Goal: Task Accomplishment & Management: Manage account settings

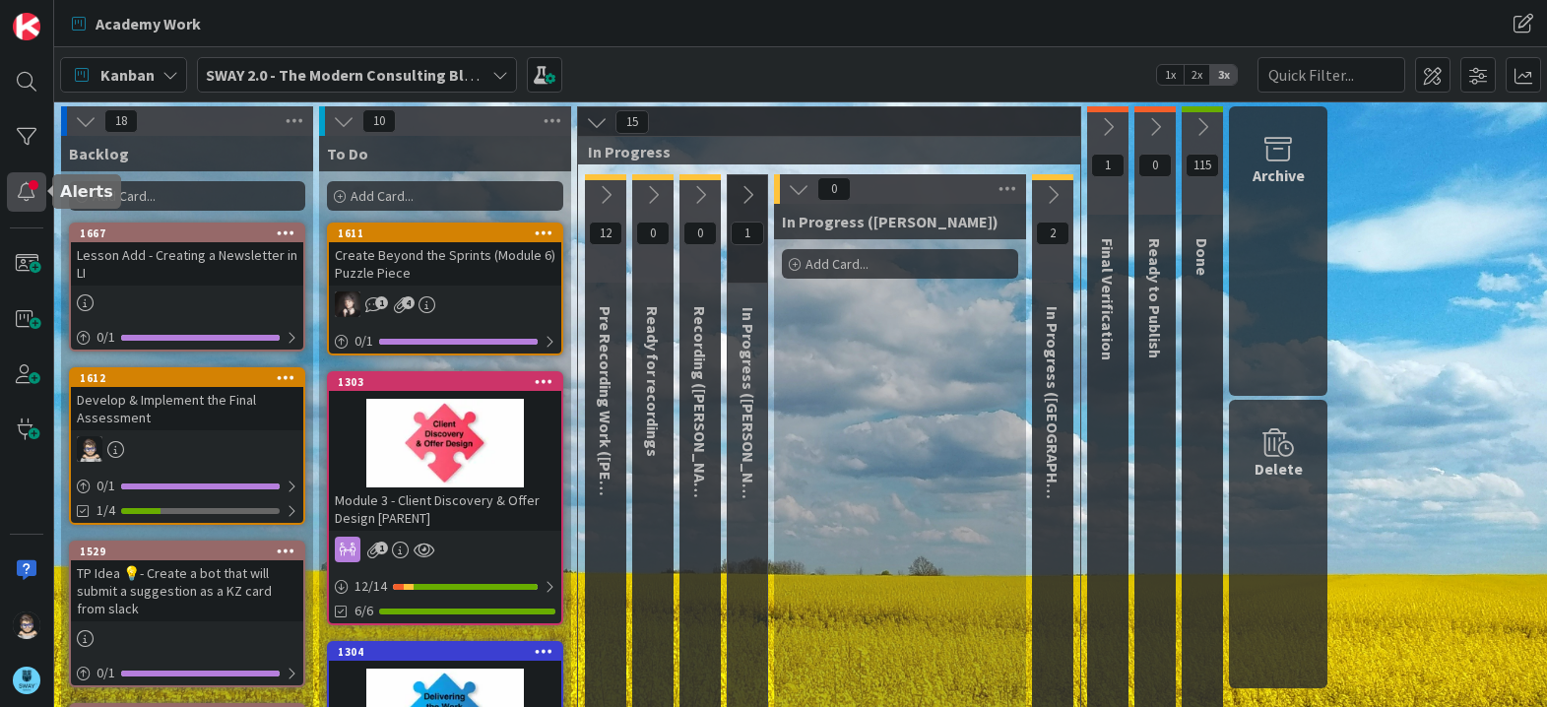
click at [26, 196] on div at bounding box center [26, 191] width 39 height 39
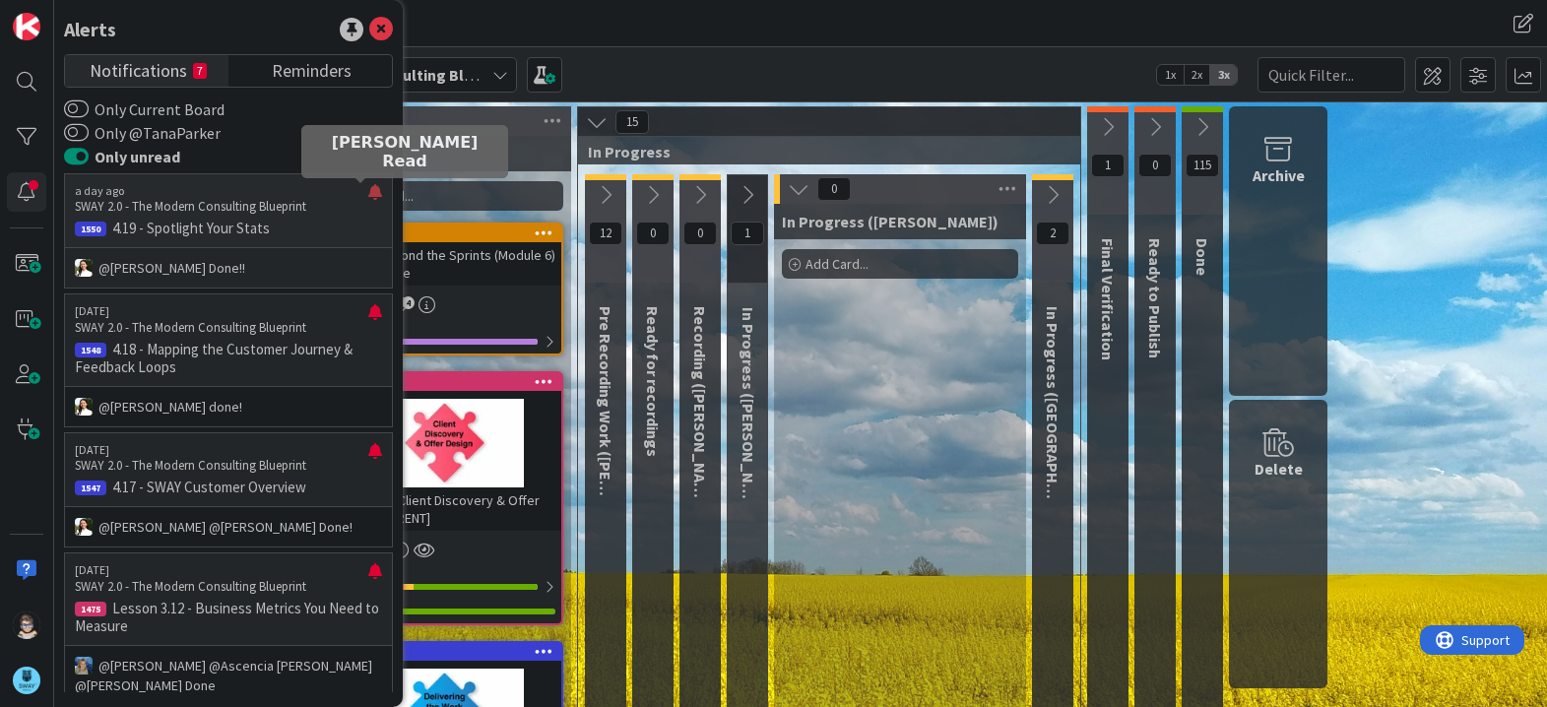
click at [368, 191] on div at bounding box center [375, 200] width 14 height 32
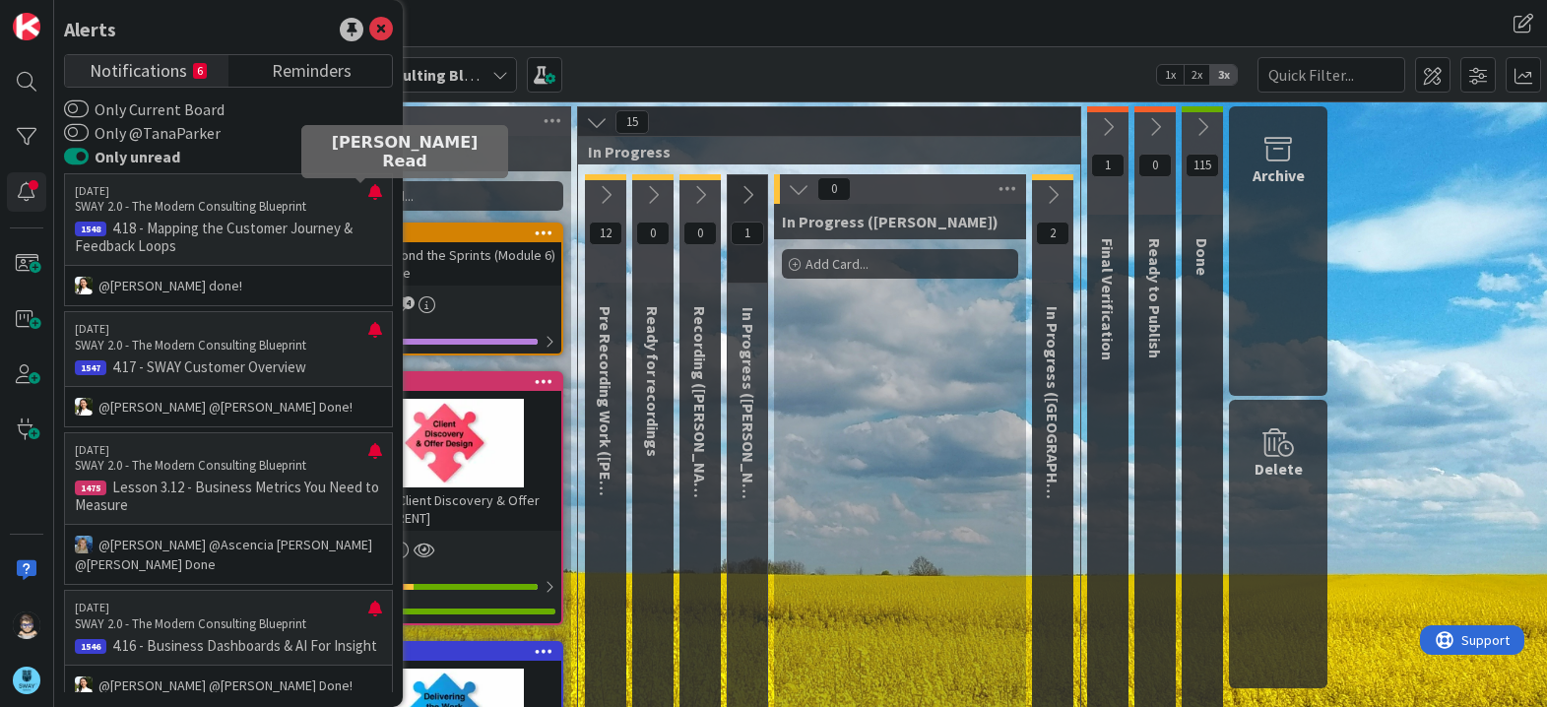
click at [368, 191] on div at bounding box center [375, 200] width 14 height 32
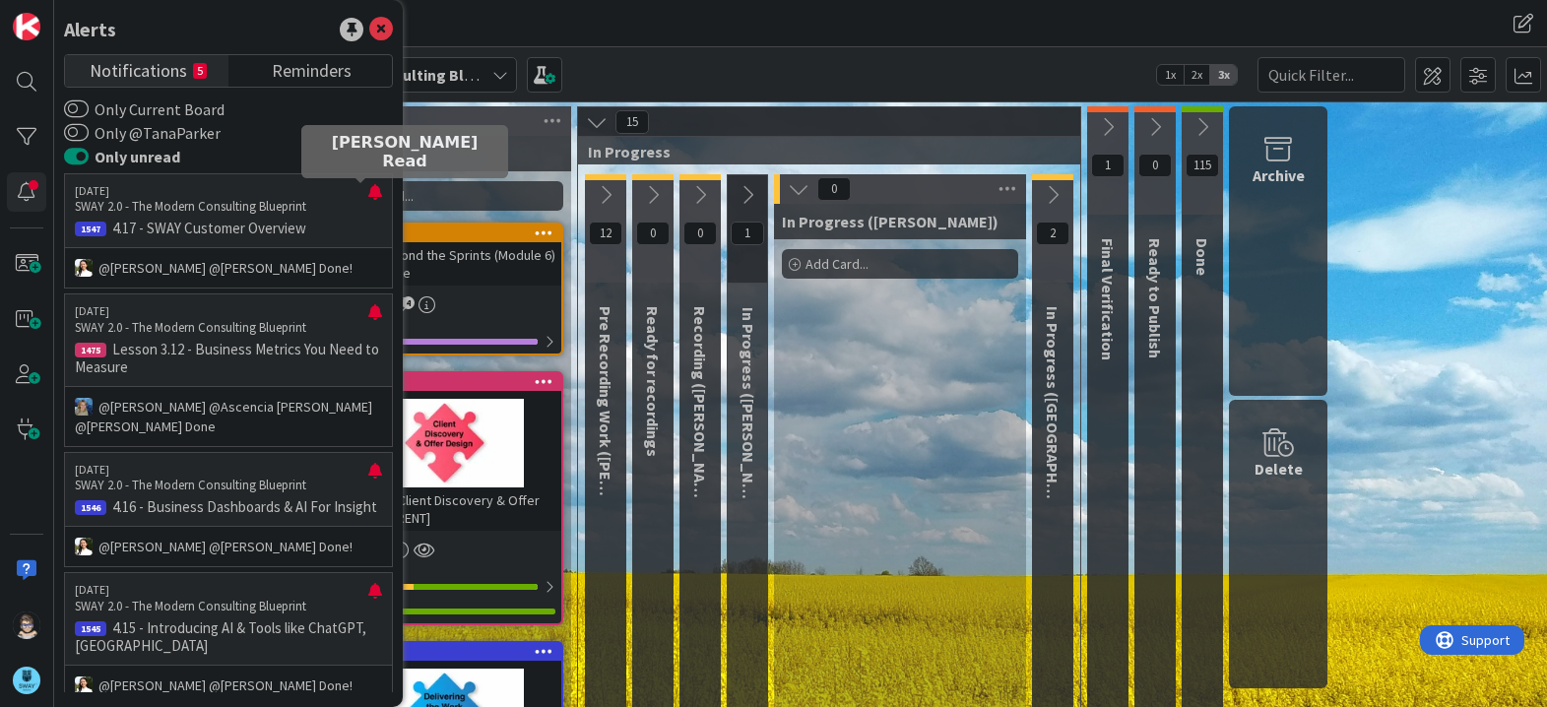
click at [368, 191] on div at bounding box center [375, 200] width 14 height 32
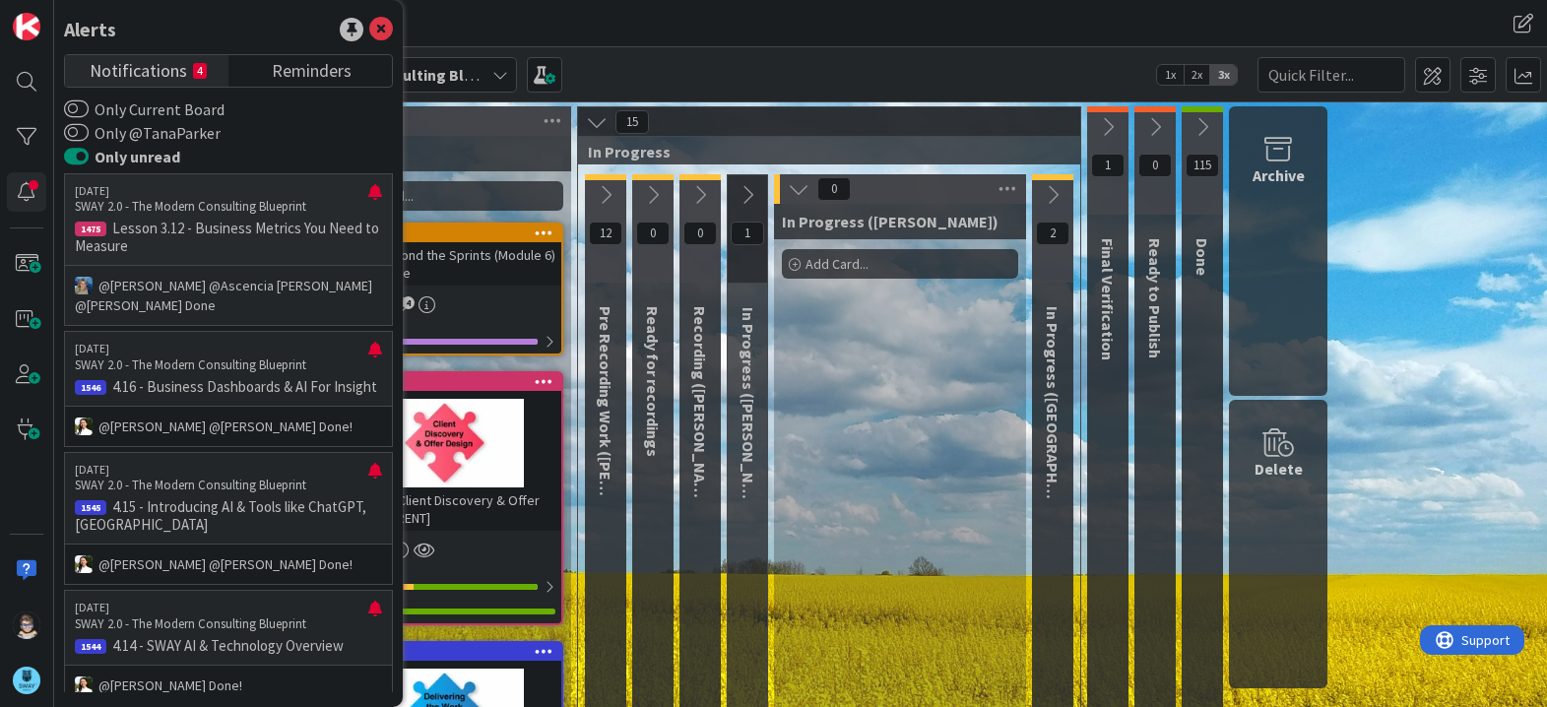
click at [259, 231] on p "Lesson 3.12 - Business Metrics You Need to Measure" at bounding box center [228, 237] width 307 height 35
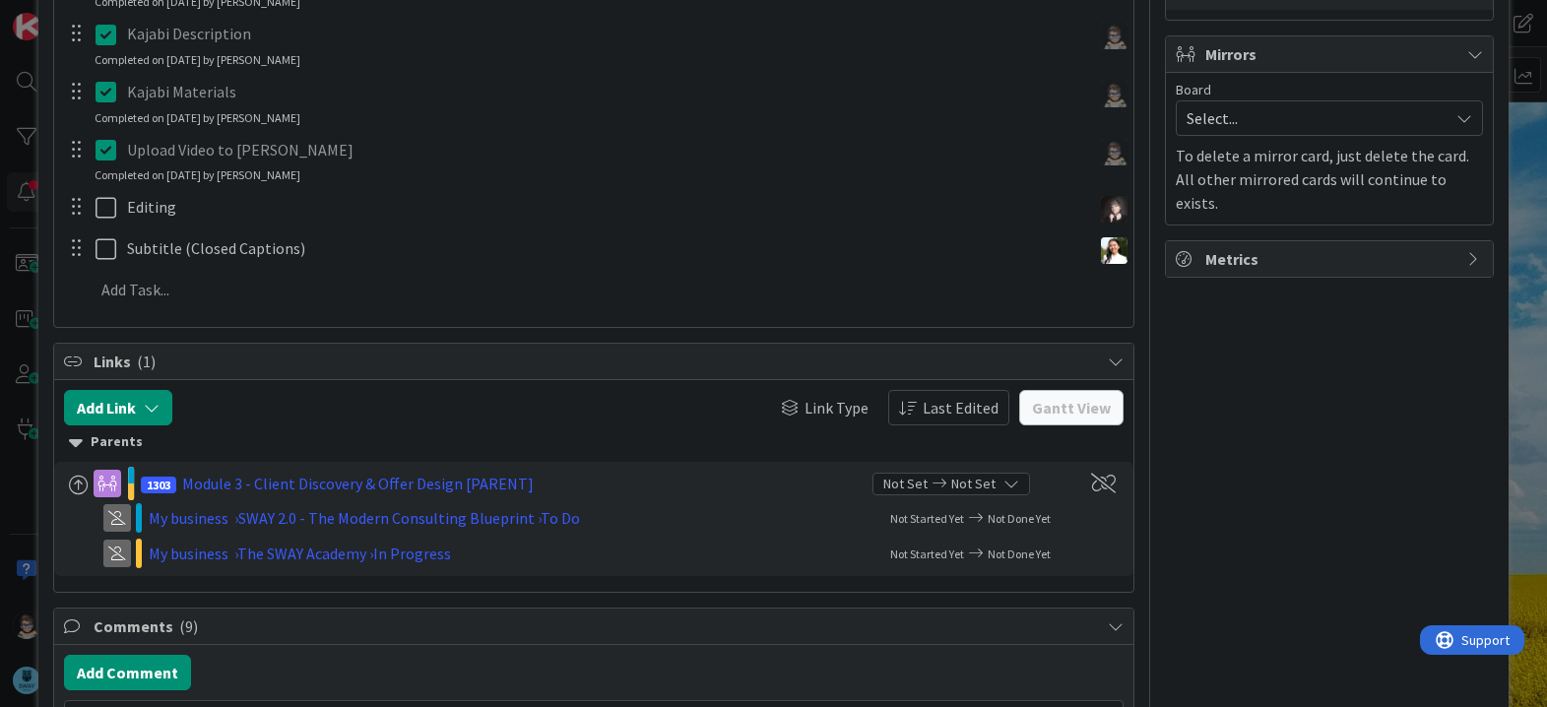
scroll to position [590, 0]
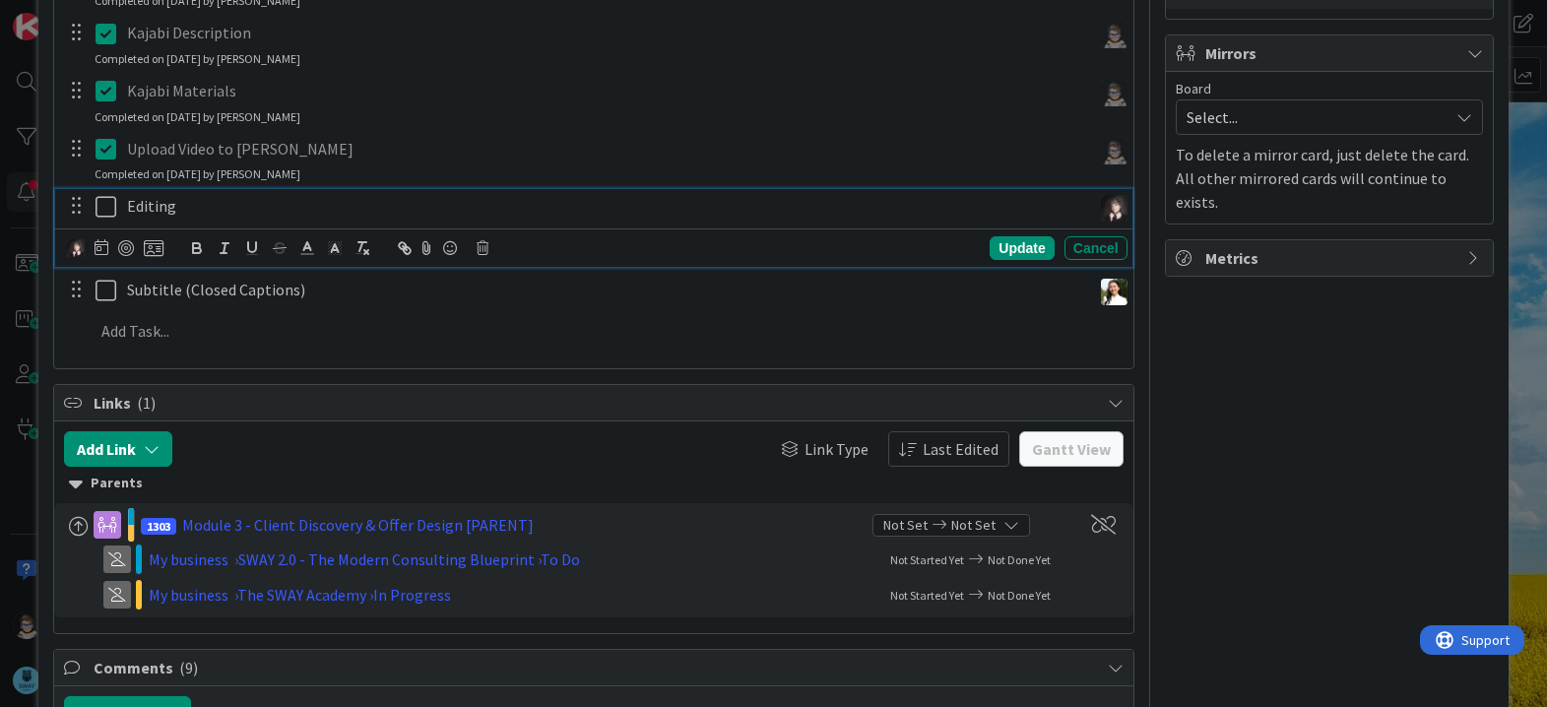
click at [101, 207] on icon at bounding box center [110, 207] width 30 height 24
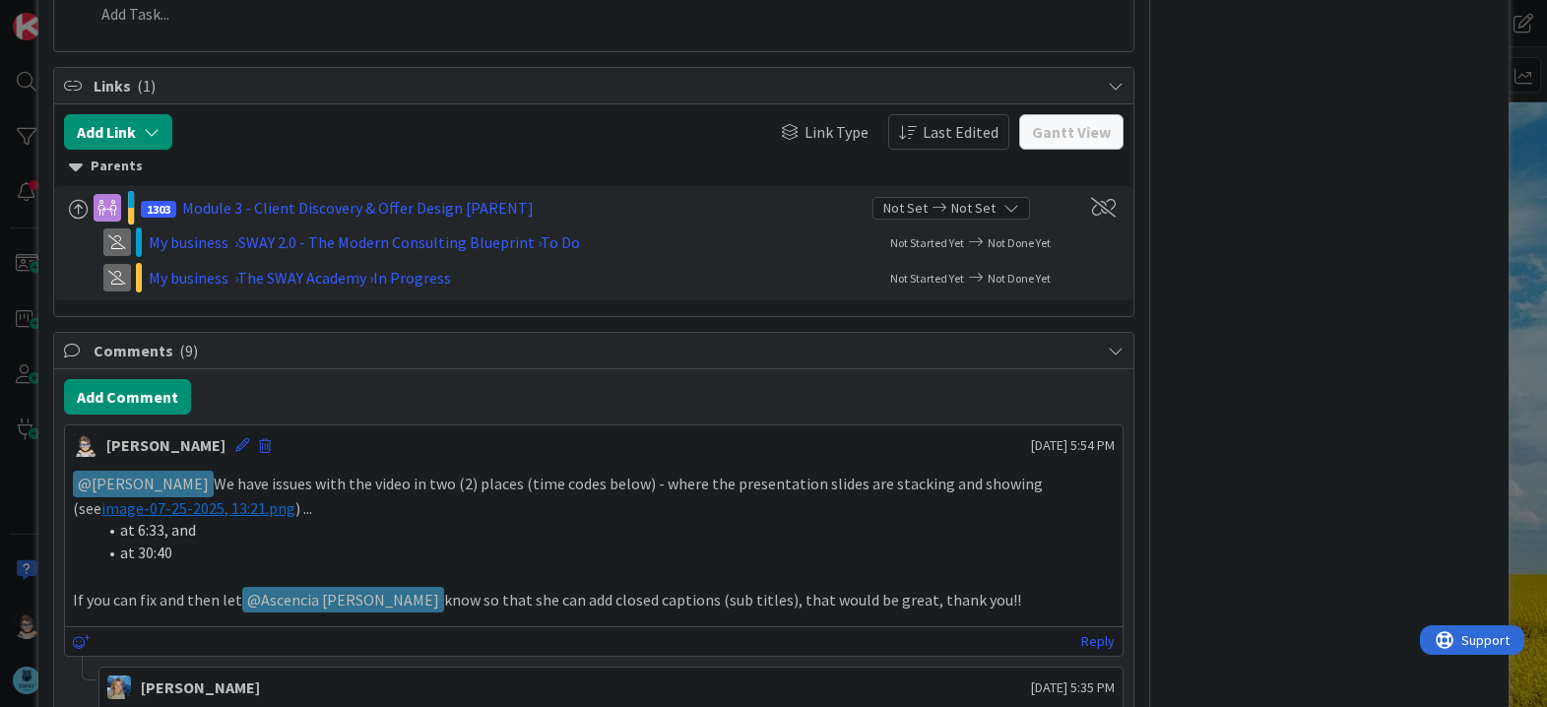
scroll to position [879, 0]
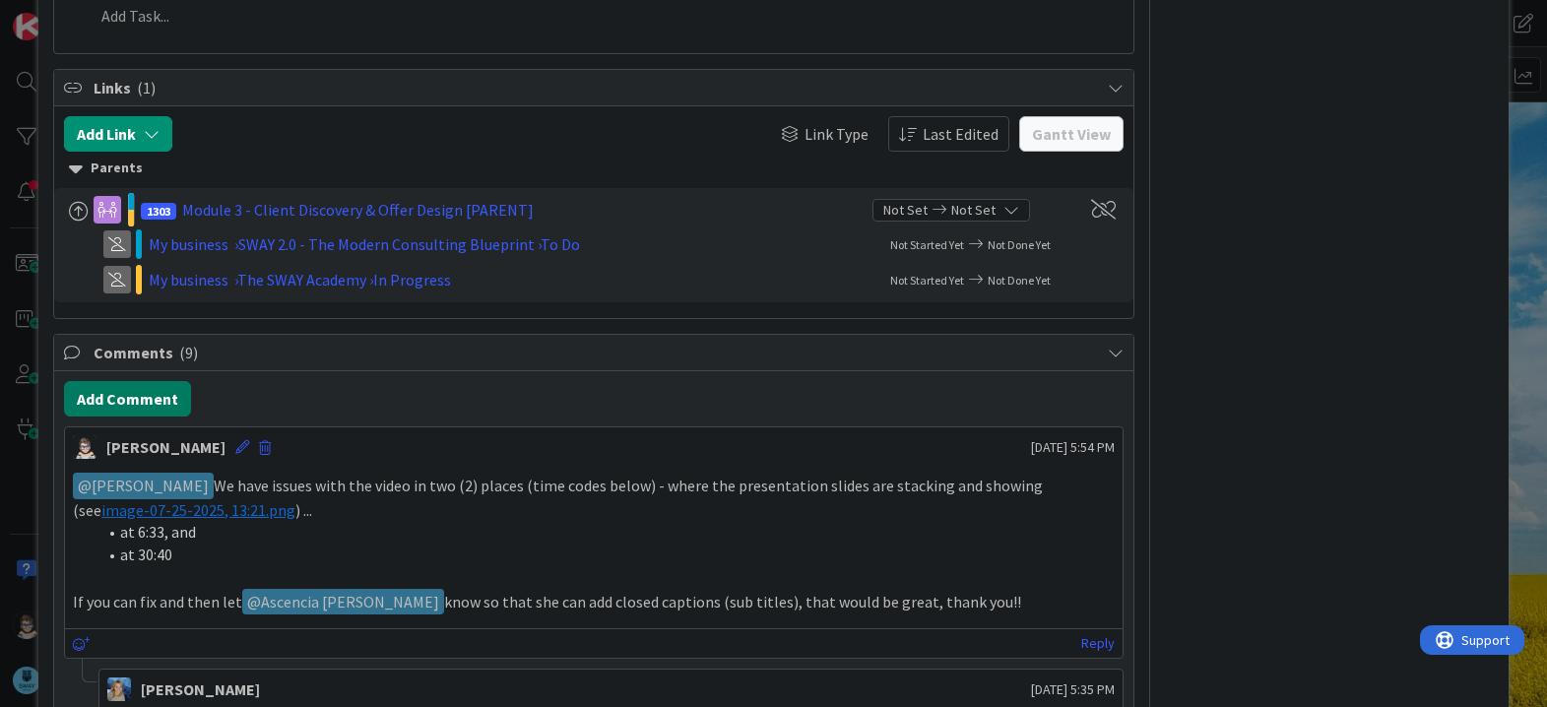
click at [177, 404] on button "Add Comment" at bounding box center [127, 398] width 127 height 35
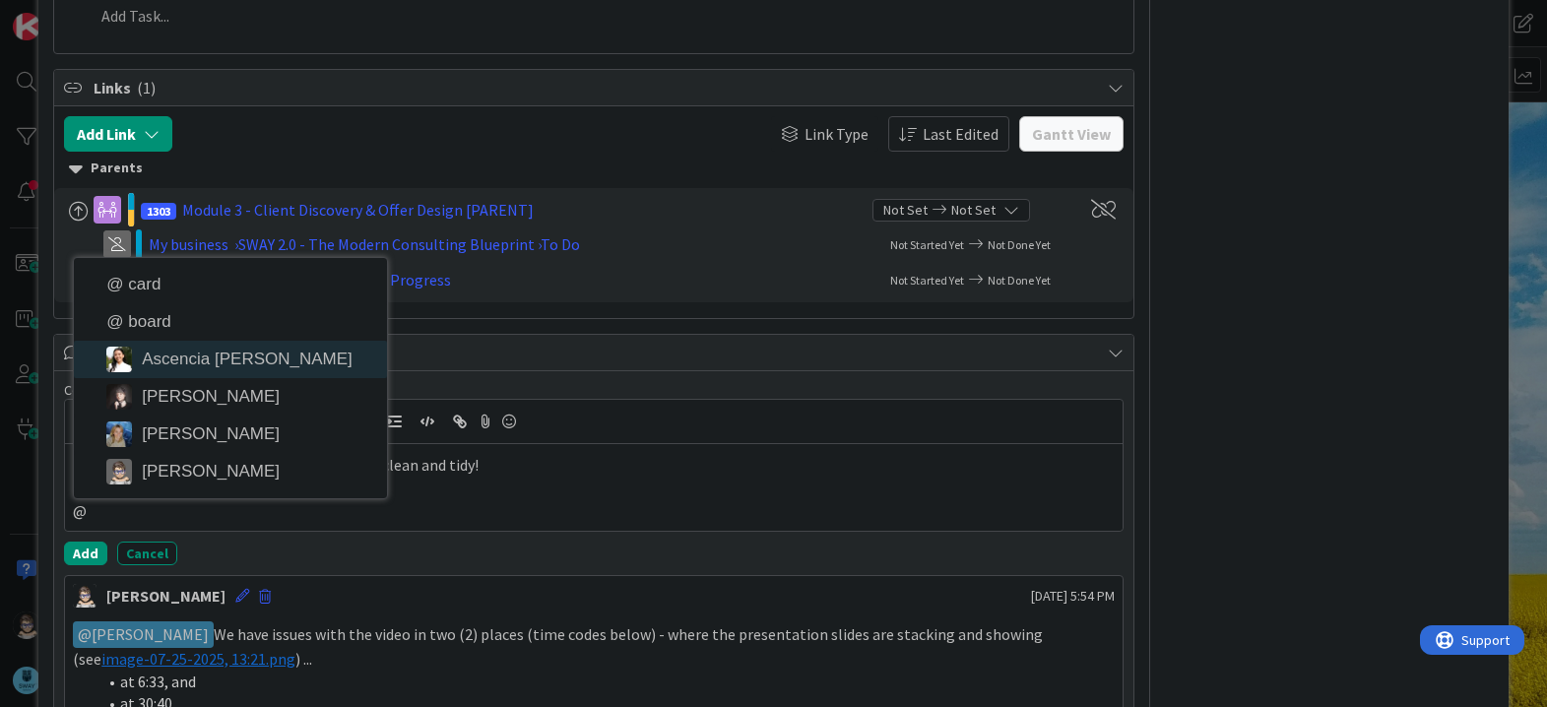
click at [348, 368] on li "Ascencia [PERSON_NAME]" at bounding box center [230, 359] width 313 height 37
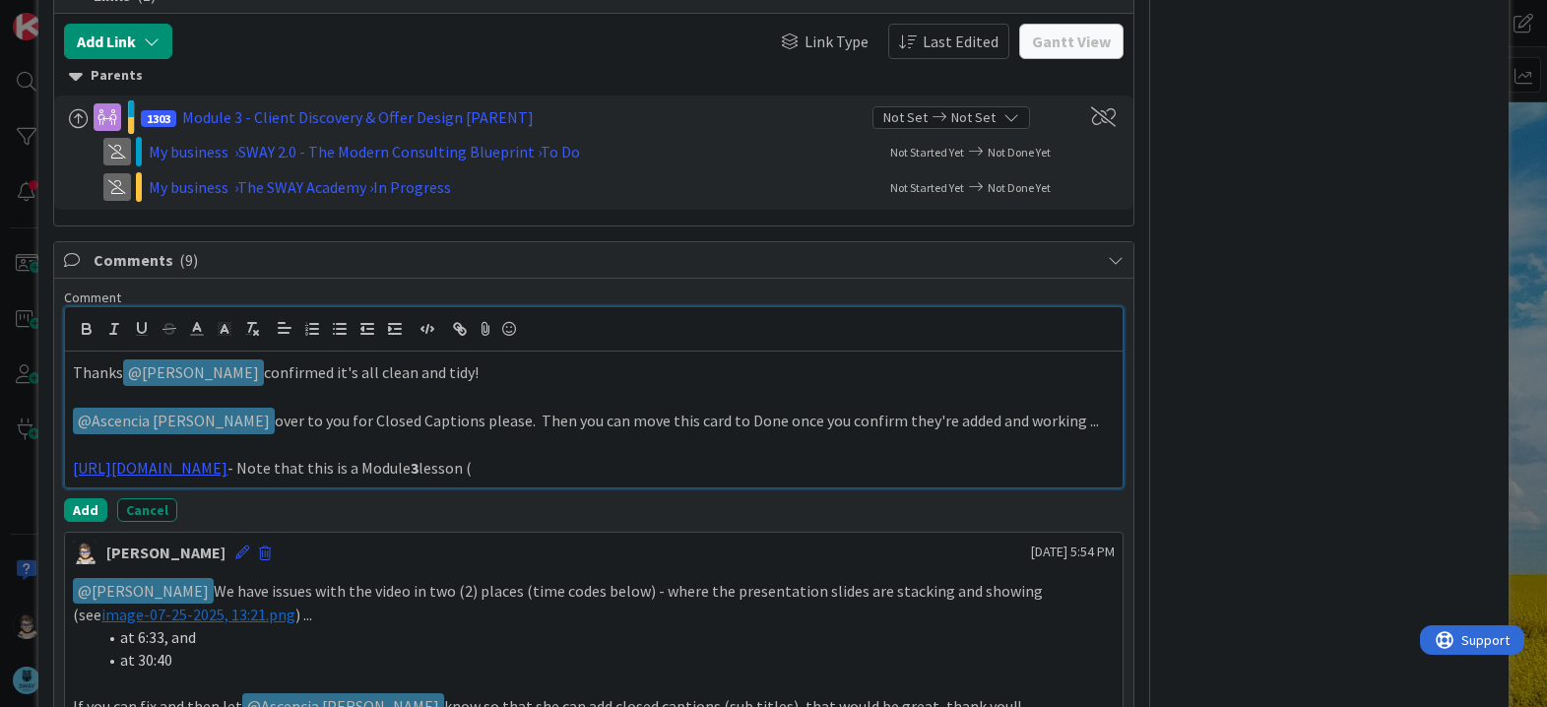
scroll to position [973, 0]
drag, startPoint x: 734, startPoint y: 469, endPoint x: 792, endPoint y: 469, distance: 58.1
click at [792, 469] on p "[URL][DOMAIN_NAME] - Note that this is a Module 3 lesson (" at bounding box center [593, 467] width 1041 height 23
click at [140, 330] on icon "button" at bounding box center [142, 328] width 18 height 18
click at [916, 471] on p "[URL][DOMAIN_NAME] - Note that this is a Module 3 lesson (" at bounding box center [593, 467] width 1041 height 23
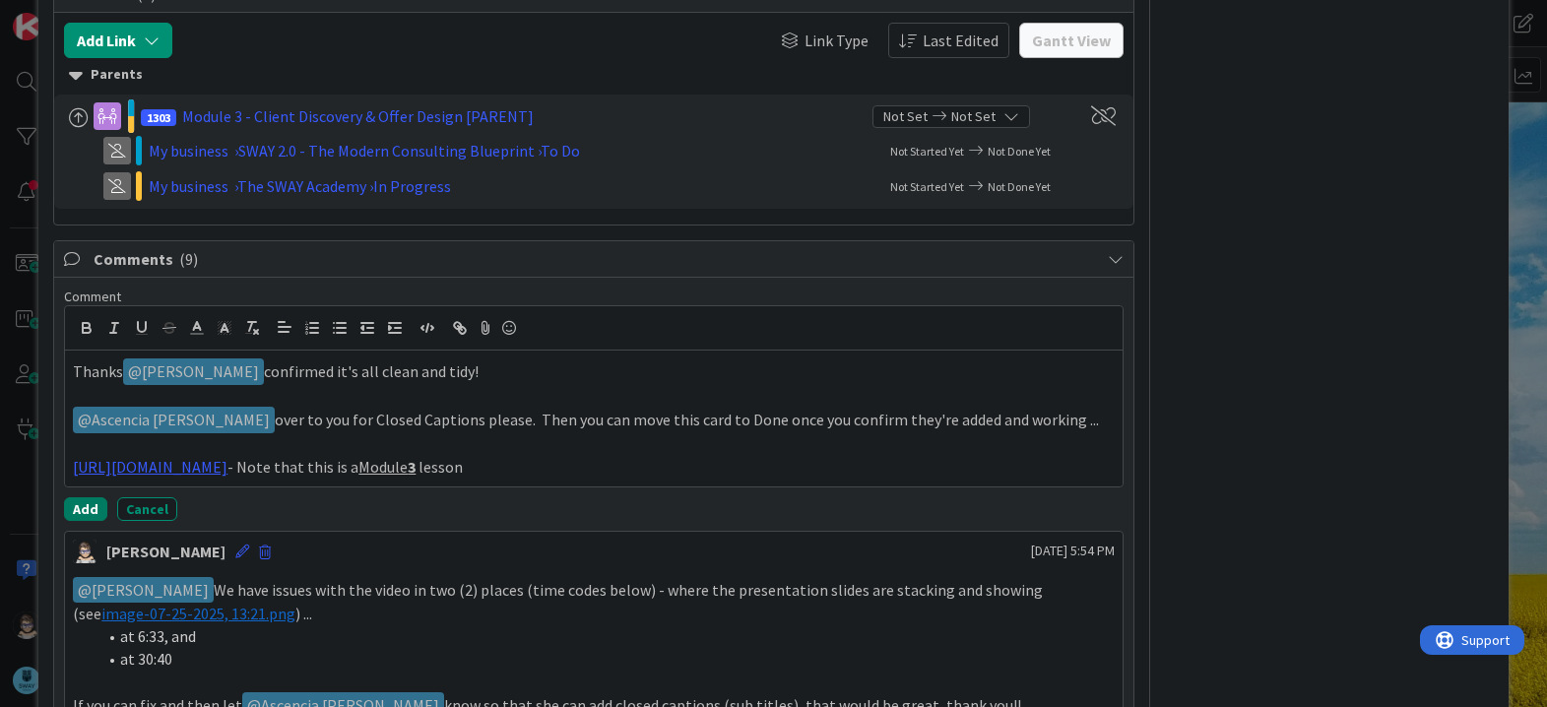
click at [95, 505] on button "Add" at bounding box center [85, 509] width 43 height 24
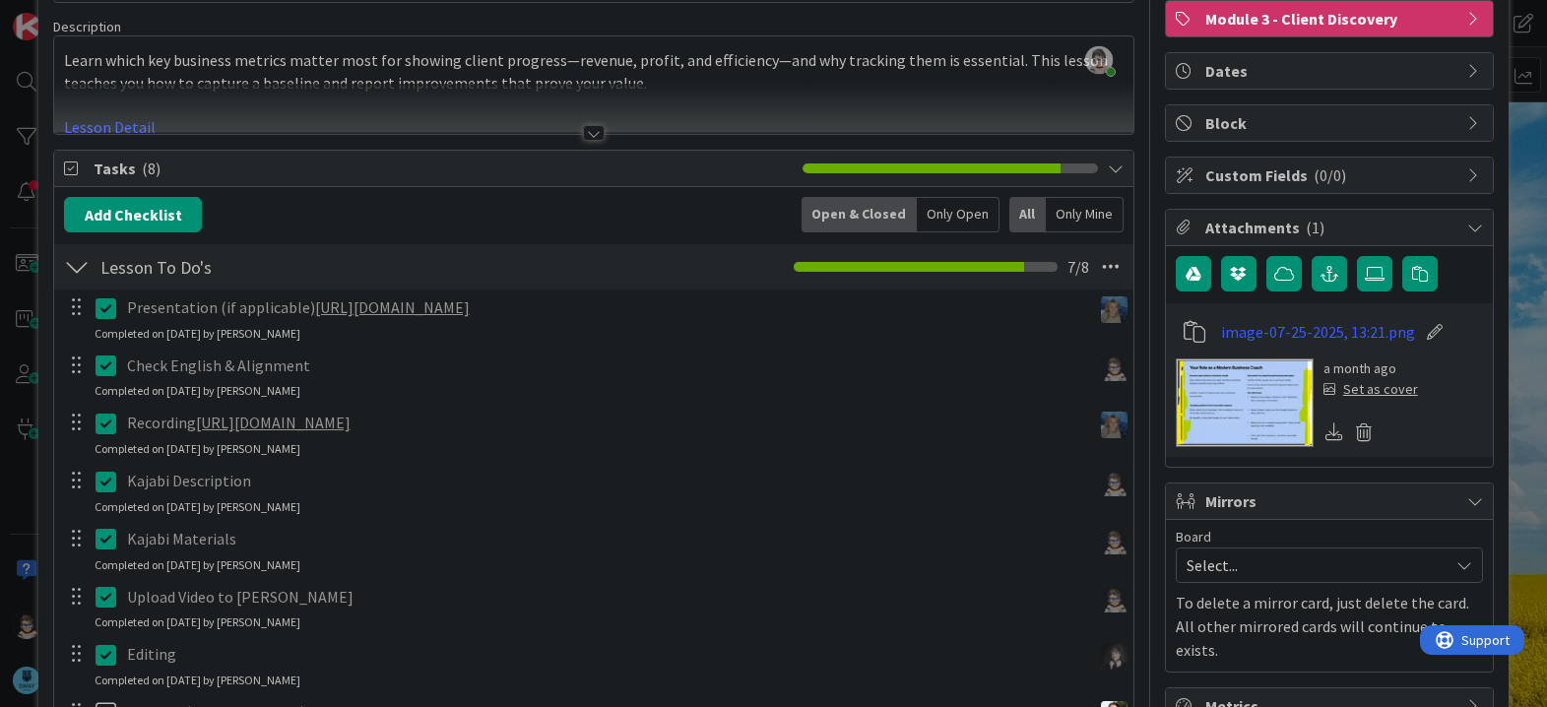
scroll to position [0, 0]
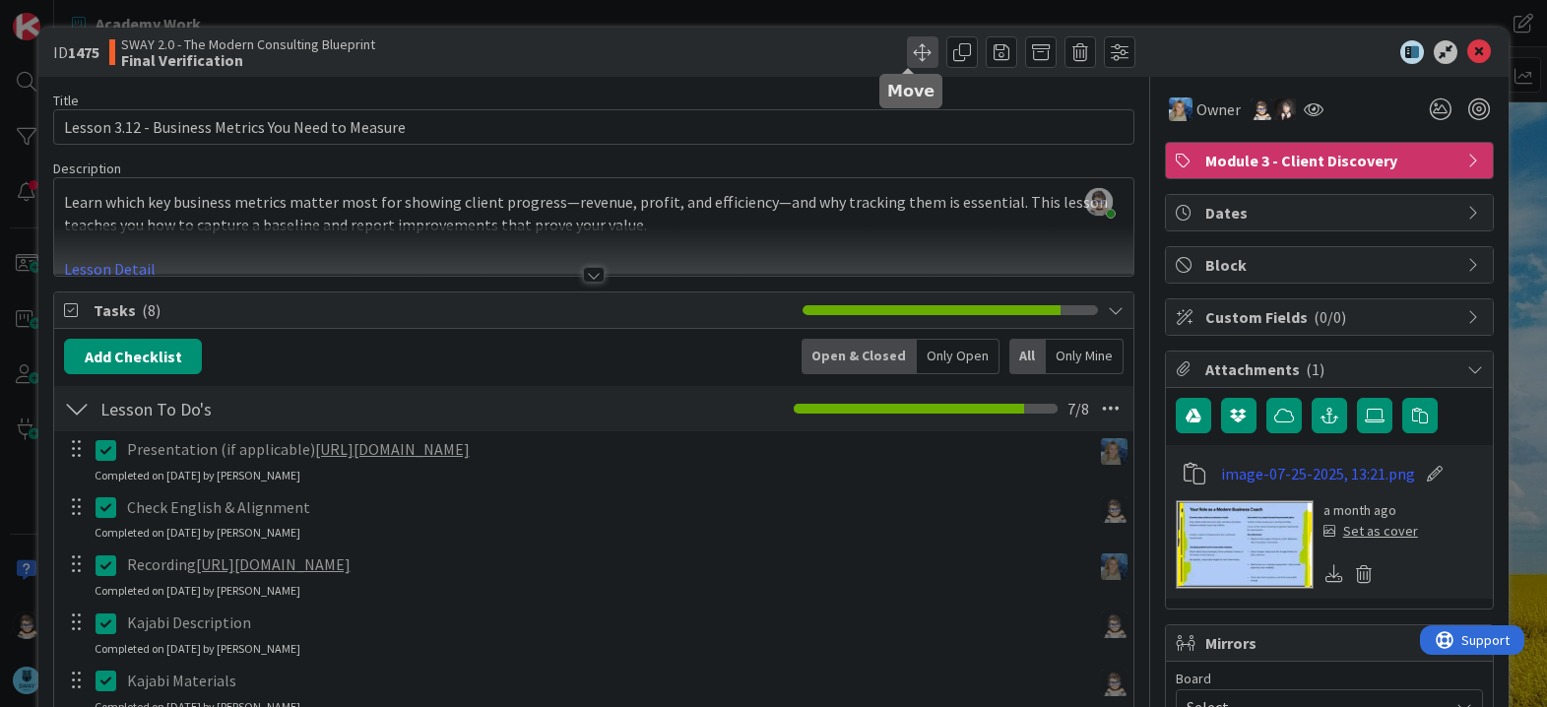
click at [907, 51] on span at bounding box center [923, 52] width 32 height 32
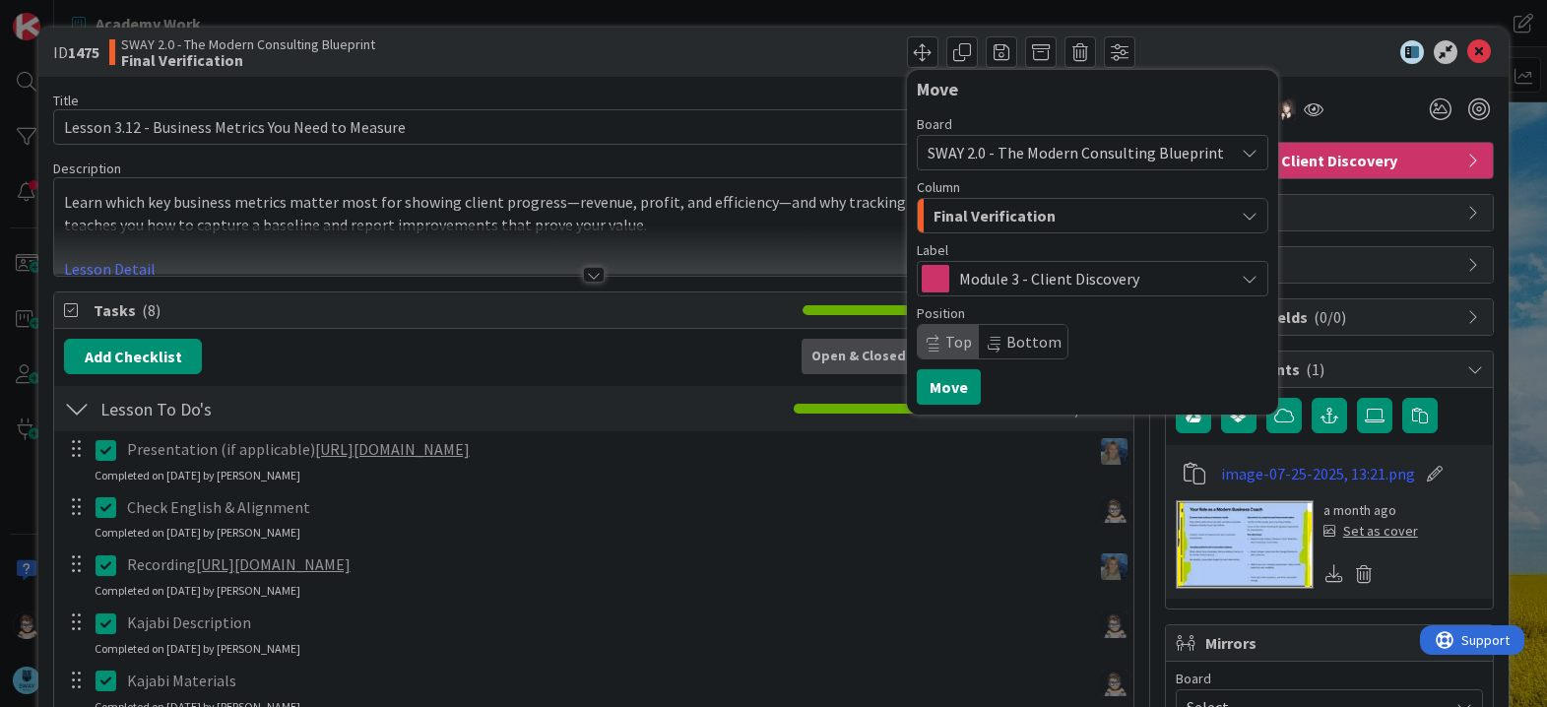
click at [1095, 222] on div "Final Verification" at bounding box center [1080, 216] width 305 height 32
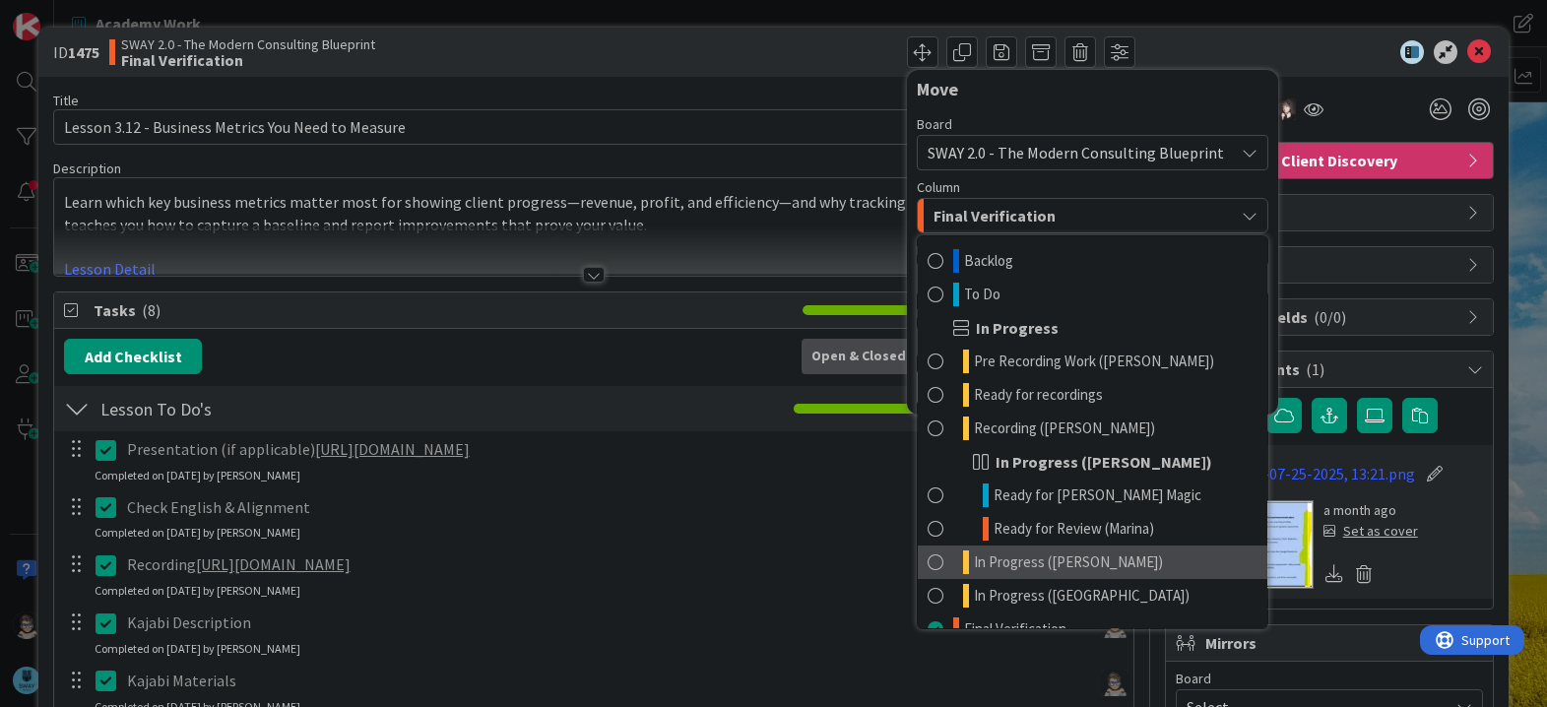
click at [1105, 558] on link "In Progress ([PERSON_NAME])" at bounding box center [1091, 561] width 349 height 33
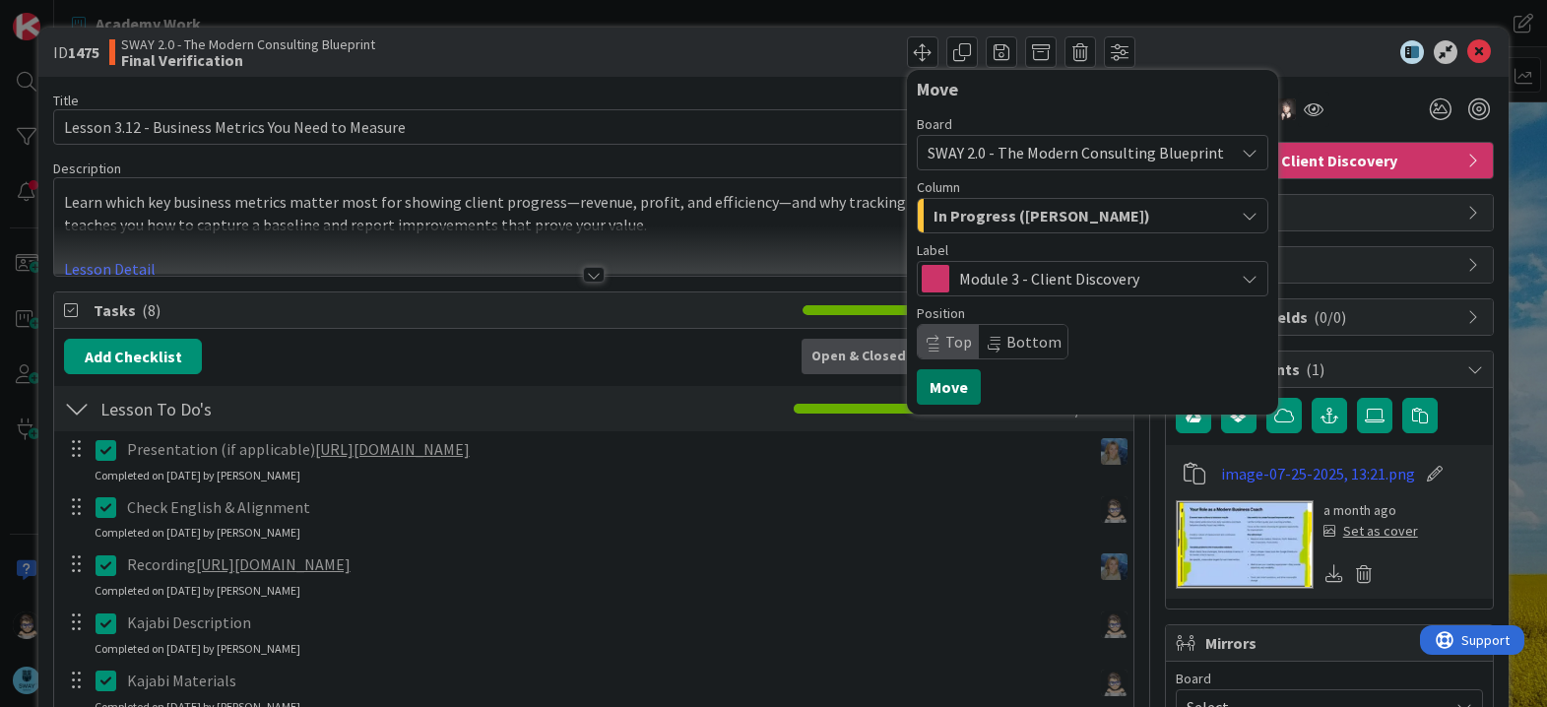
click at [941, 388] on button "Move" at bounding box center [949, 386] width 64 height 35
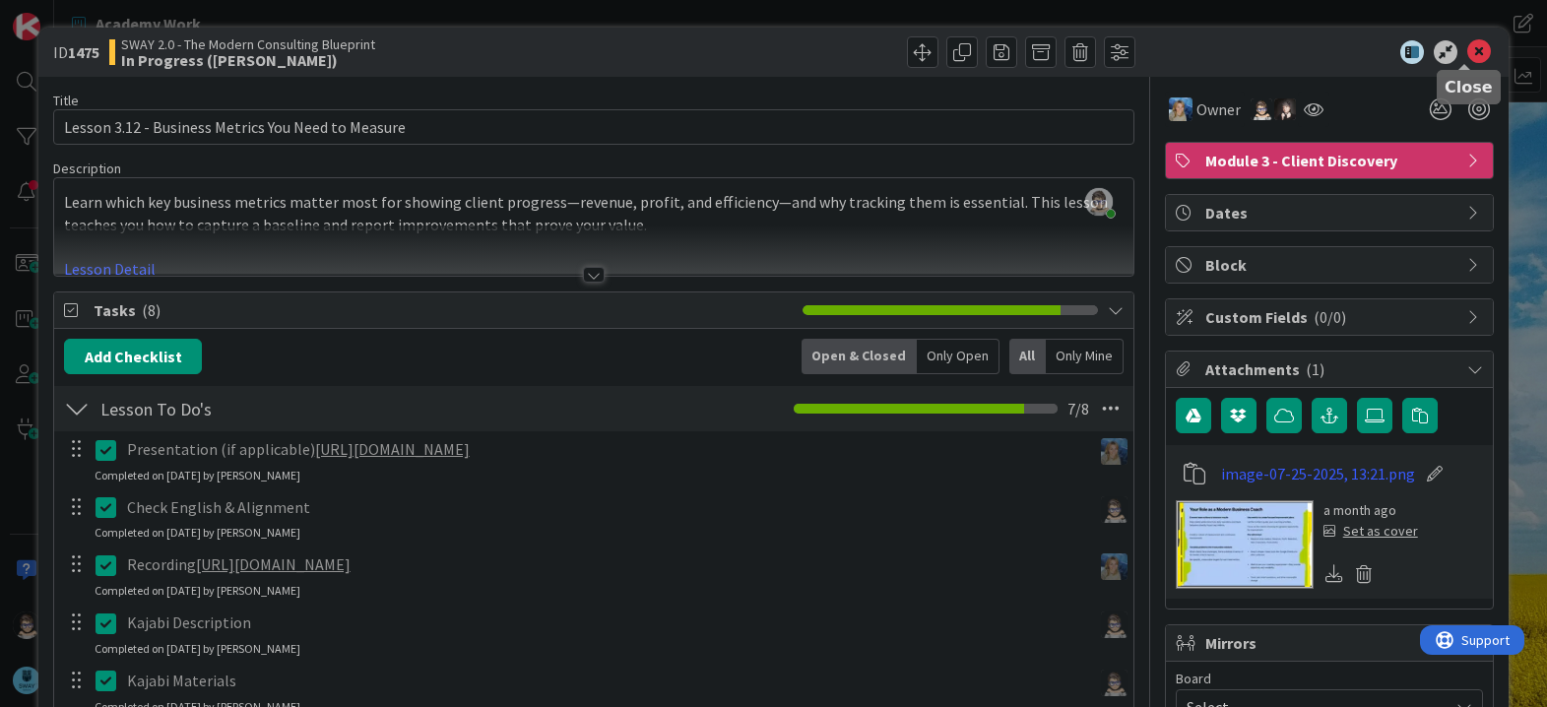
click at [1467, 48] on icon at bounding box center [1479, 52] width 24 height 24
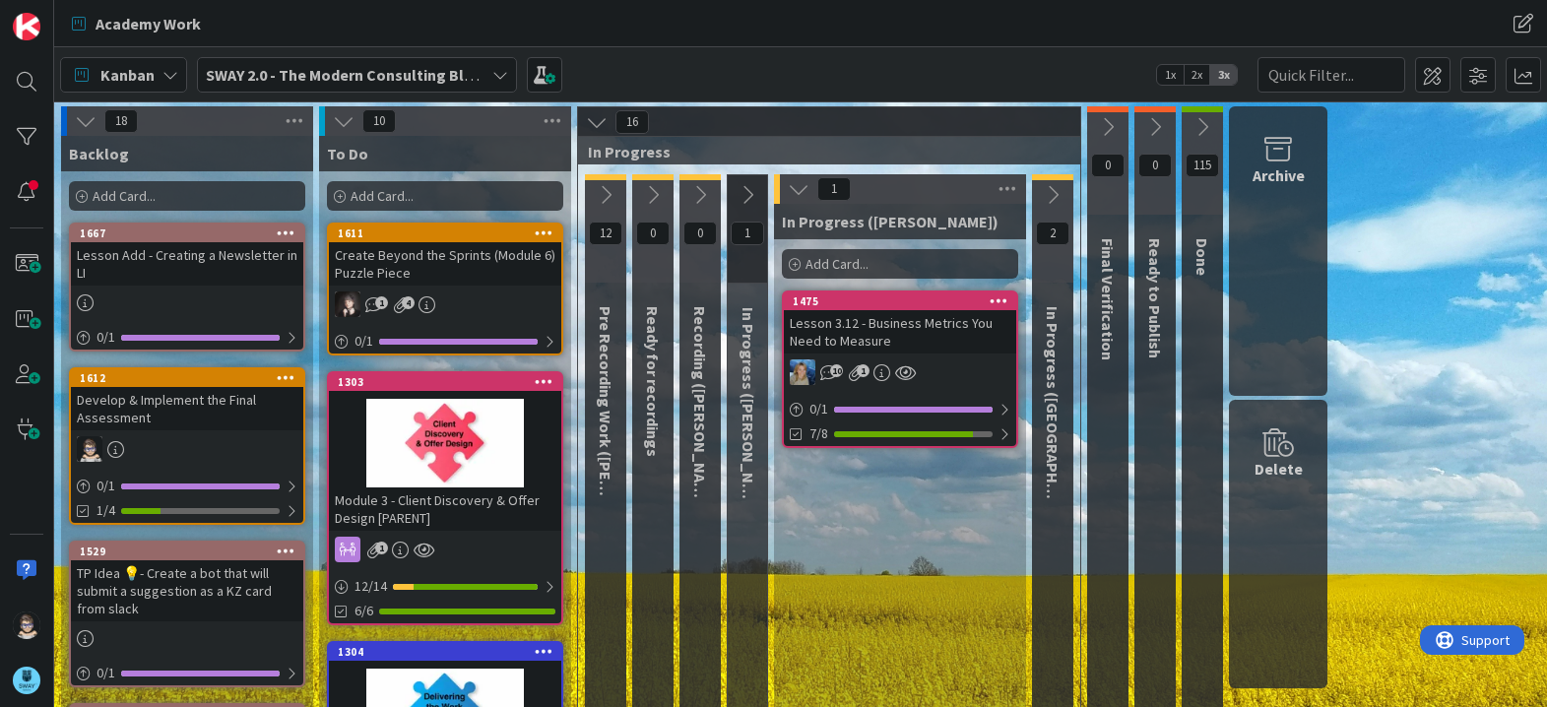
click at [795, 191] on icon at bounding box center [799, 189] width 22 height 22
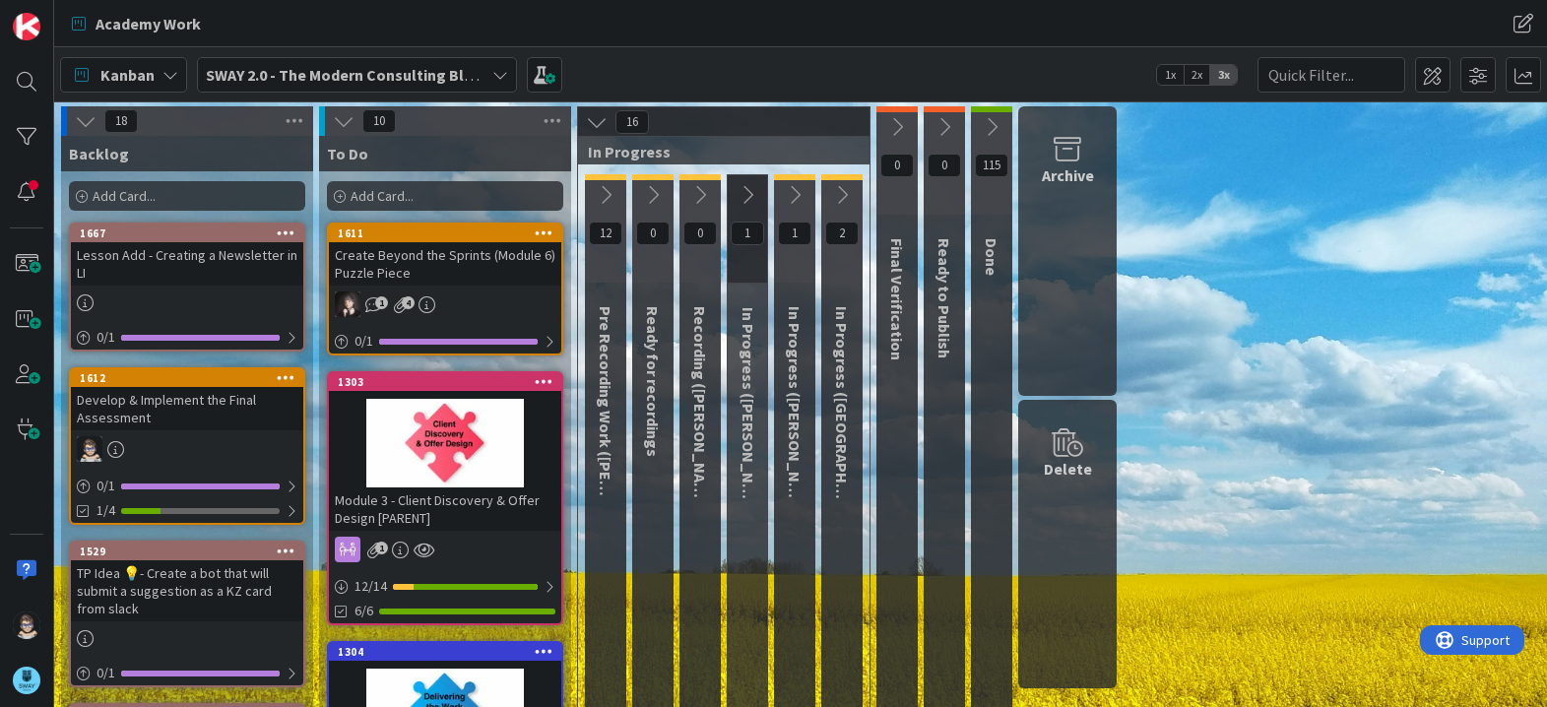
click at [841, 193] on icon at bounding box center [842, 195] width 22 height 22
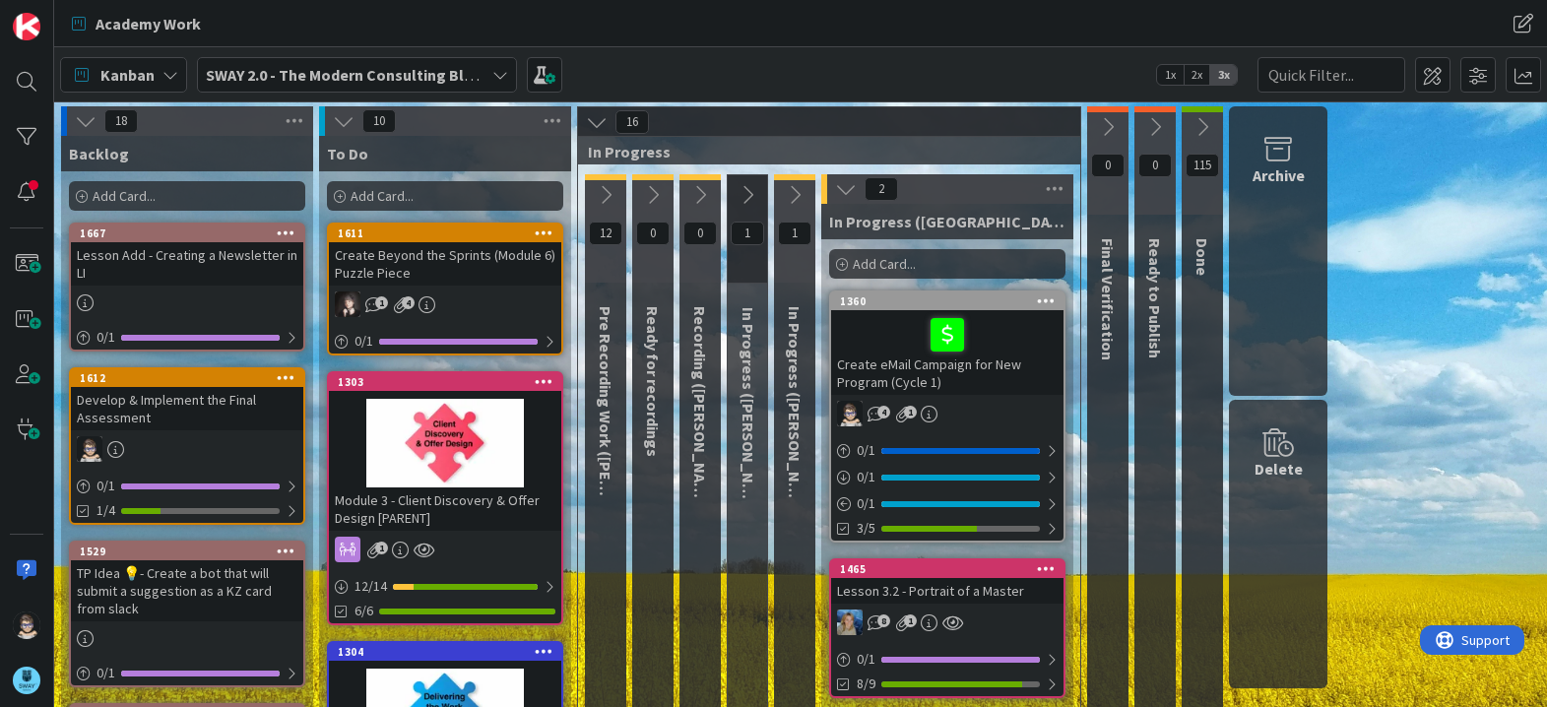
click at [848, 196] on icon at bounding box center [846, 189] width 22 height 22
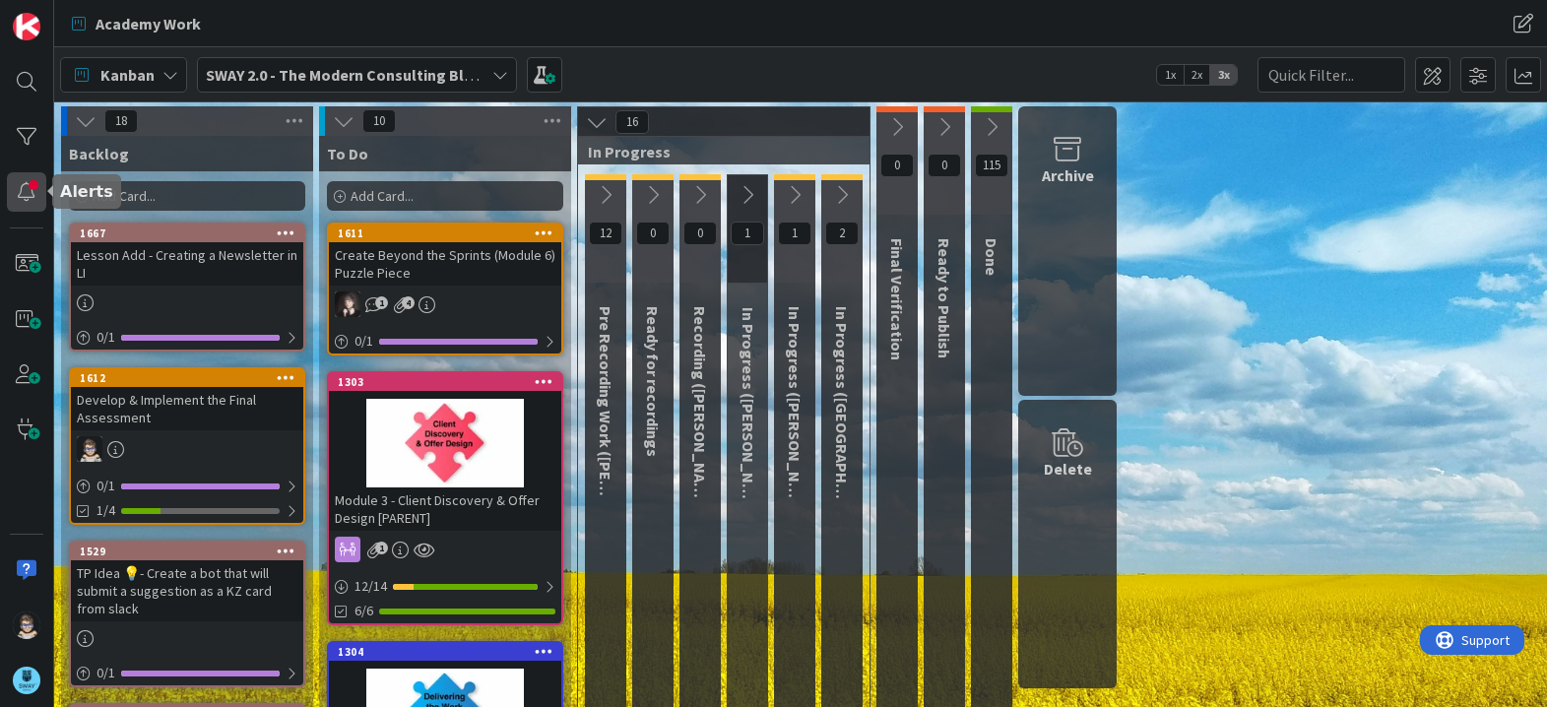
click at [14, 196] on div at bounding box center [26, 191] width 39 height 39
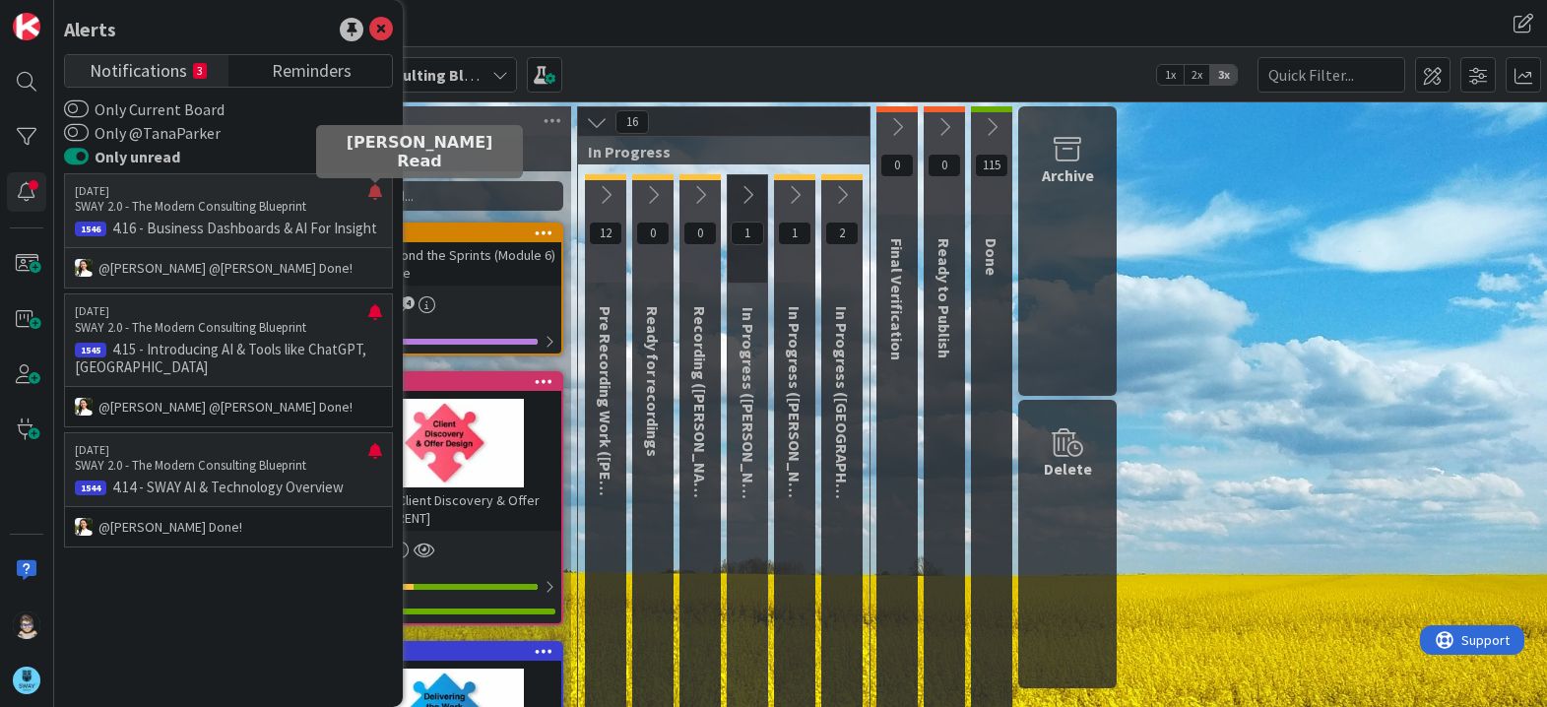
click at [373, 193] on div at bounding box center [375, 200] width 14 height 32
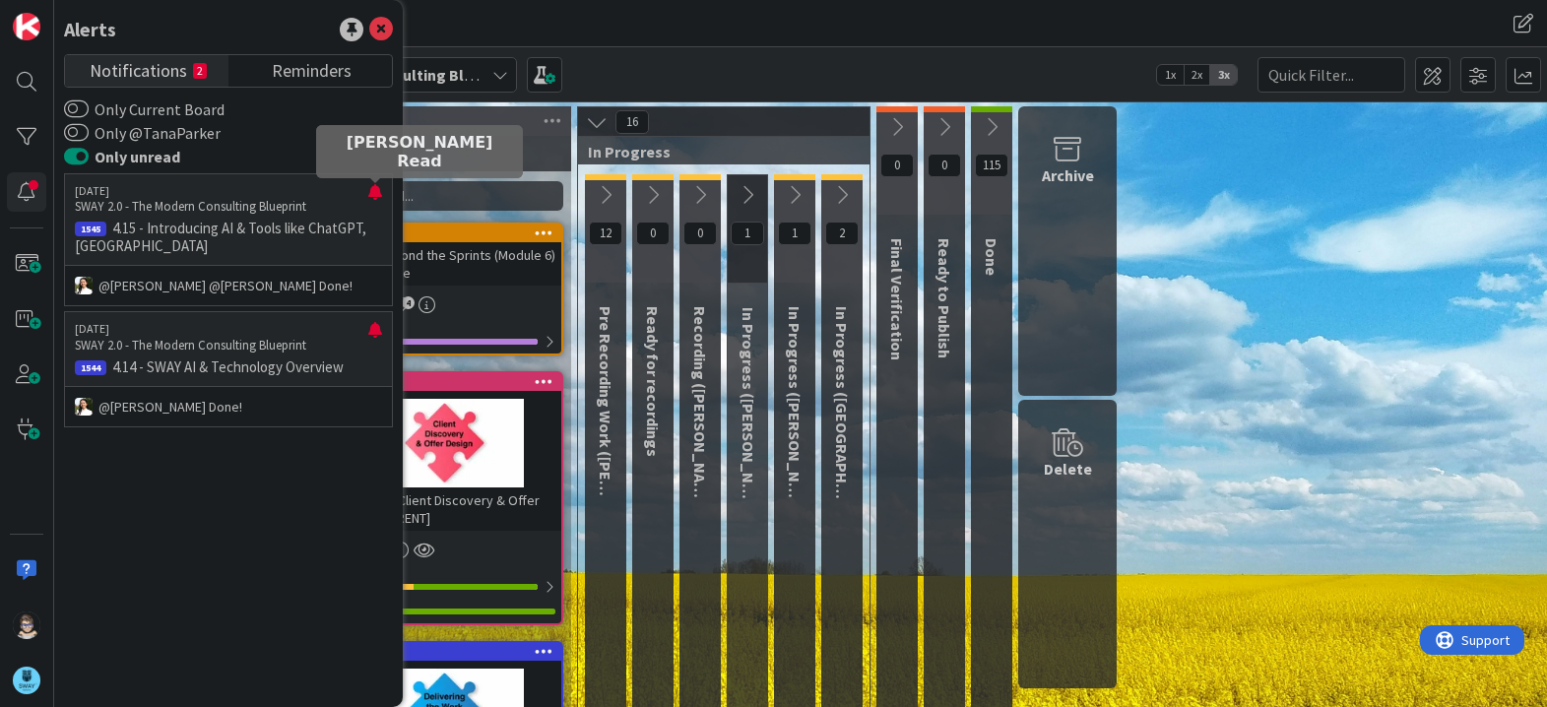
click at [373, 193] on div at bounding box center [375, 200] width 14 height 32
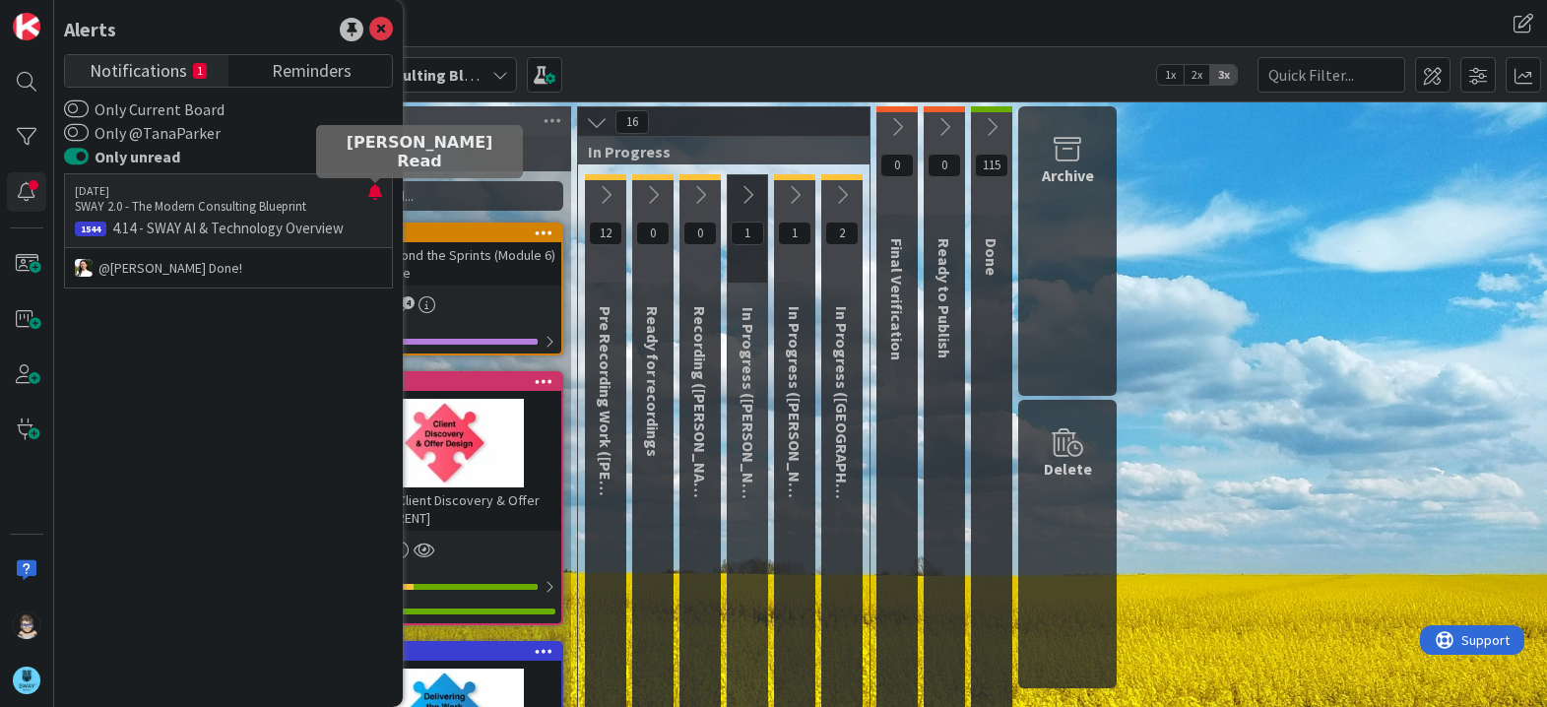
click at [373, 193] on div at bounding box center [375, 200] width 14 height 32
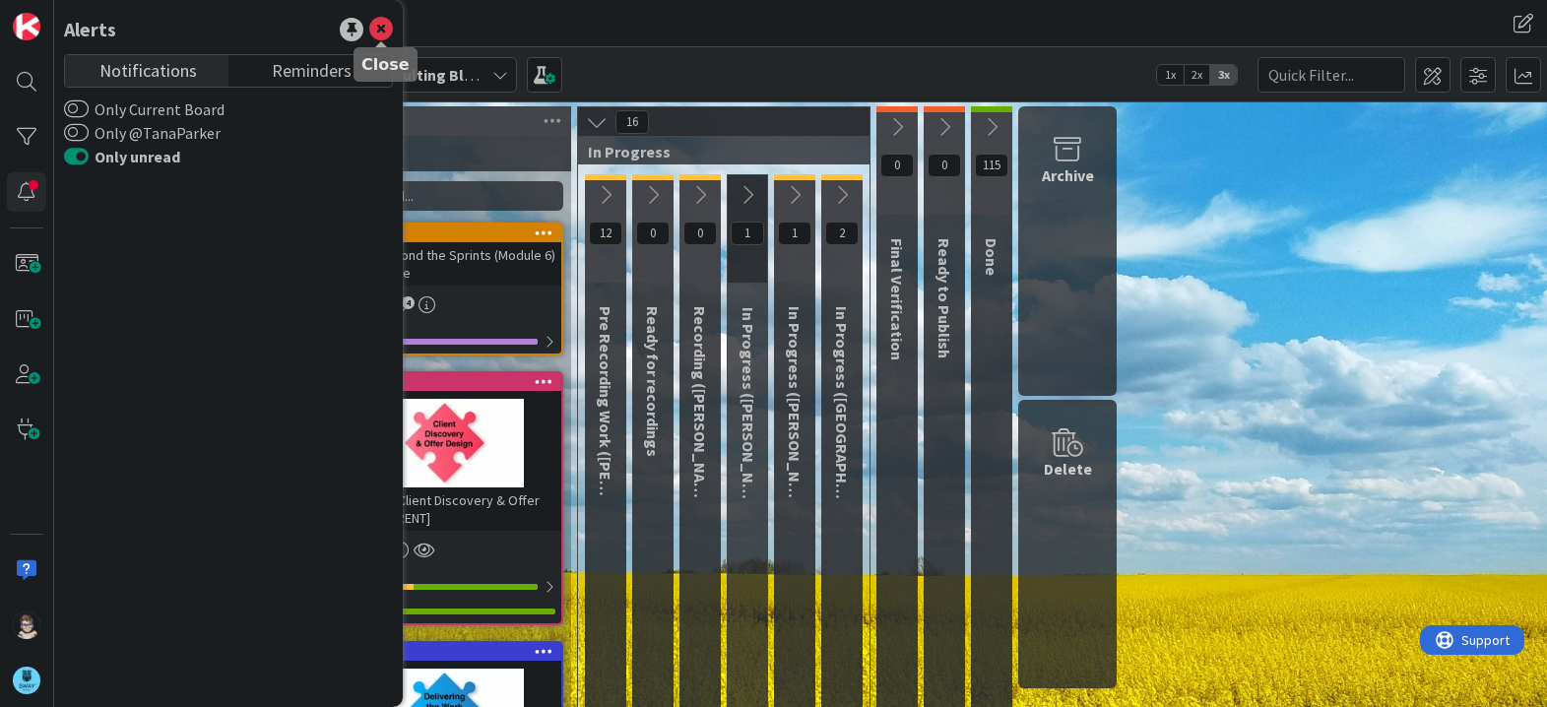
click at [385, 28] on icon at bounding box center [381, 30] width 24 height 24
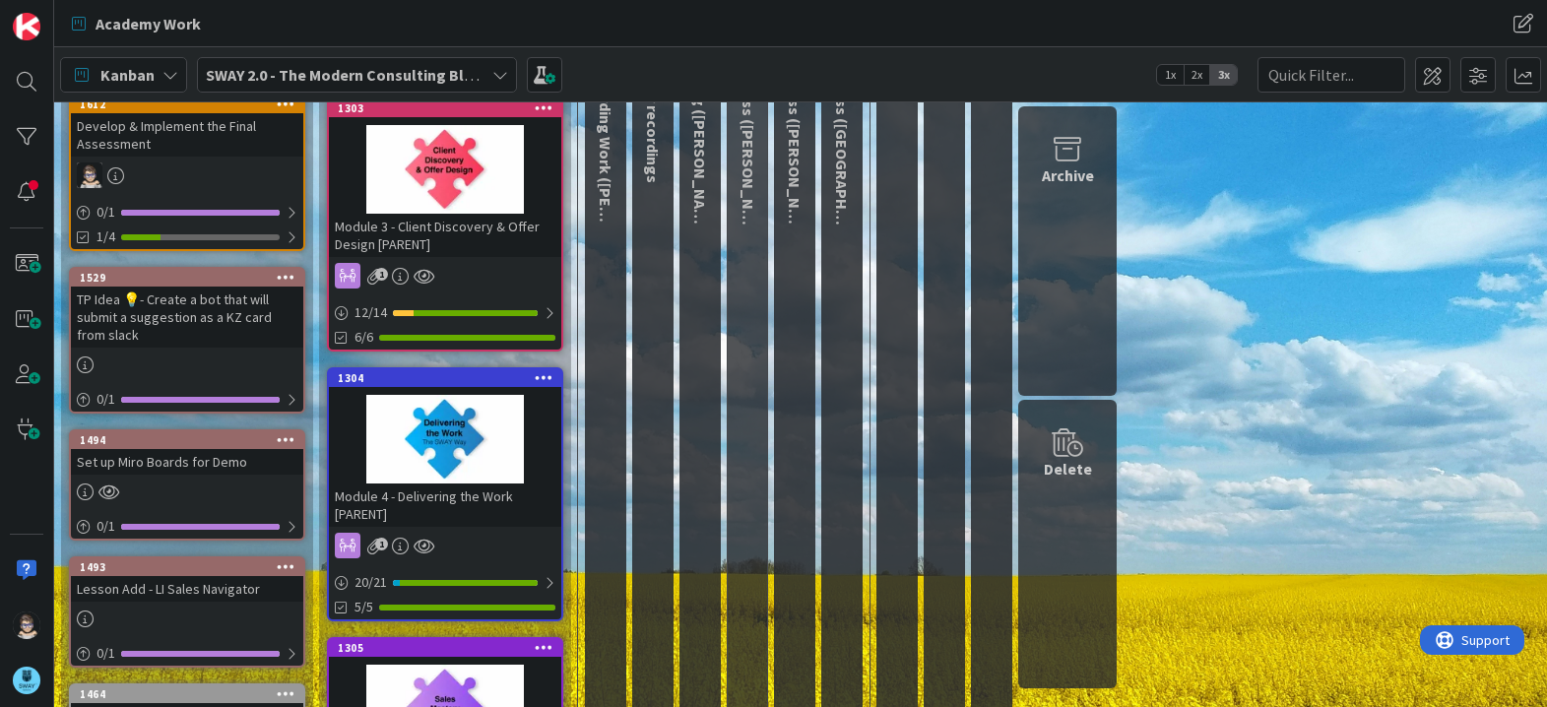
scroll to position [275, 0]
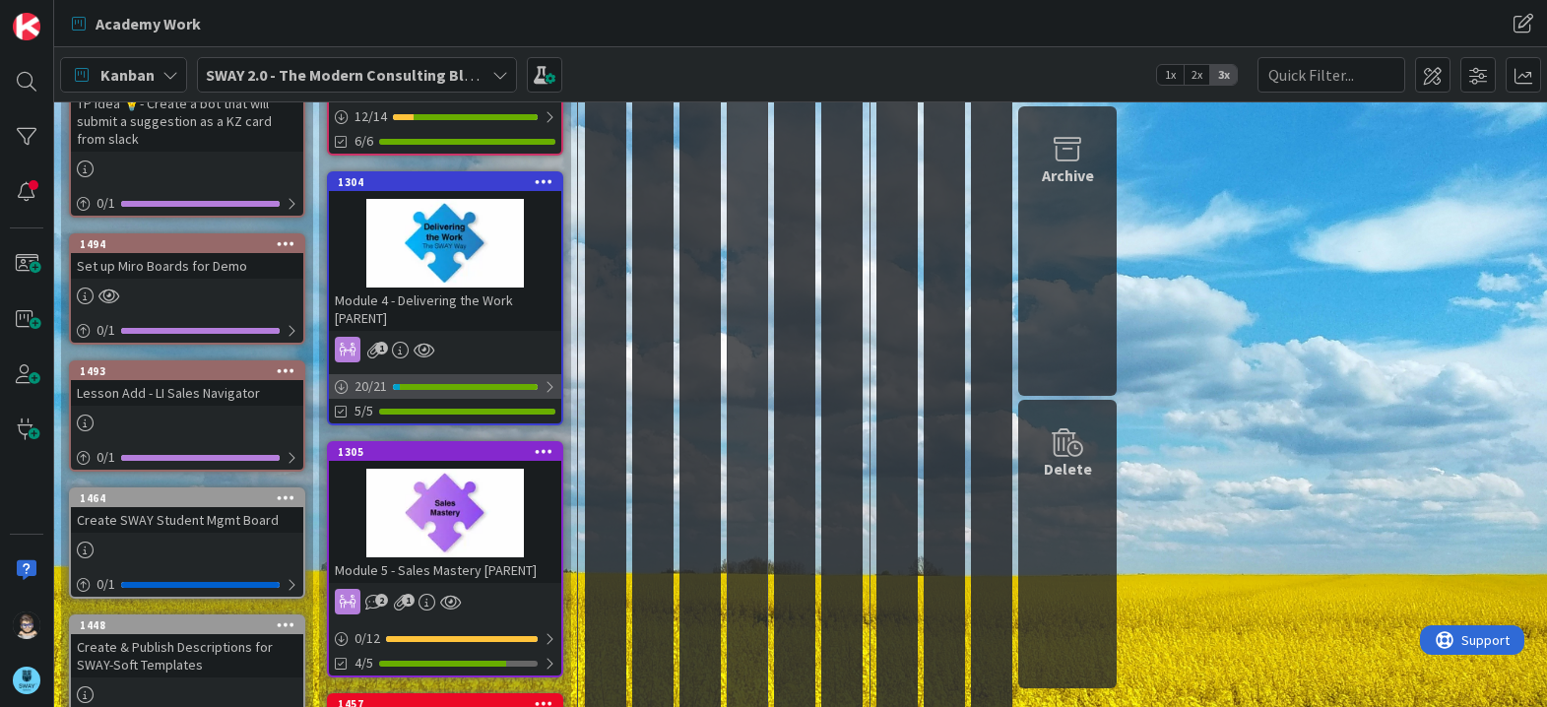
click at [544, 388] on div at bounding box center [549, 387] width 12 height 16
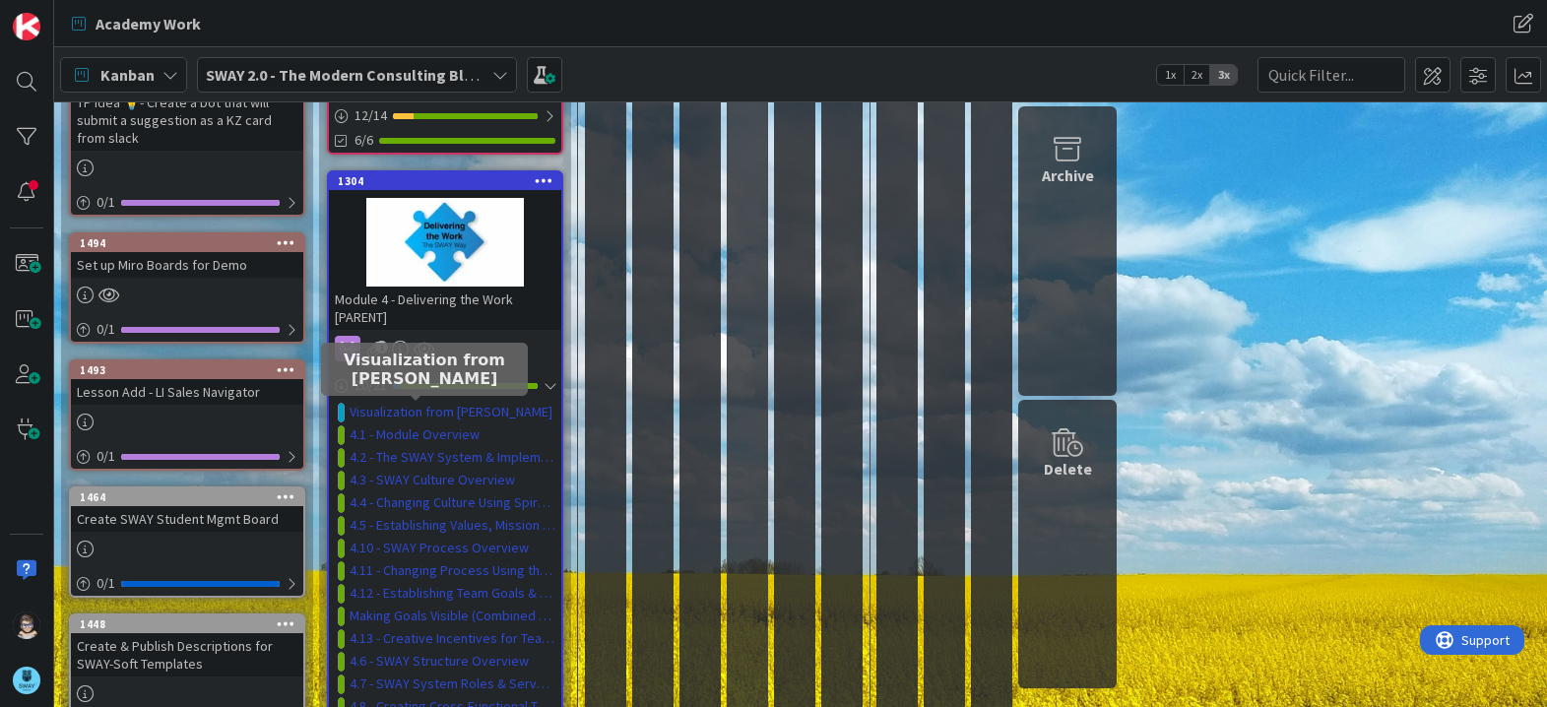
click at [446, 416] on link "Visualization from [PERSON_NAME]" at bounding box center [450, 412] width 203 height 21
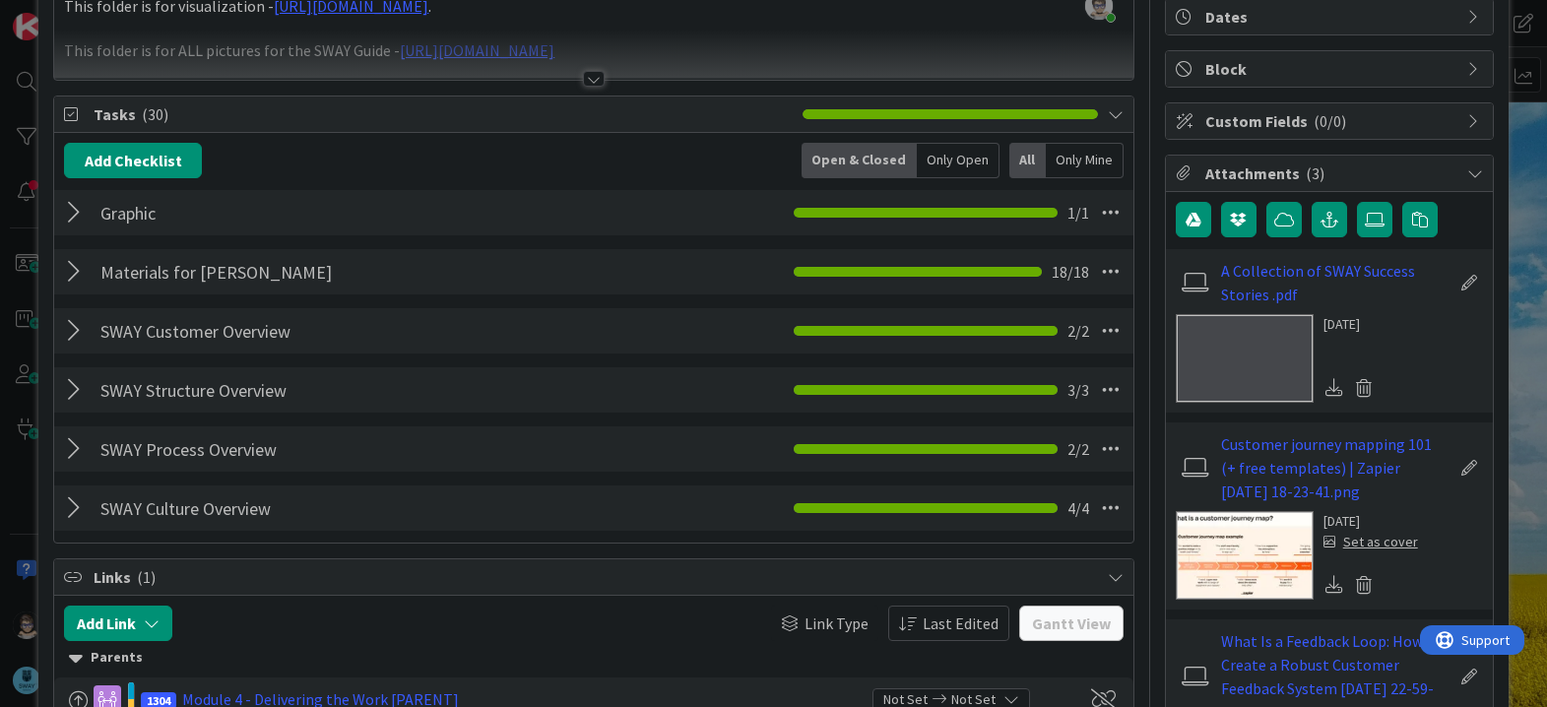
scroll to position [197, 0]
click at [952, 165] on div "Only Open" at bounding box center [958, 159] width 83 height 35
click at [859, 162] on div "Open & Closed" at bounding box center [857, 159] width 109 height 35
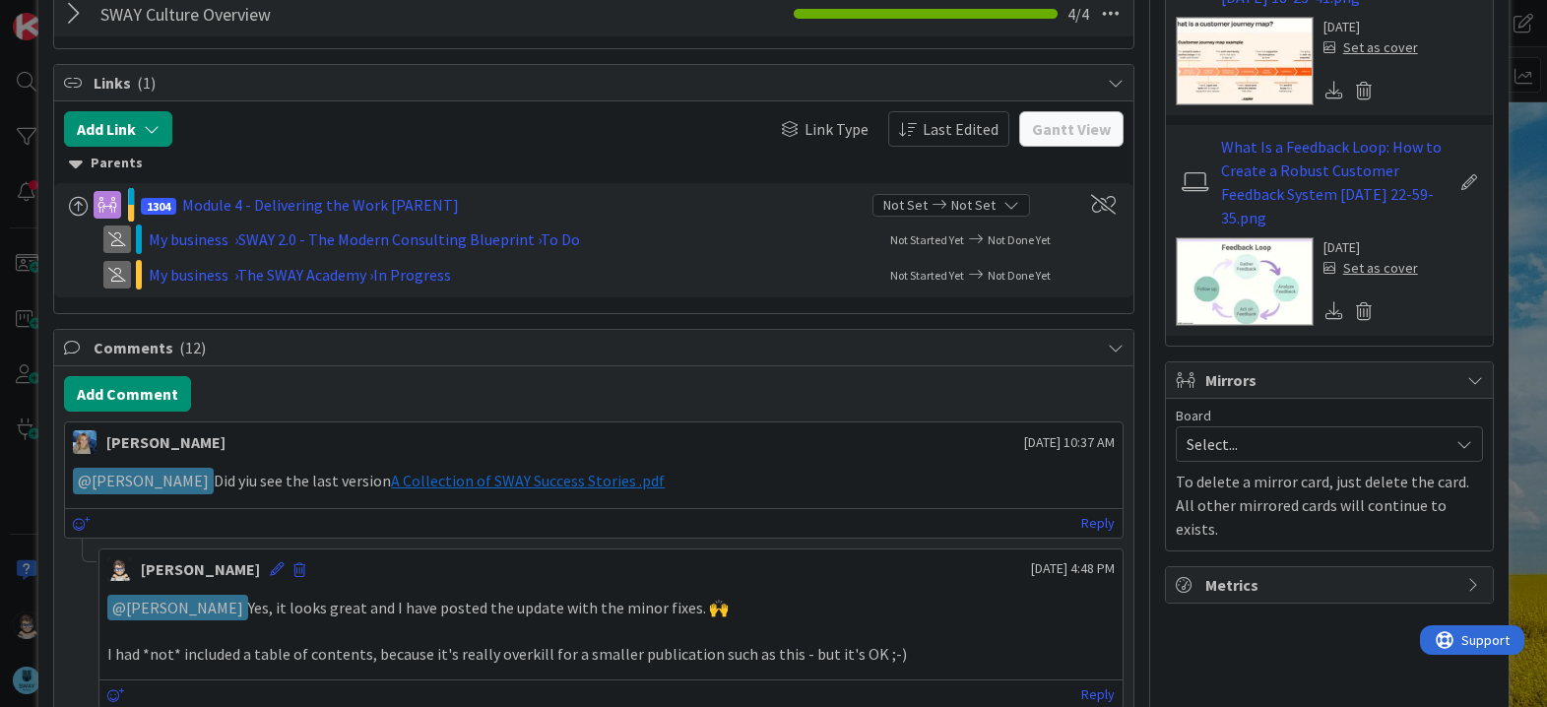
scroll to position [687, 0]
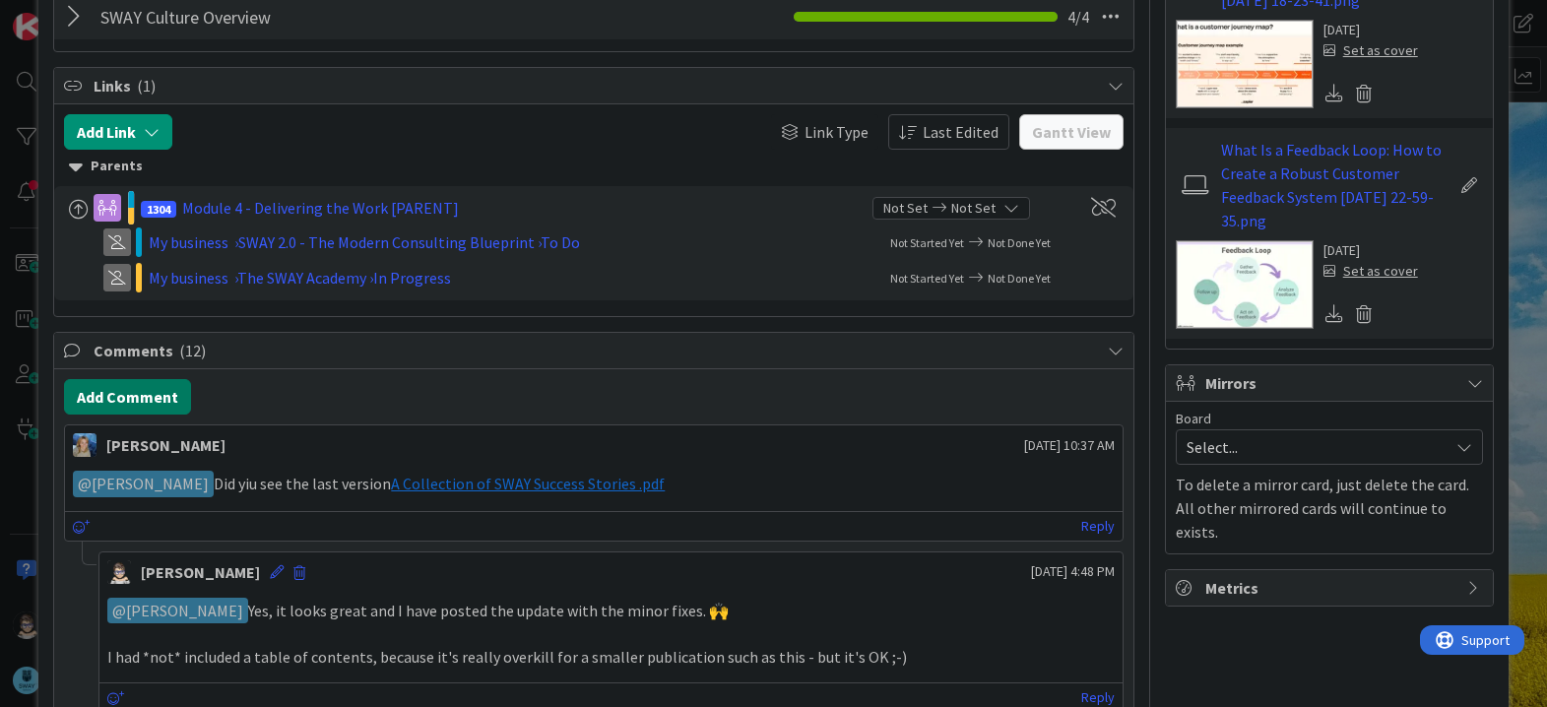
click at [148, 390] on button "Add Comment" at bounding box center [127, 396] width 127 height 35
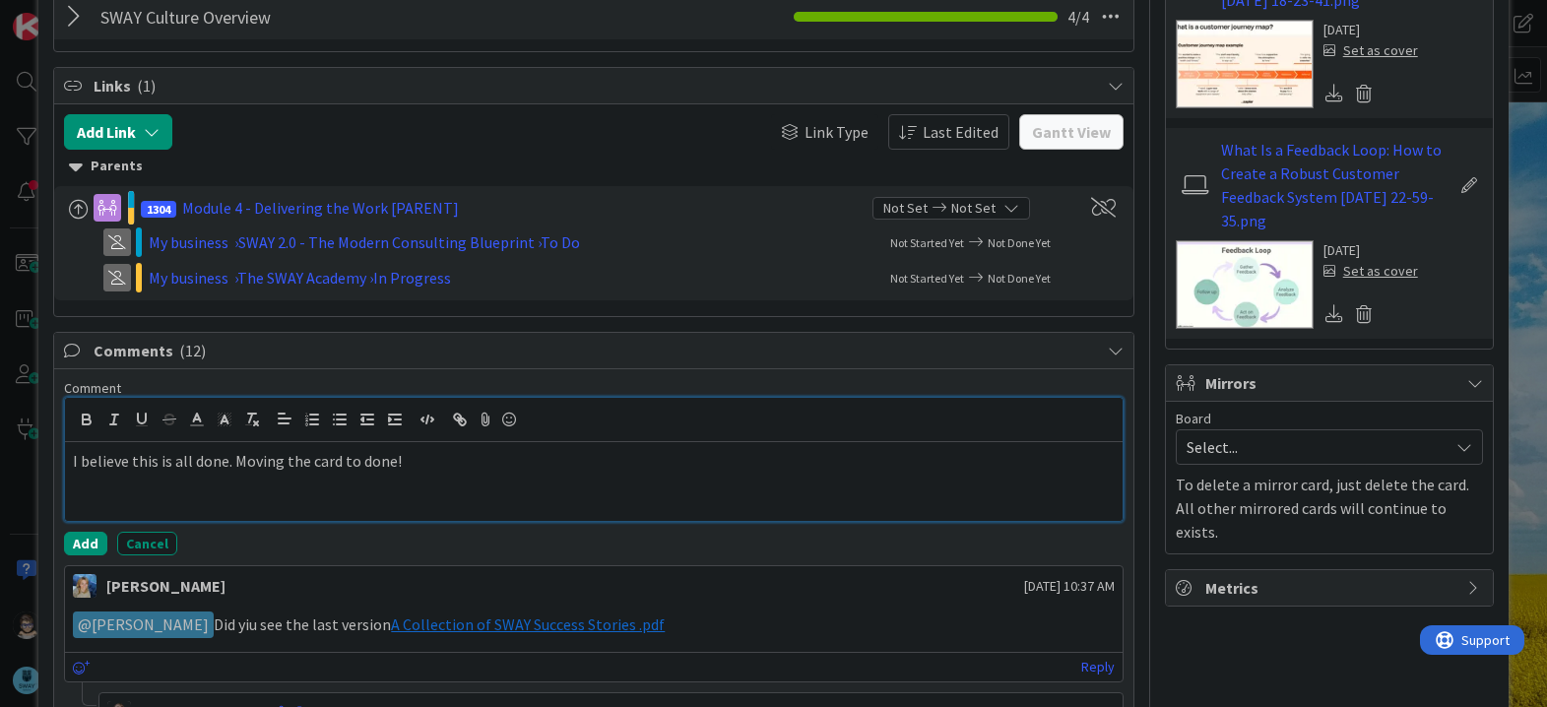
drag, startPoint x: 534, startPoint y: 628, endPoint x: 1006, endPoint y: 480, distance: 495.1
click at [1007, 479] on div "I believe this is all done. Moving the card to done!" at bounding box center [593, 481] width 1056 height 79
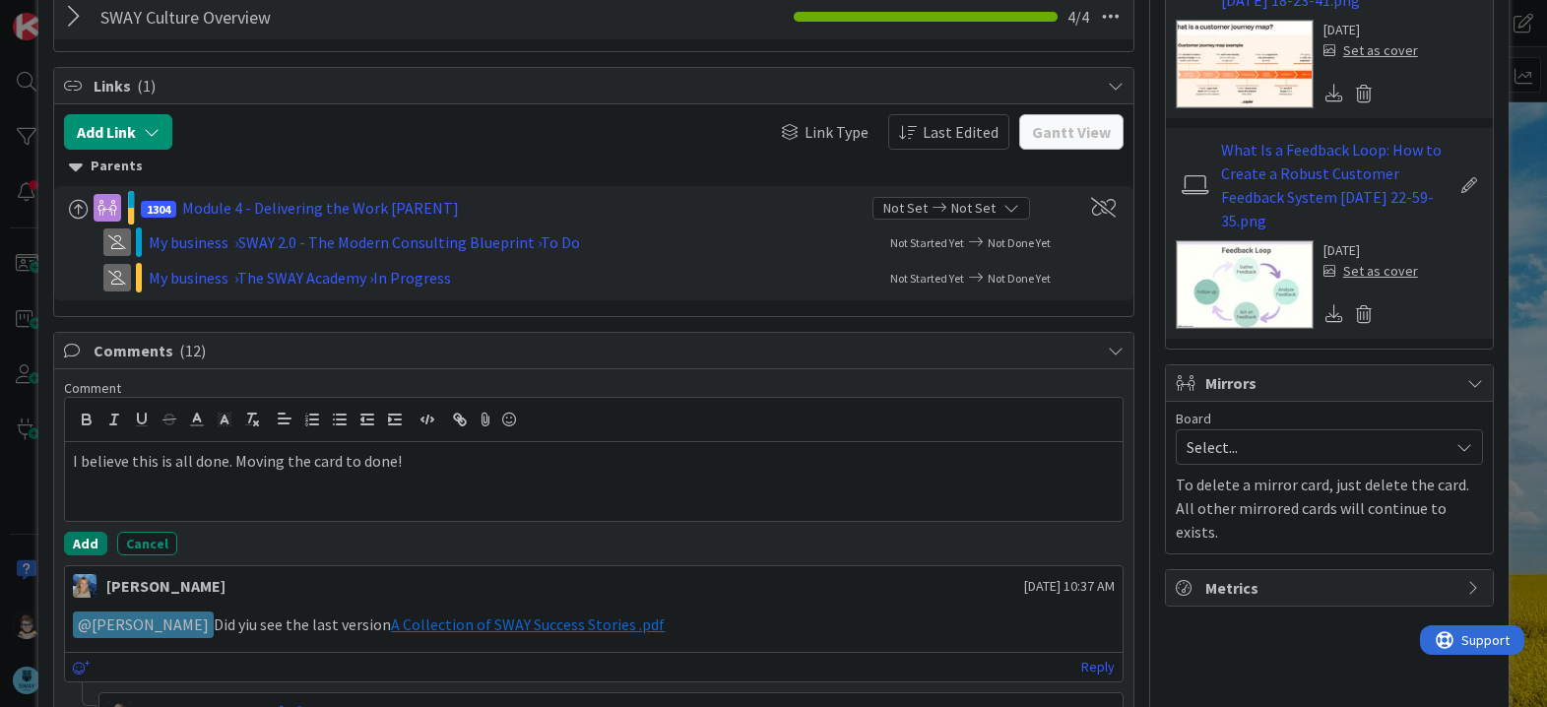
click at [76, 546] on button "Add" at bounding box center [85, 544] width 43 height 24
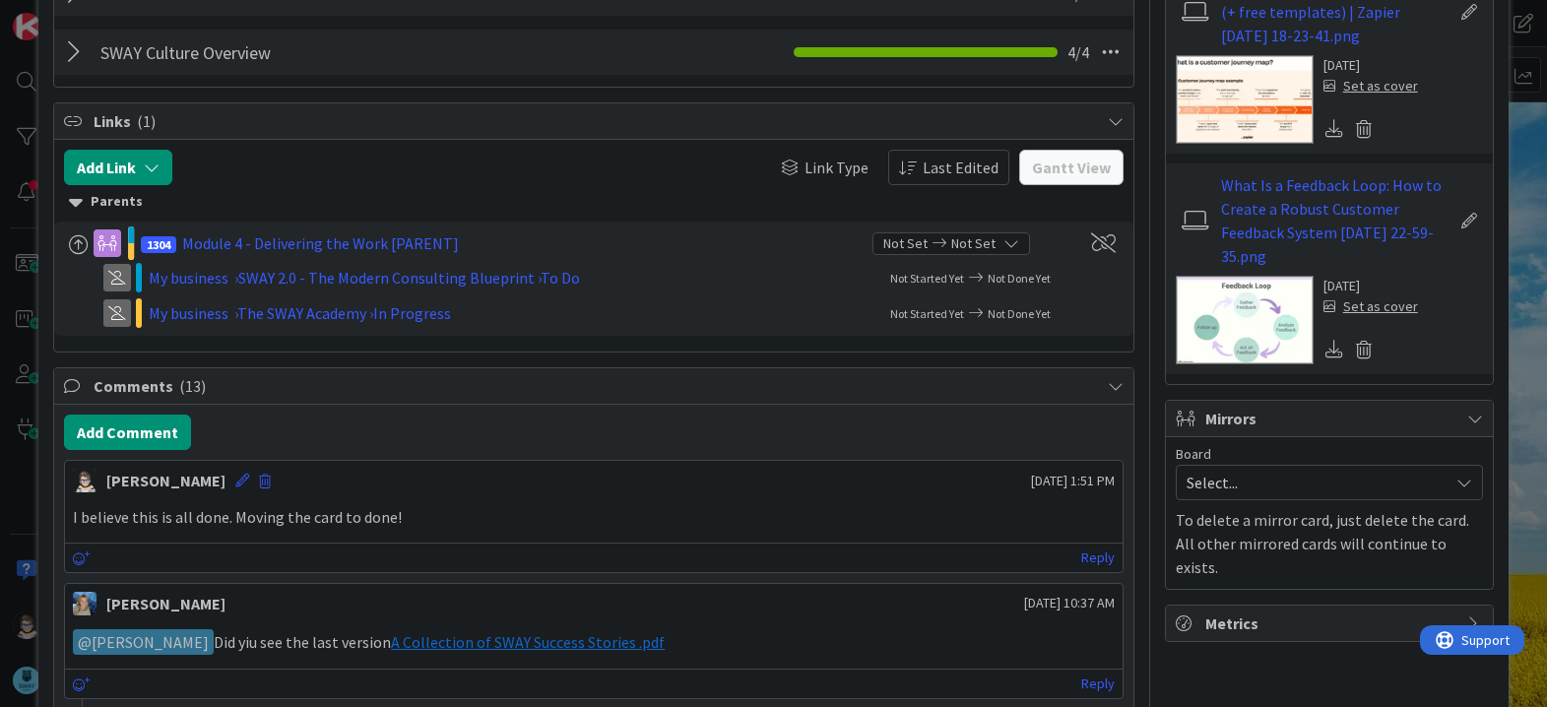
scroll to position [0, 0]
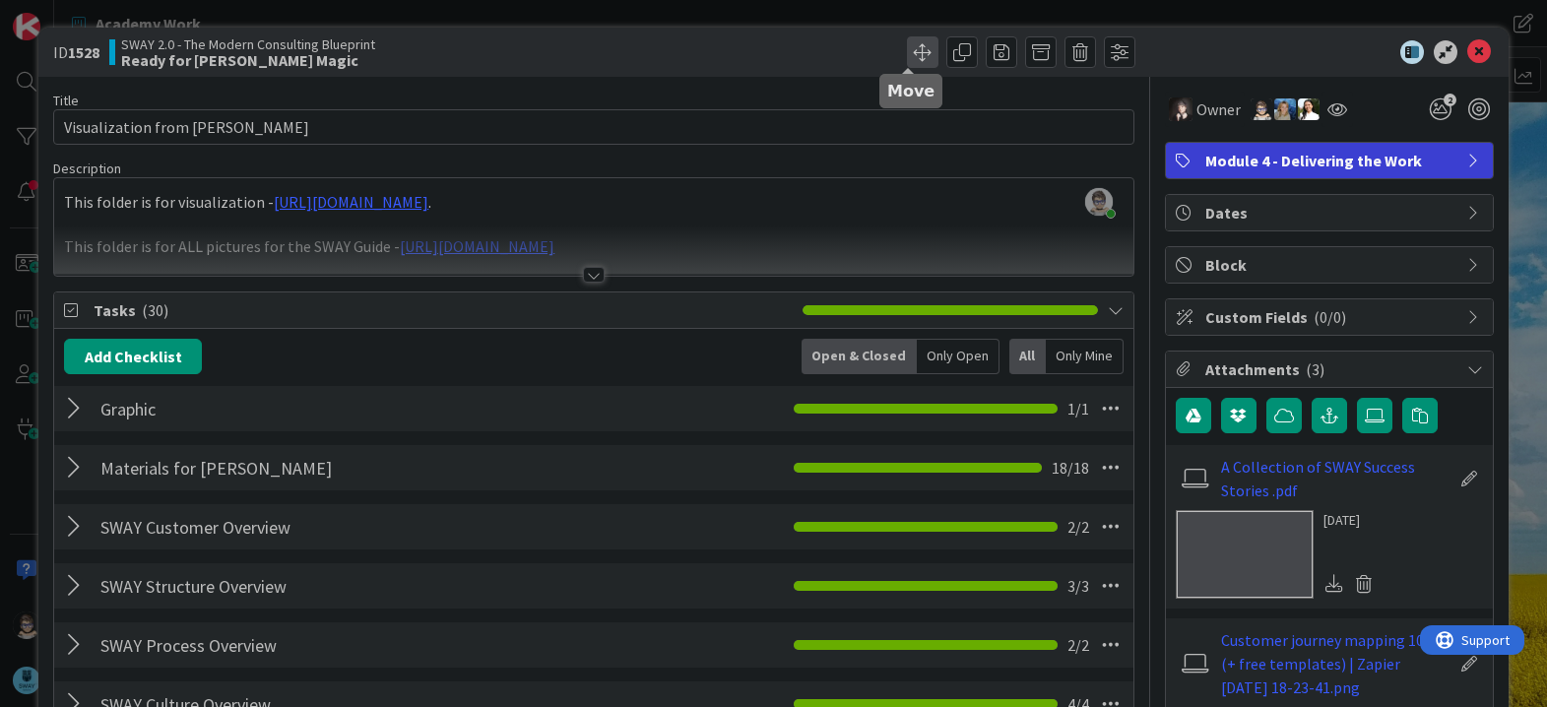
click at [907, 57] on span at bounding box center [923, 52] width 32 height 32
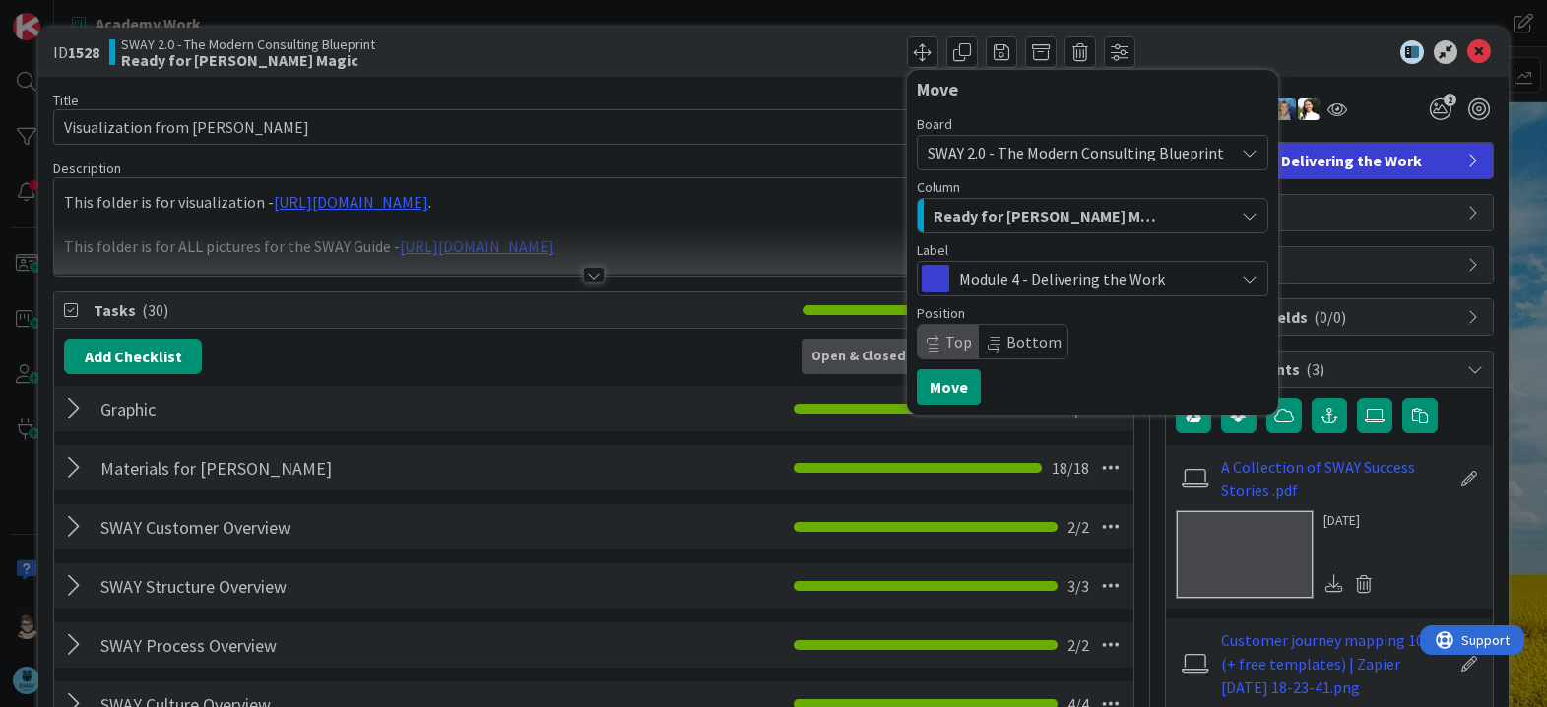
click at [1019, 221] on span "Ready for [PERSON_NAME] Magic" at bounding box center [1046, 216] width 226 height 26
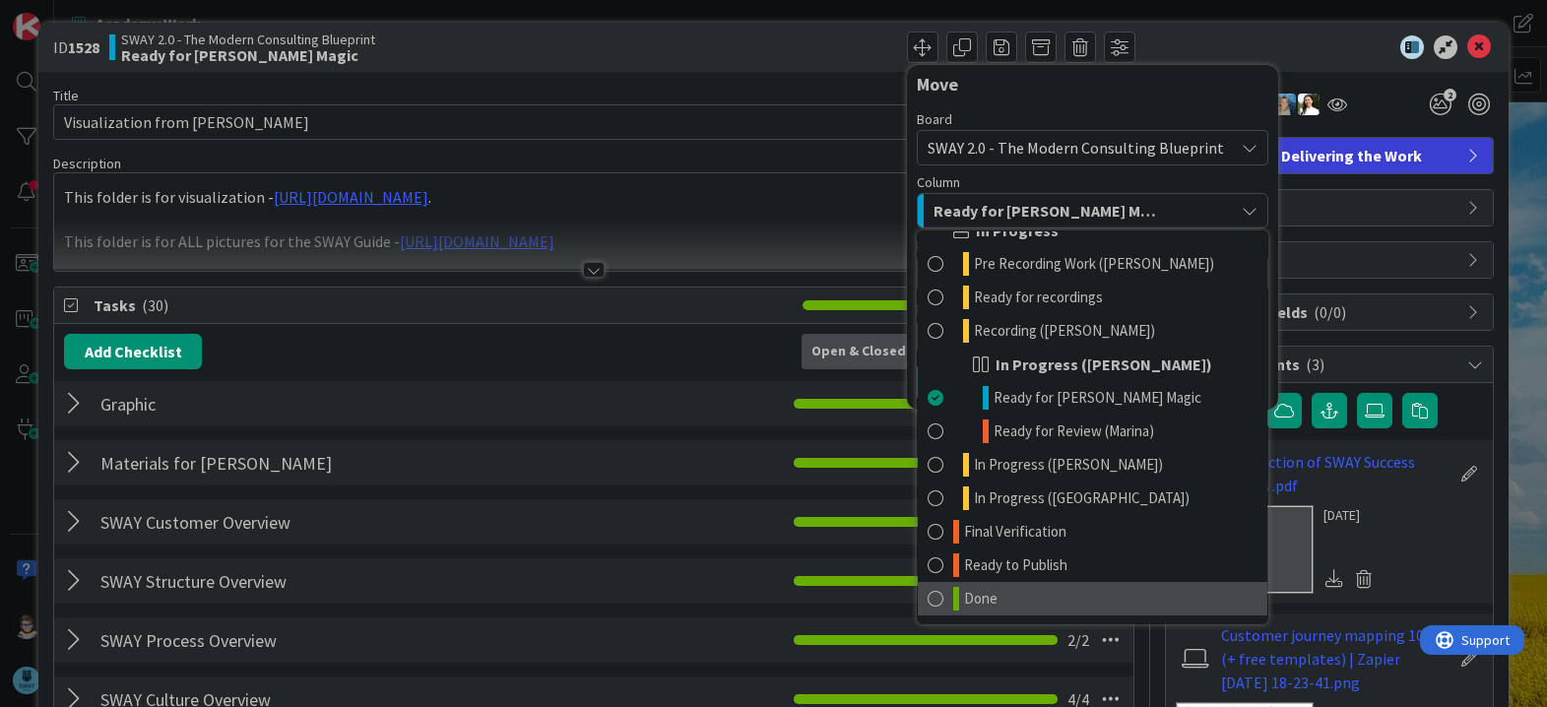
scroll to position [6, 0]
click at [1018, 592] on link "Done" at bounding box center [1091, 597] width 349 height 33
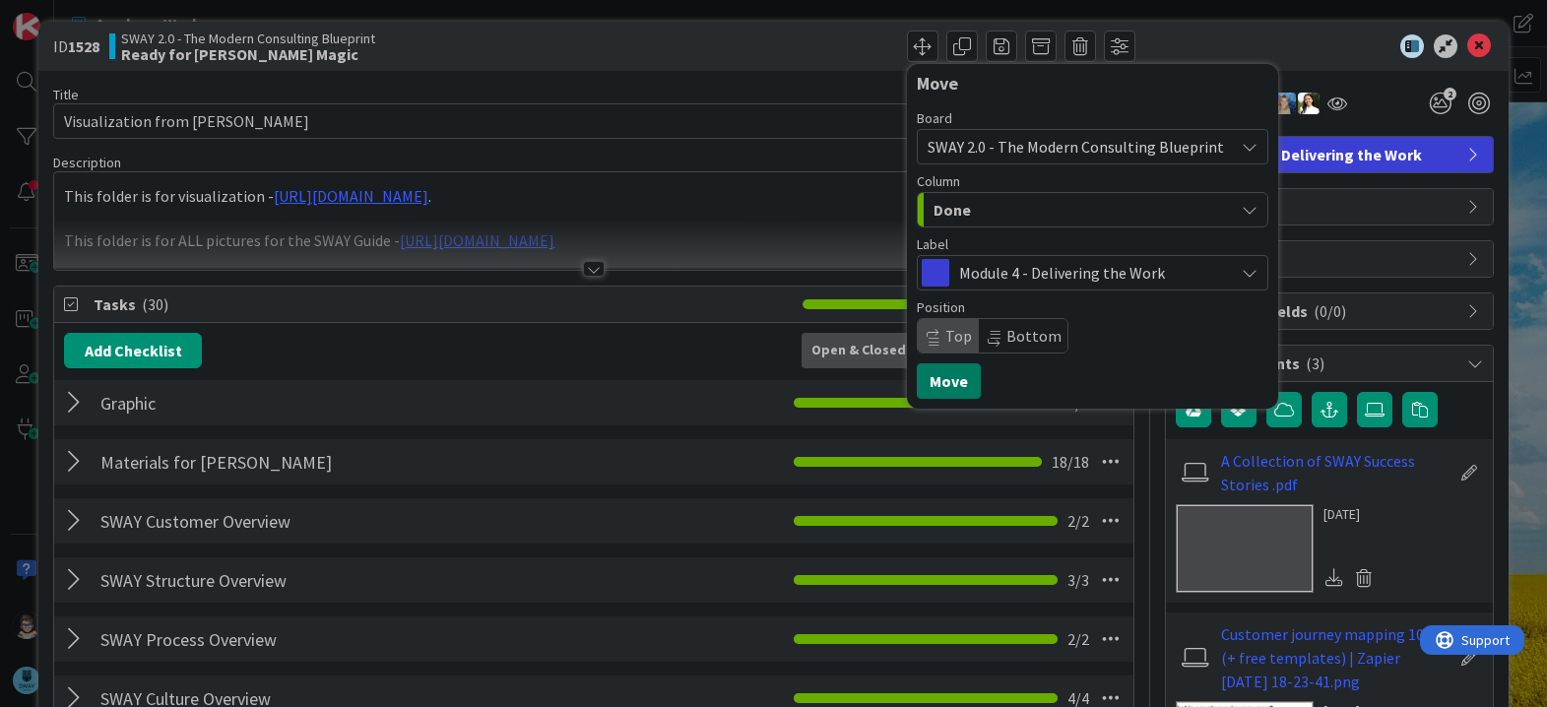
click at [933, 377] on button "Move" at bounding box center [949, 380] width 64 height 35
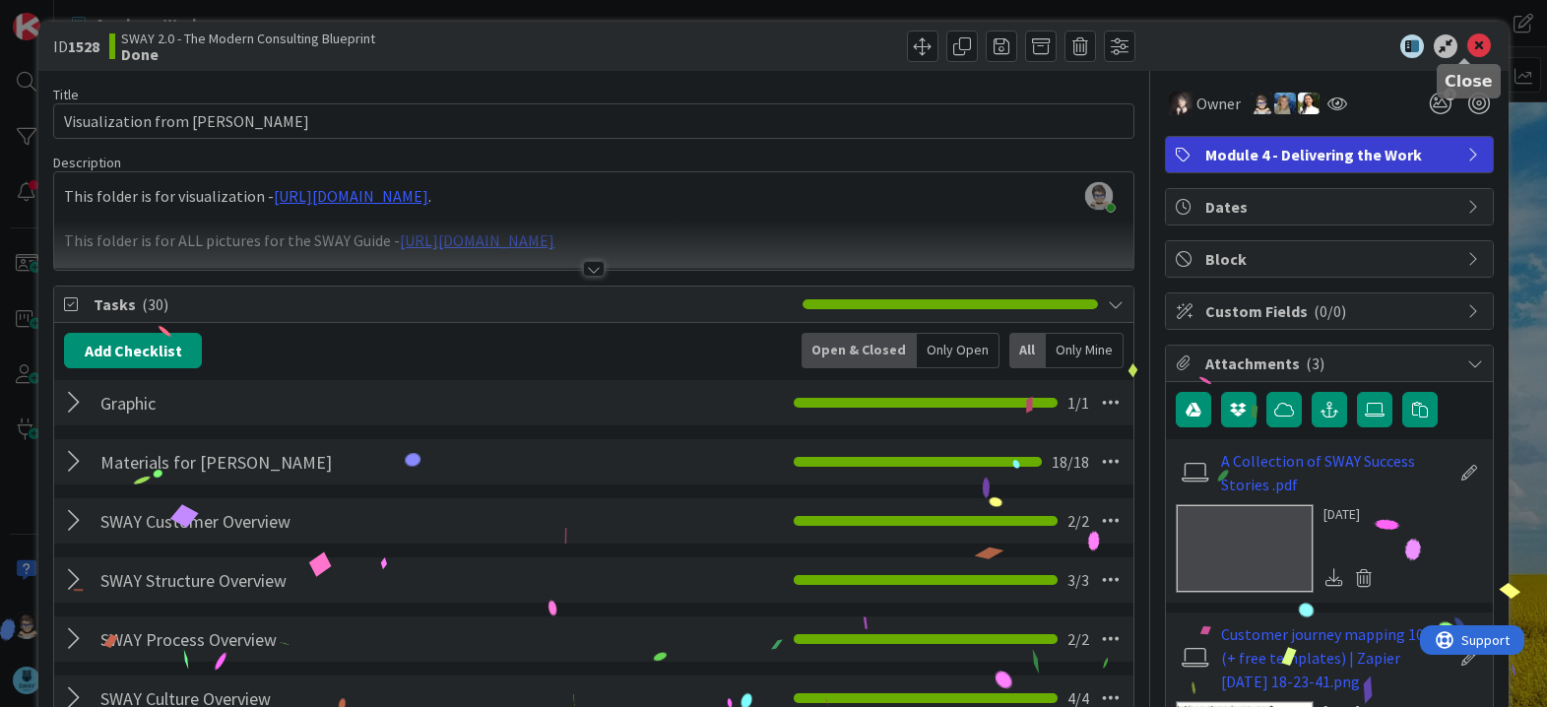
click at [1467, 56] on icon at bounding box center [1479, 46] width 24 height 24
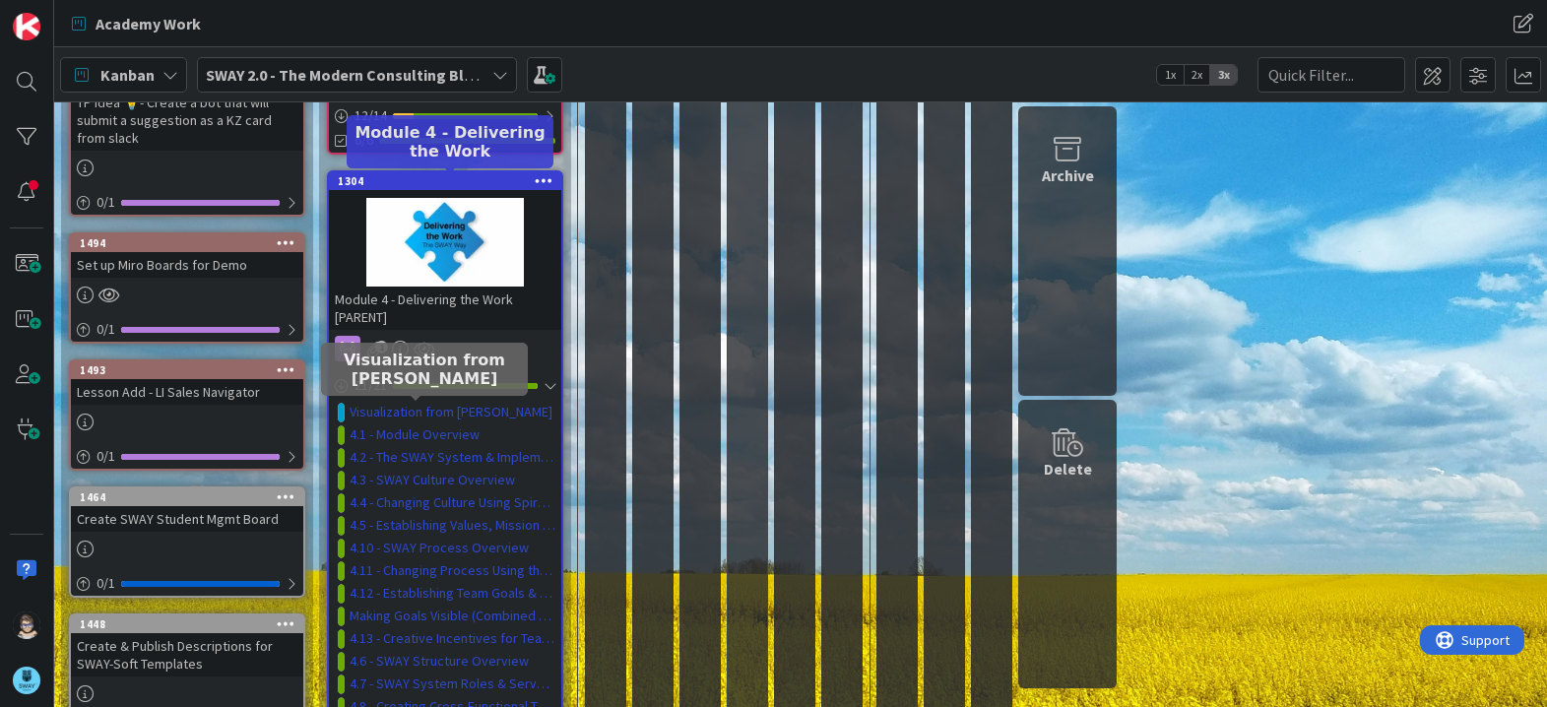
click at [453, 182] on div "1304" at bounding box center [449, 181] width 223 height 14
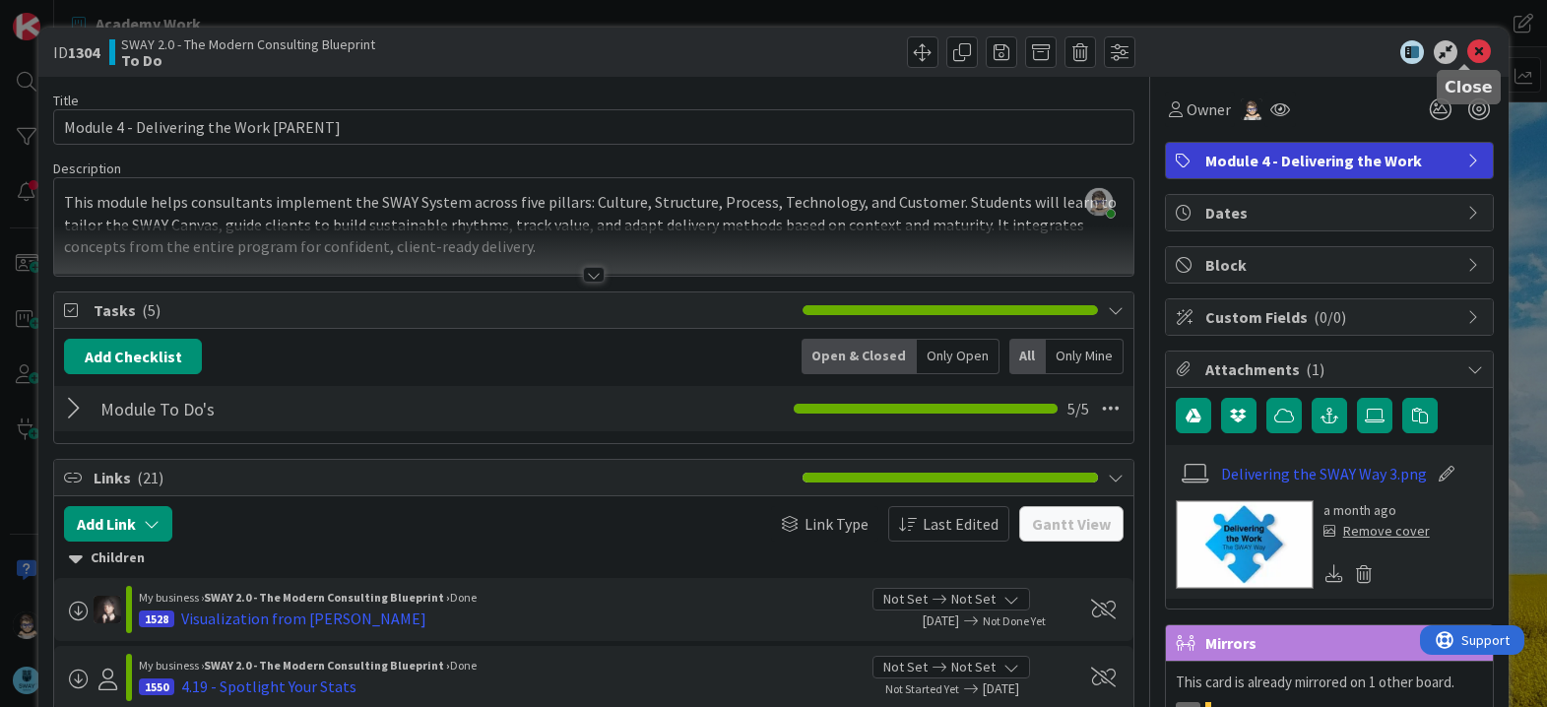
click at [1467, 54] on icon at bounding box center [1479, 52] width 24 height 24
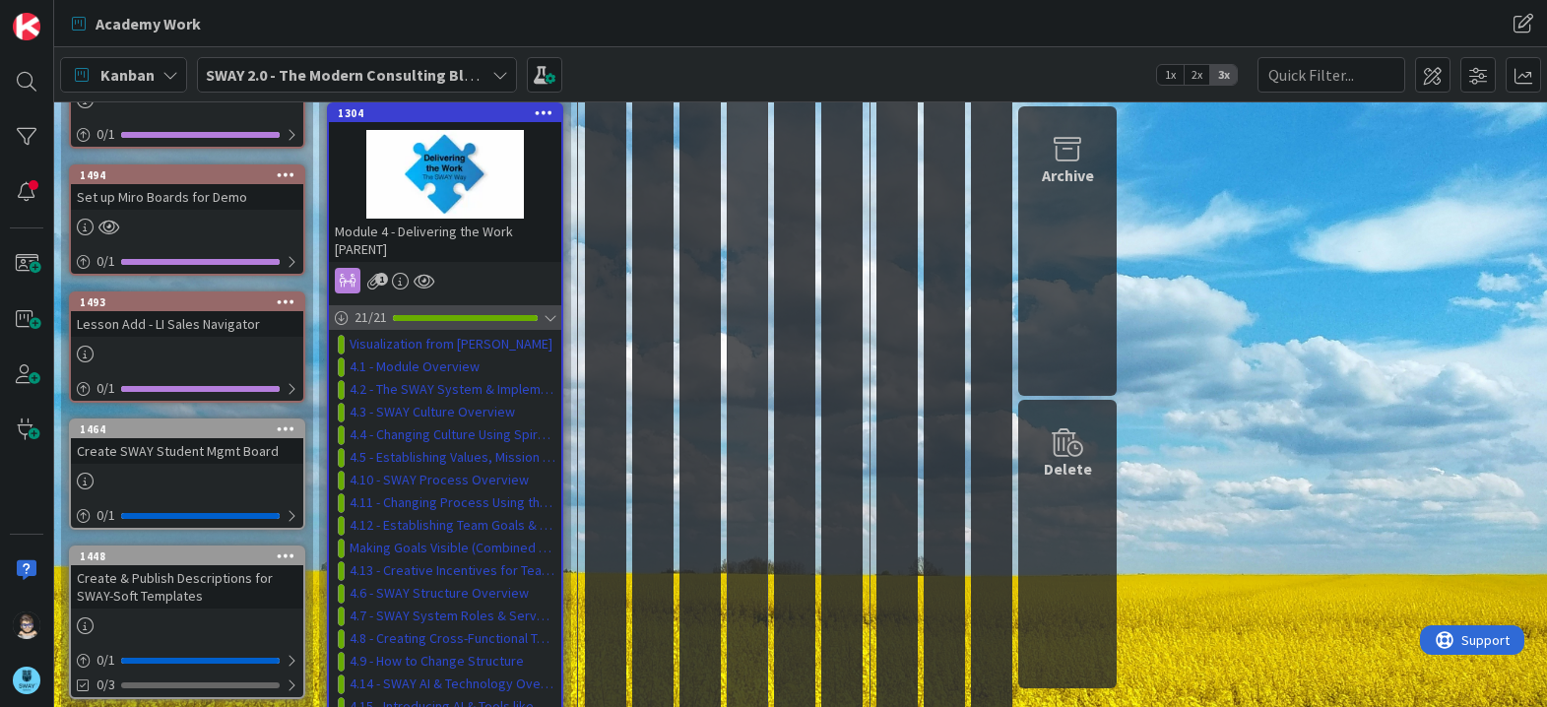
click at [551, 317] on div at bounding box center [549, 318] width 12 height 16
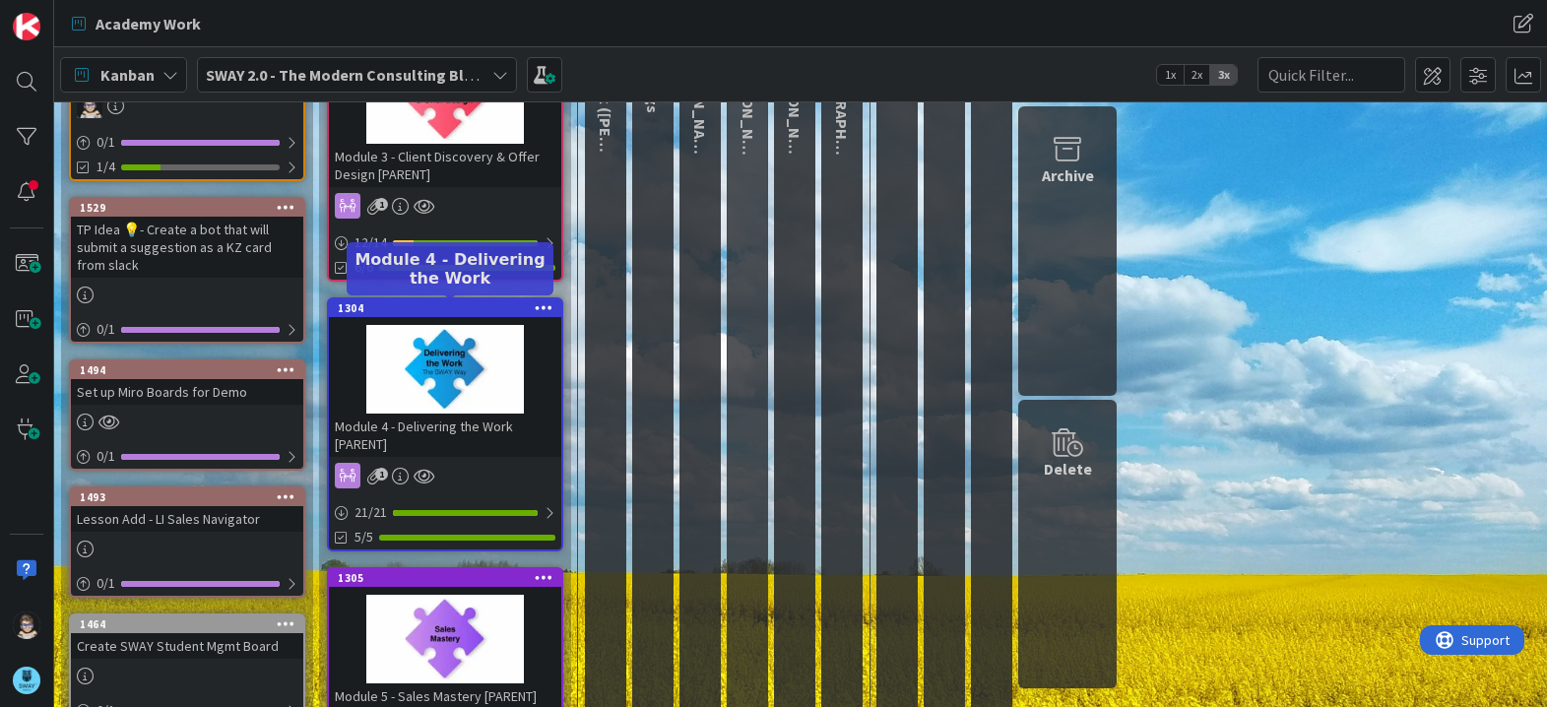
scroll to position [343, 0]
click at [439, 311] on div "1304" at bounding box center [449, 309] width 223 height 14
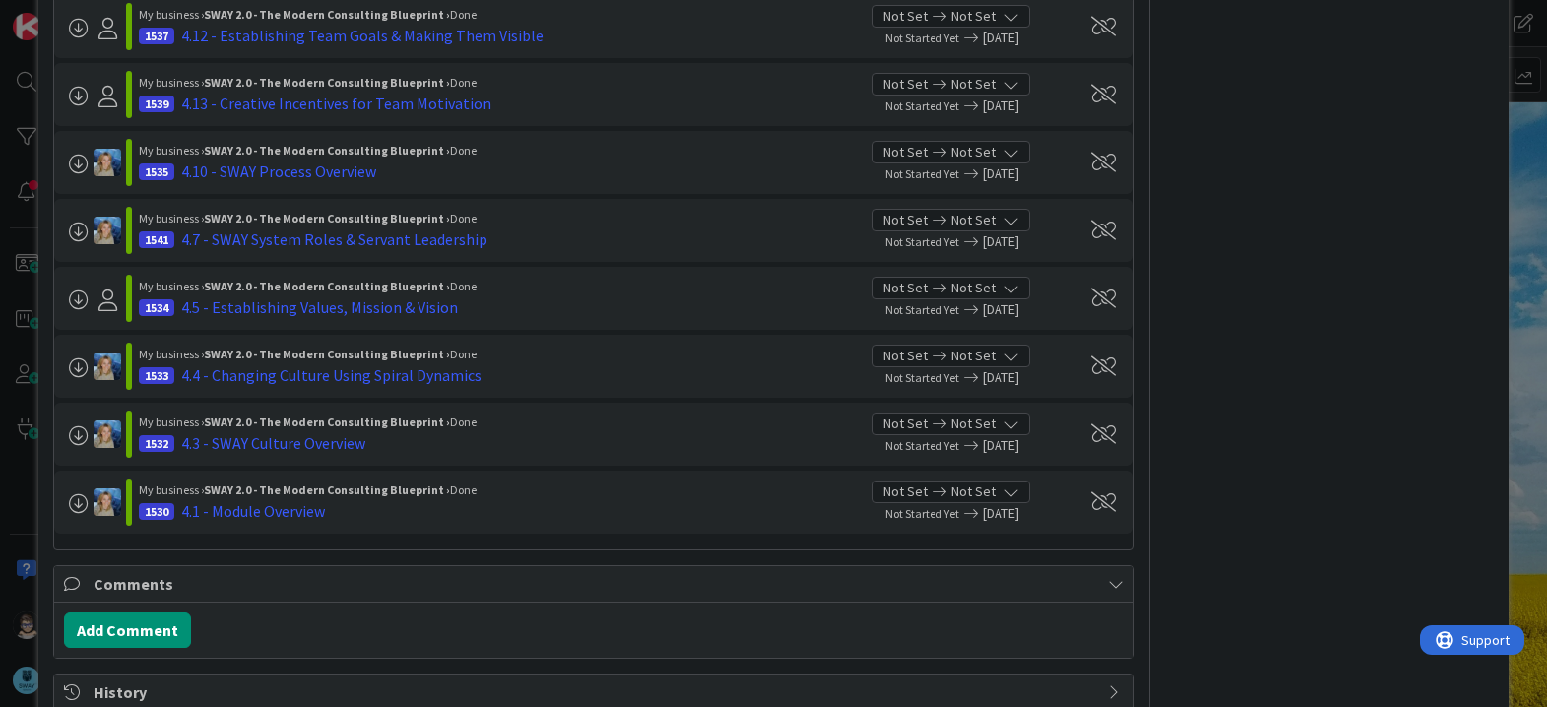
scroll to position [1512, 0]
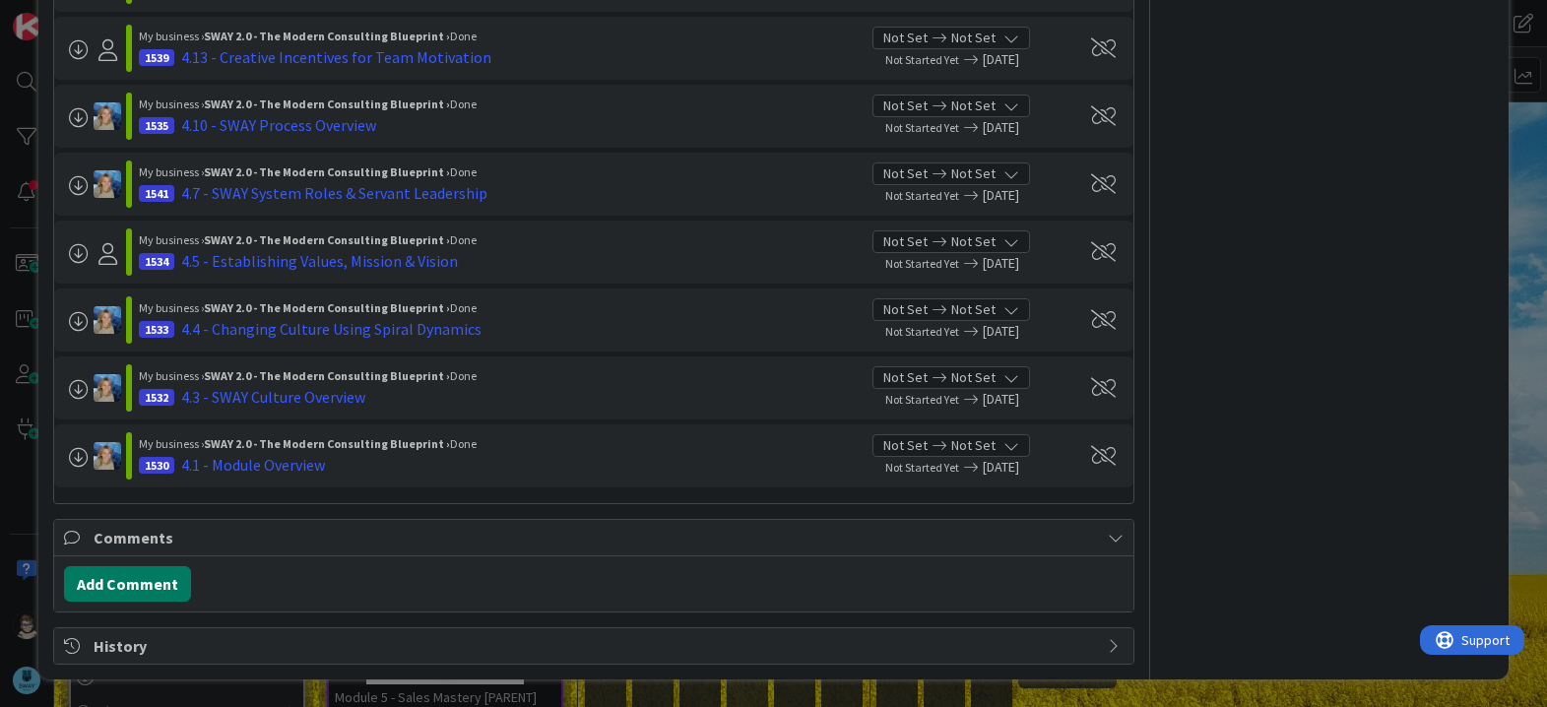
click at [134, 592] on button "Add Comment" at bounding box center [127, 583] width 127 height 35
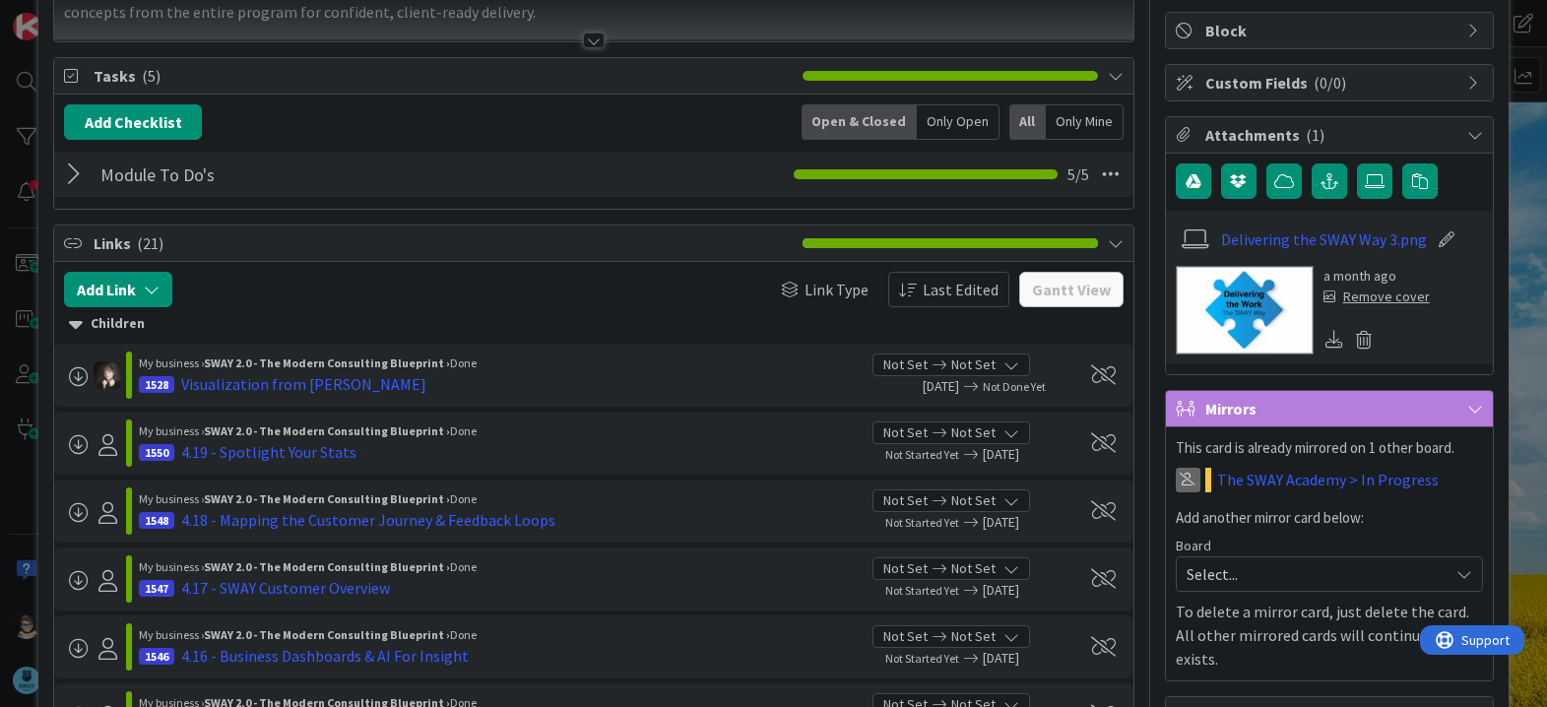
scroll to position [233, 0]
click at [71, 172] on div at bounding box center [77, 175] width 26 height 35
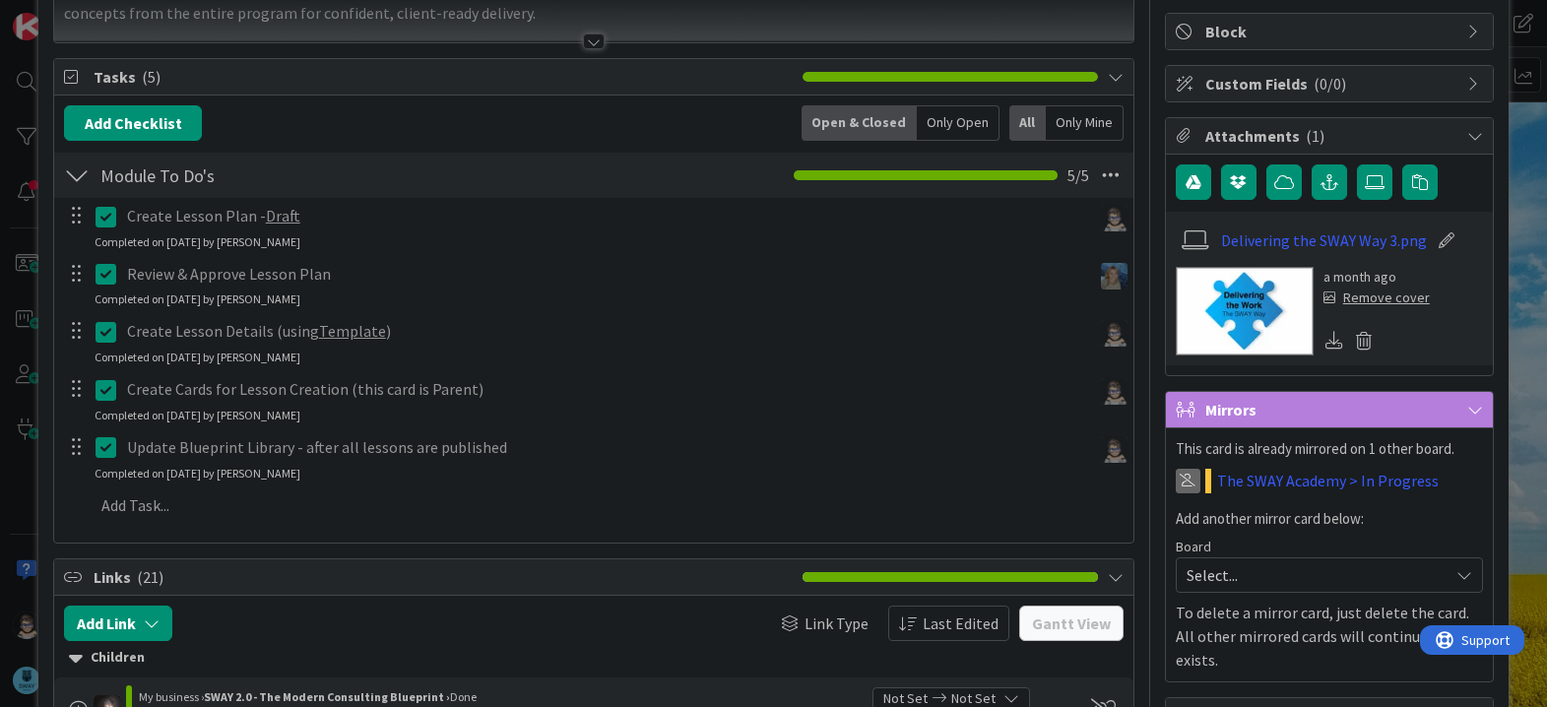
click at [79, 179] on div at bounding box center [77, 175] width 26 height 35
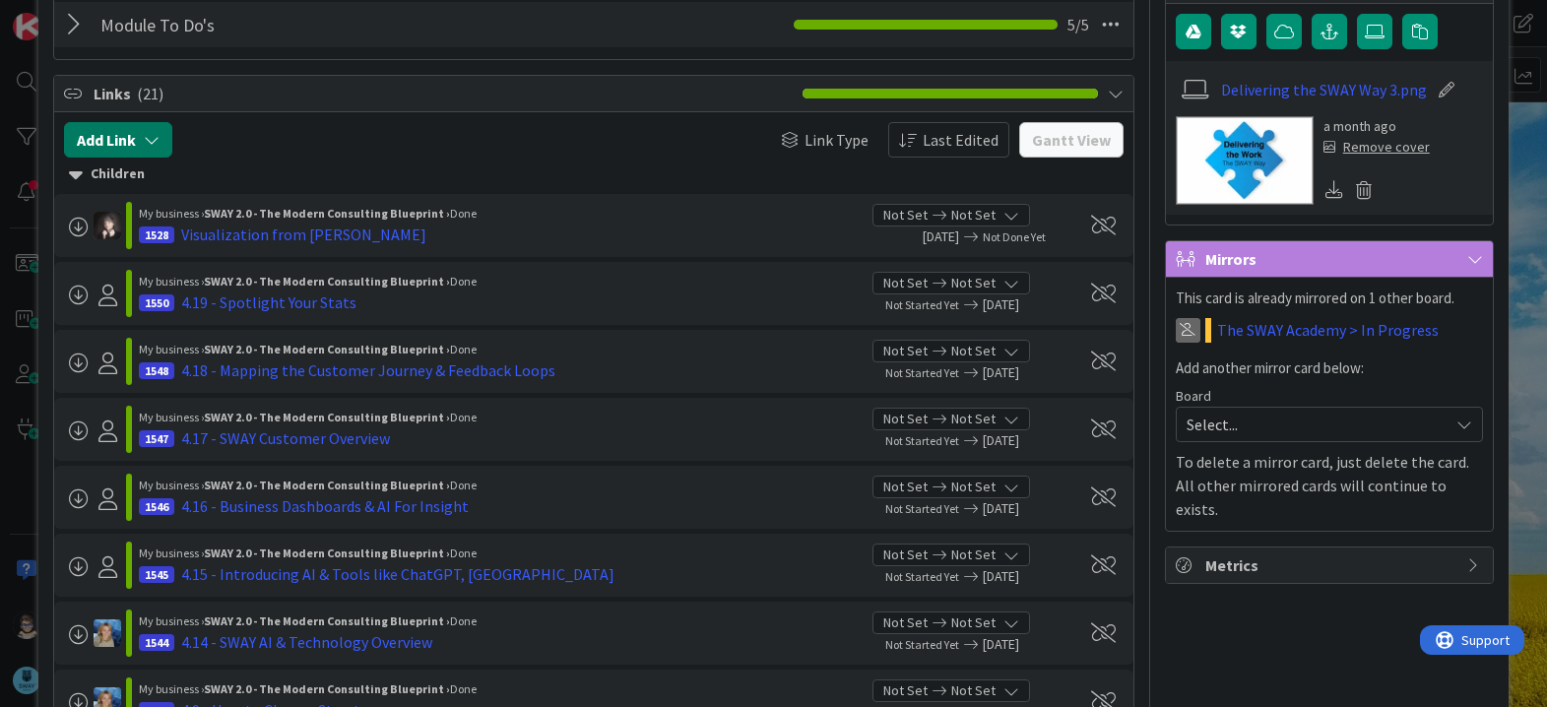
click at [157, 139] on icon "button" at bounding box center [152, 140] width 16 height 16
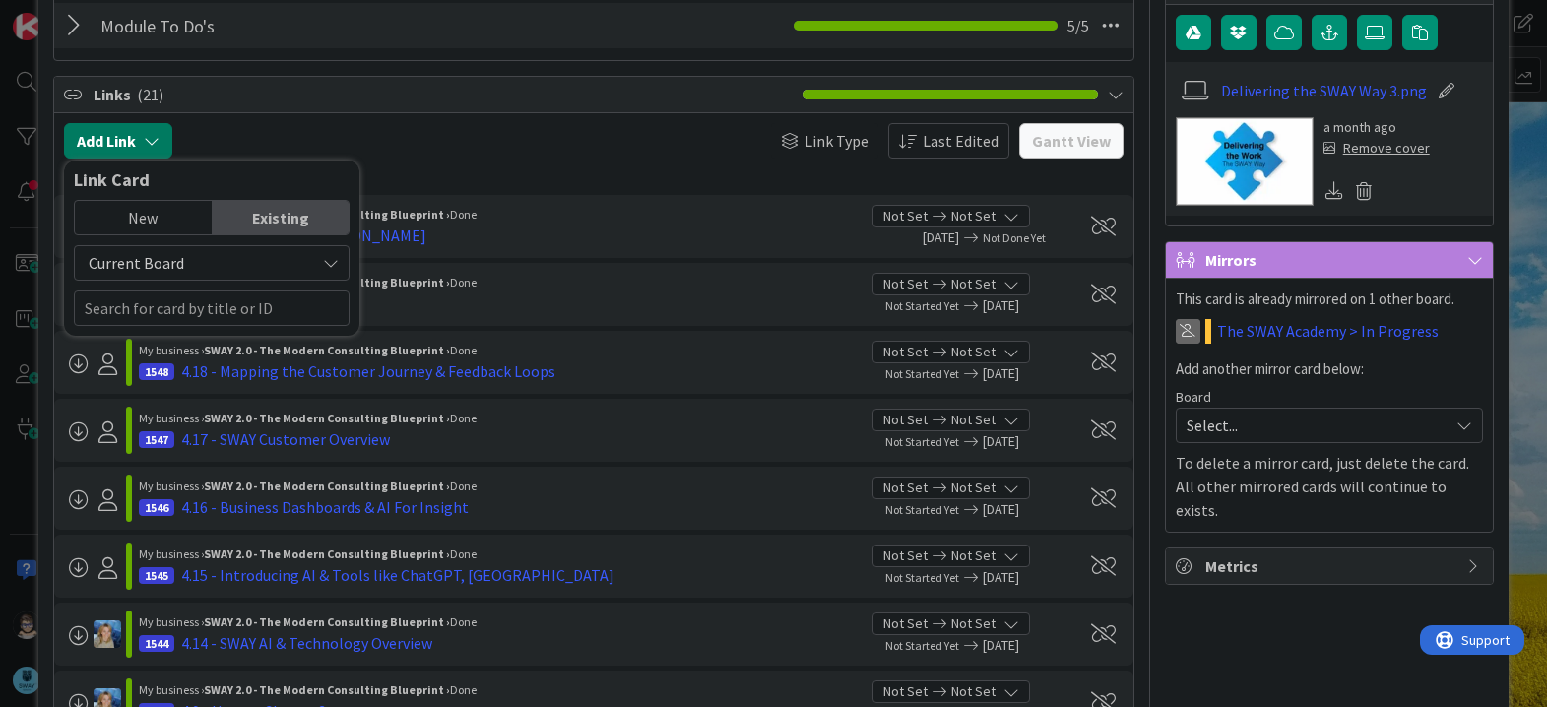
scroll to position [382, 0]
click at [157, 139] on icon "button" at bounding box center [152, 142] width 16 height 16
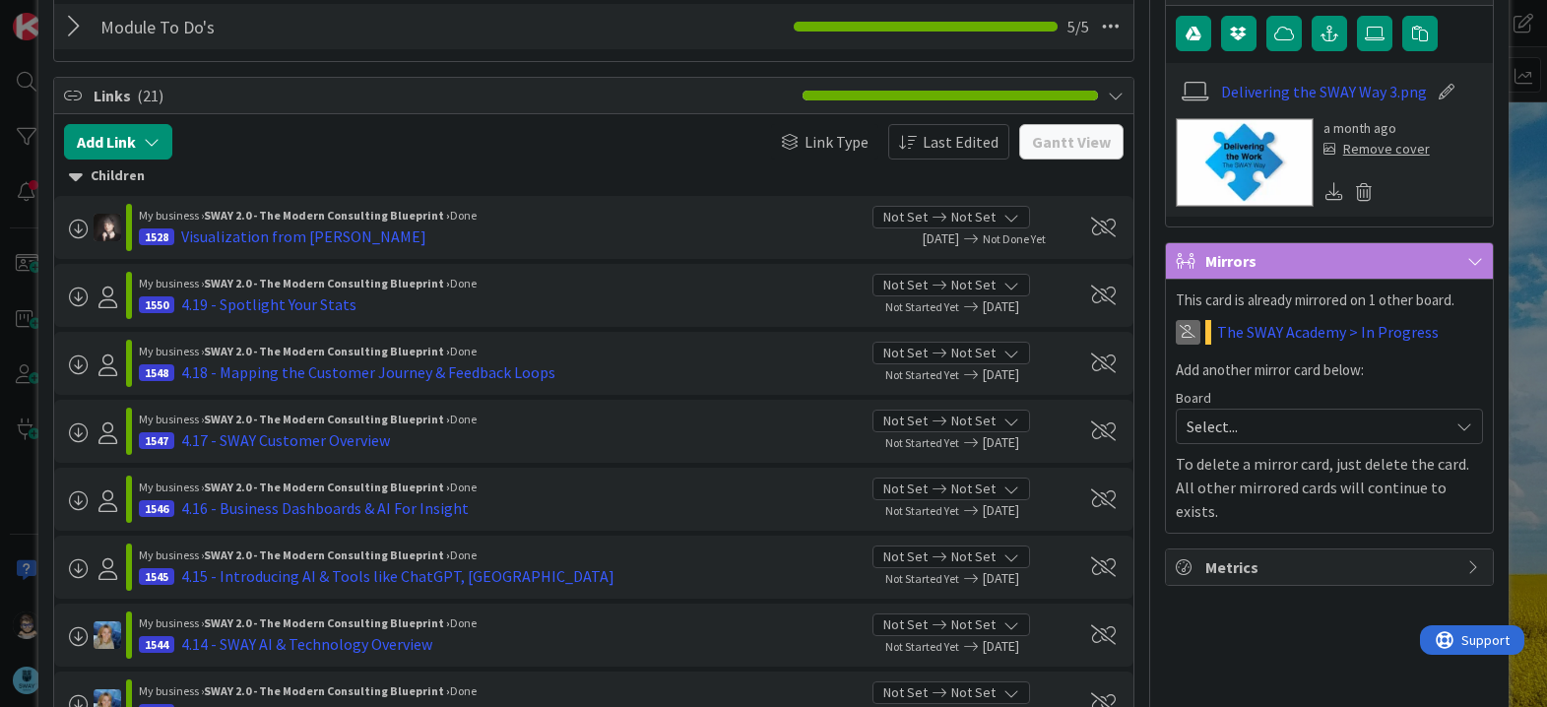
click at [1107, 100] on icon at bounding box center [1115, 96] width 16 height 16
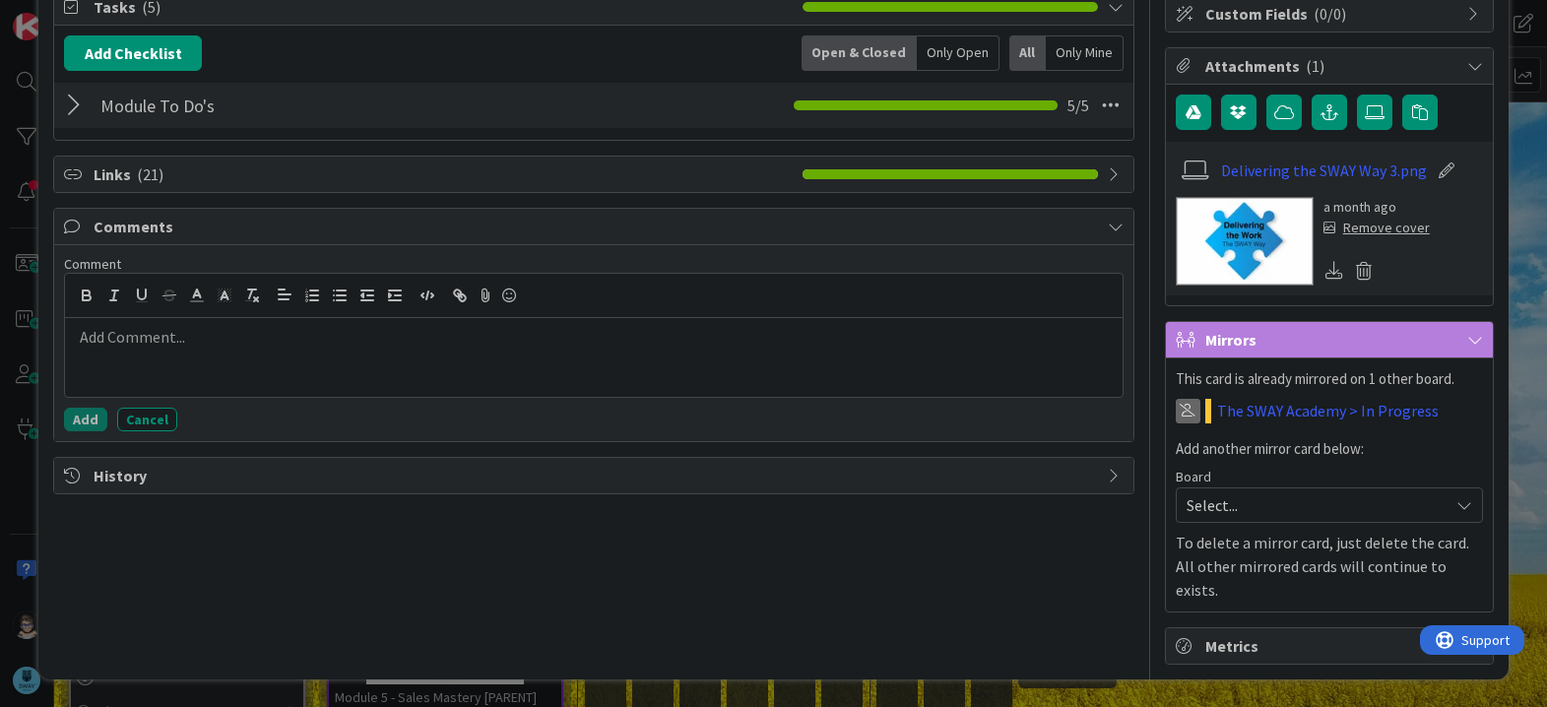
scroll to position [280, 0]
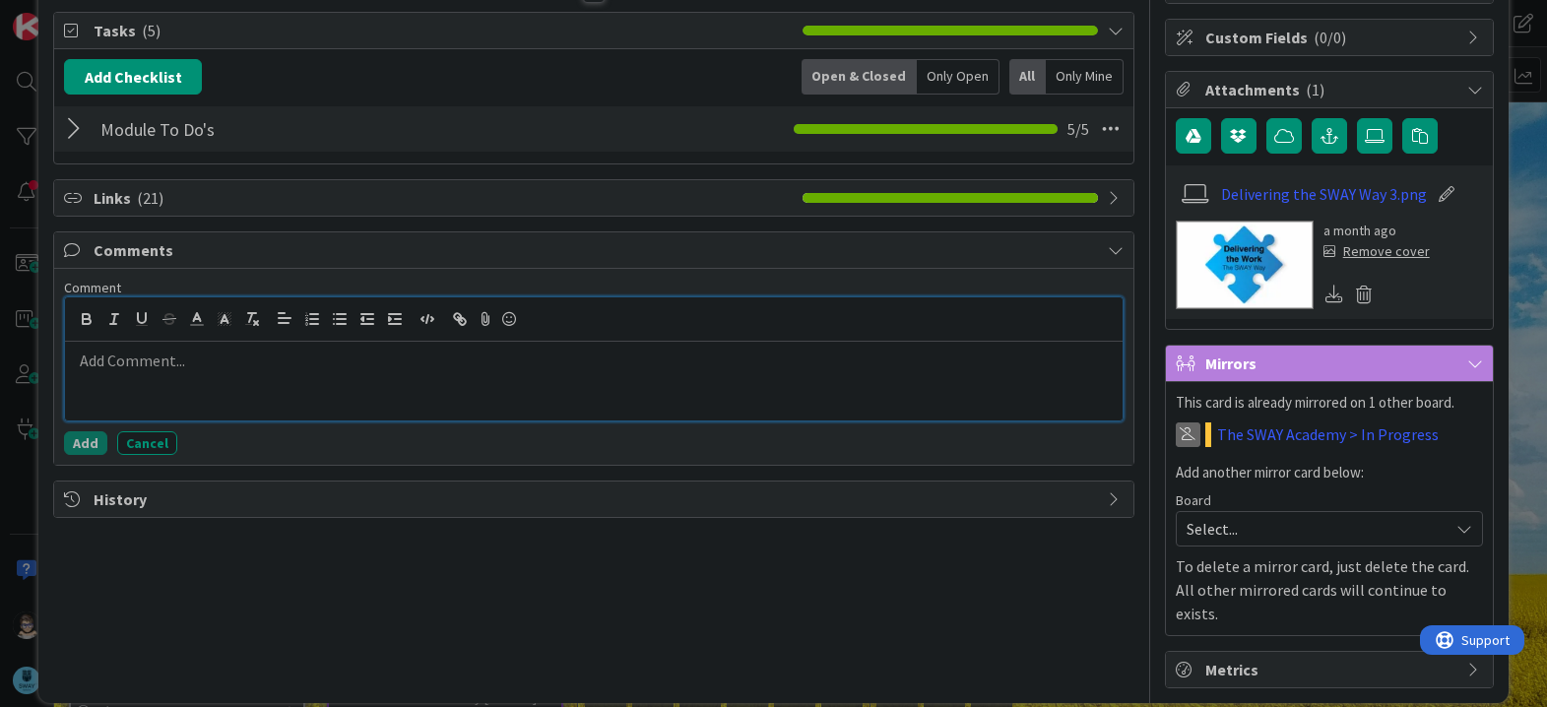
click at [141, 371] on p at bounding box center [593, 360] width 1041 height 23
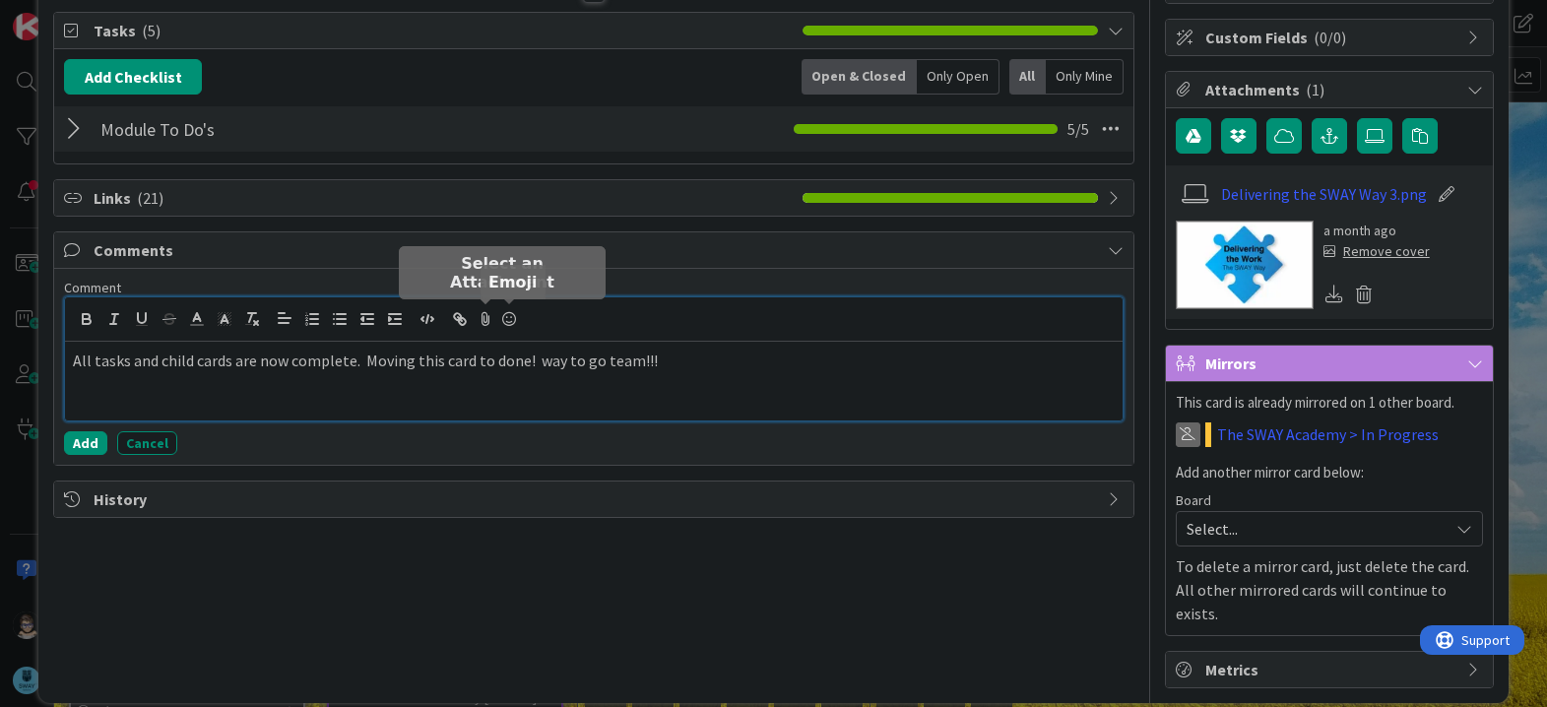
click at [508, 315] on icon at bounding box center [509, 319] width 24 height 28
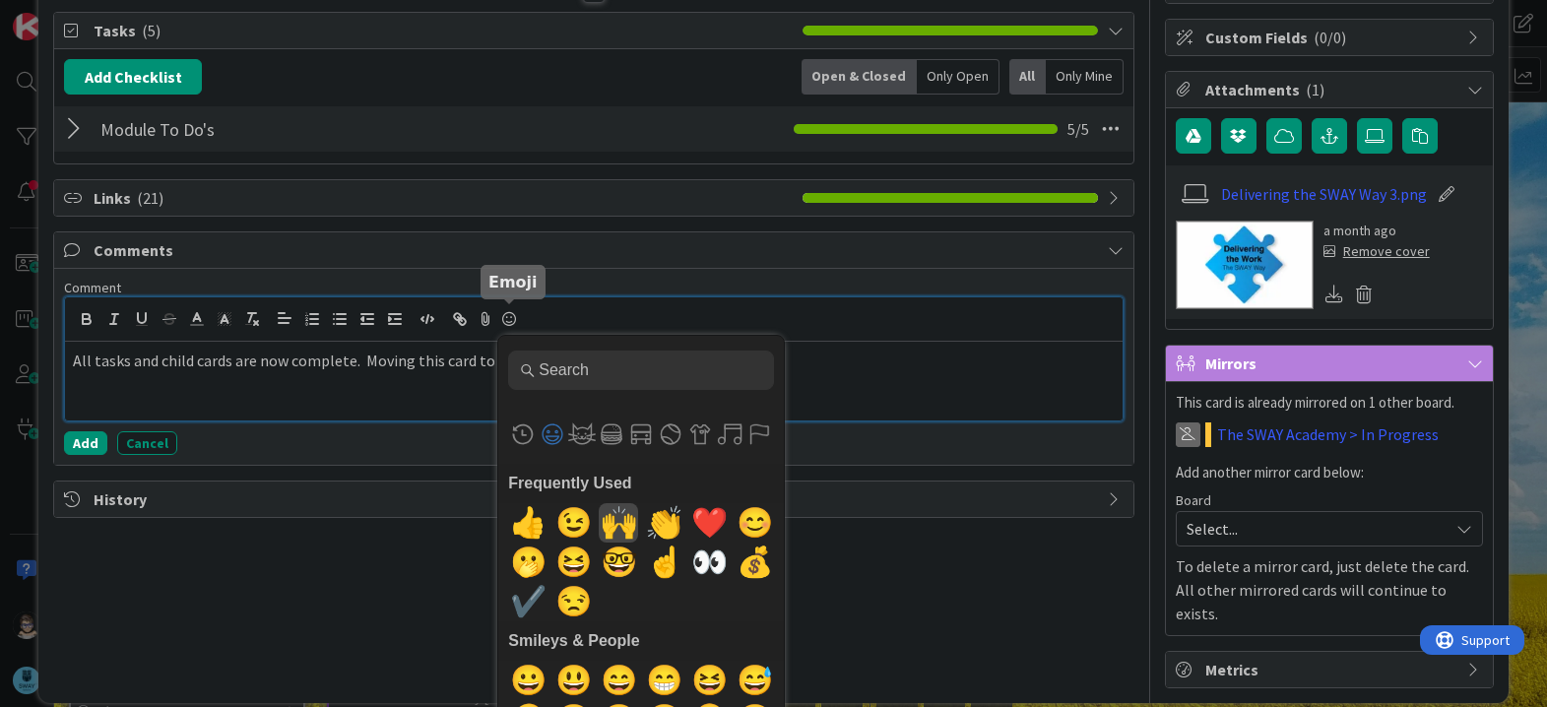
click at [610, 520] on span "🙌" at bounding box center [619, 522] width 46 height 39
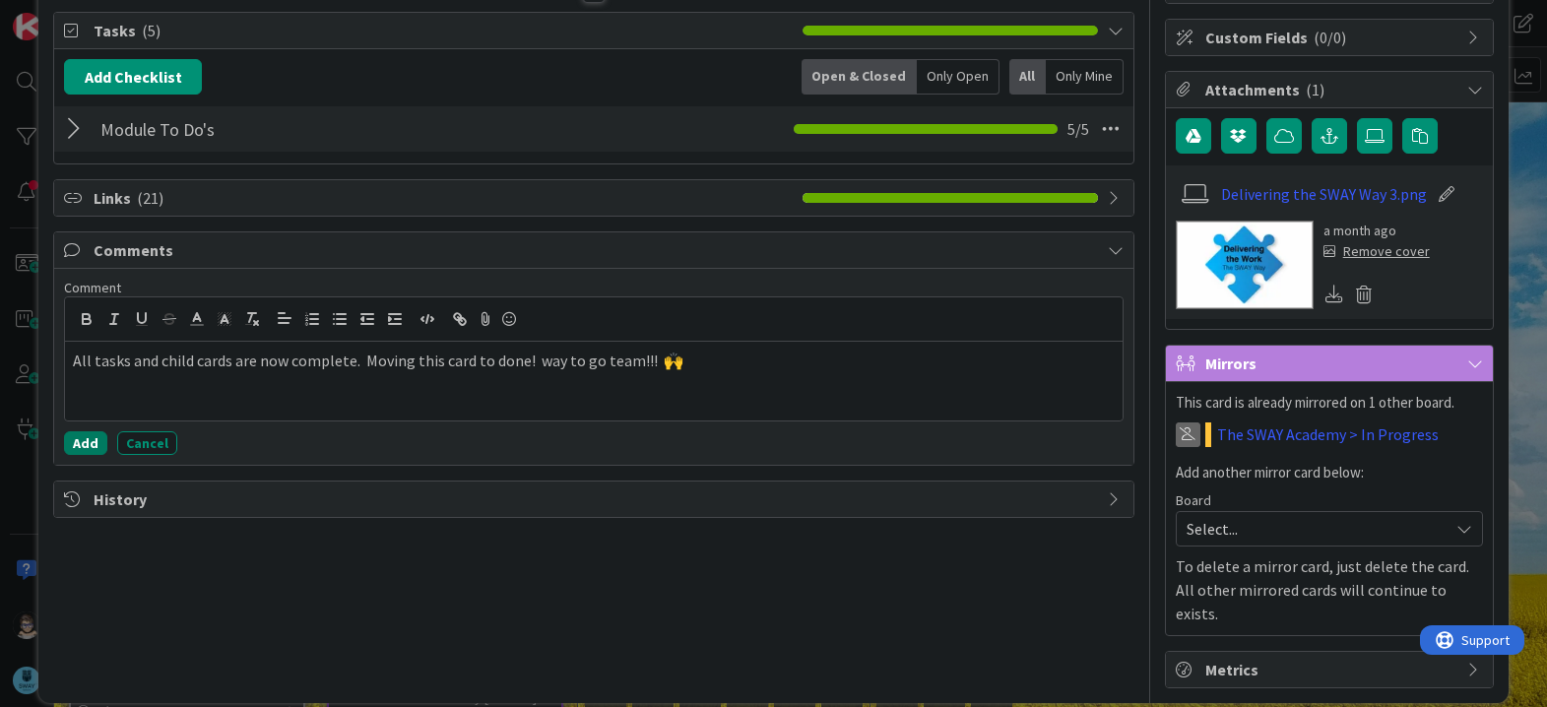
click at [94, 441] on button "Add" at bounding box center [85, 443] width 43 height 24
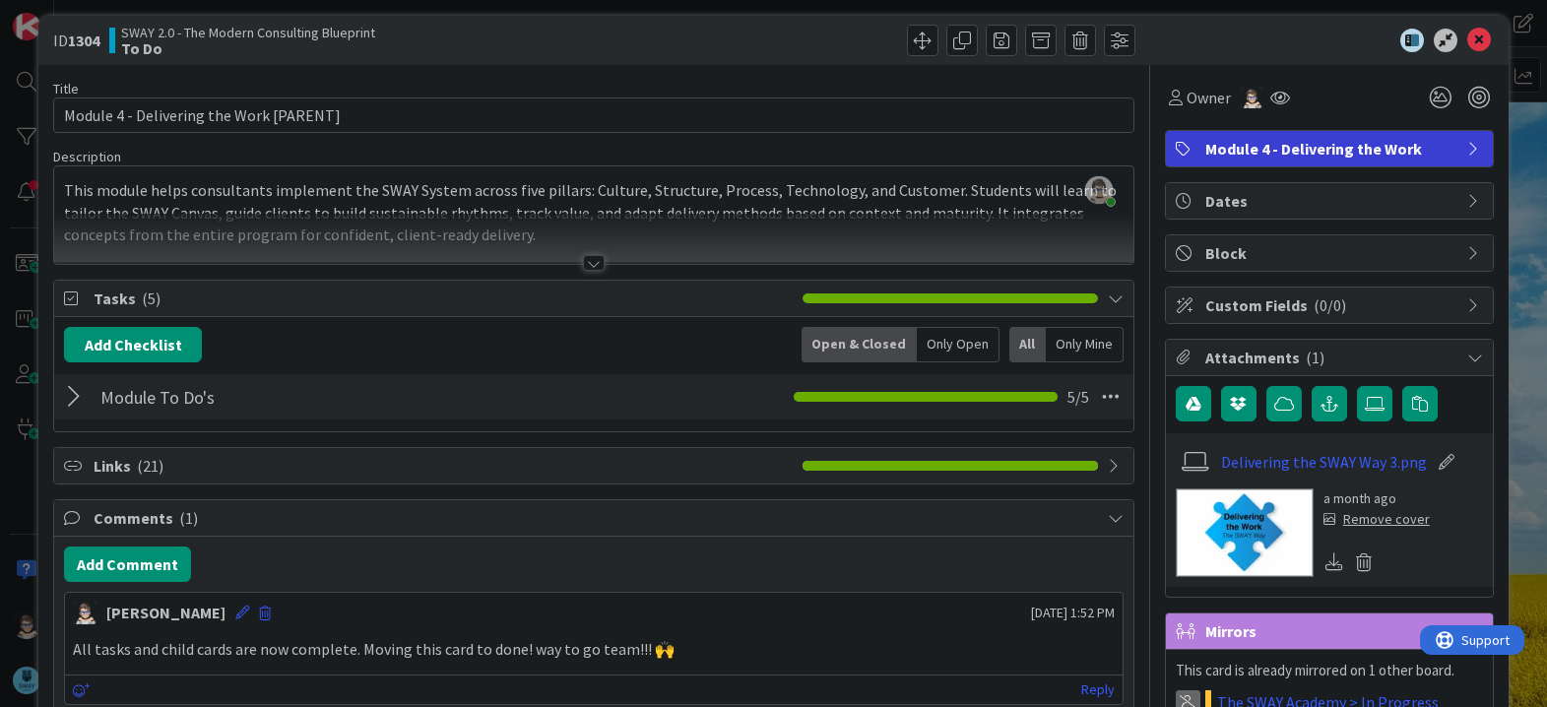
scroll to position [0, 0]
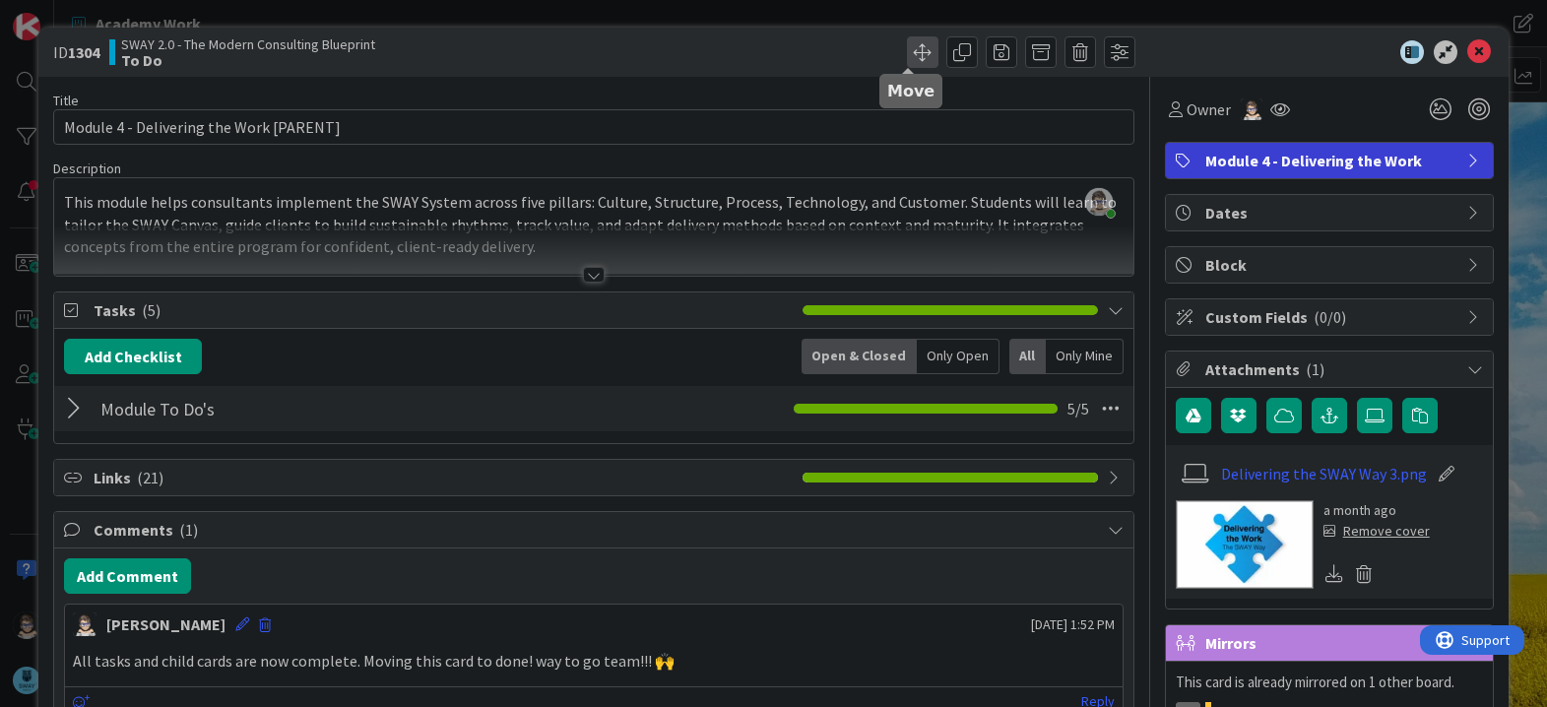
click at [907, 55] on span at bounding box center [923, 52] width 32 height 32
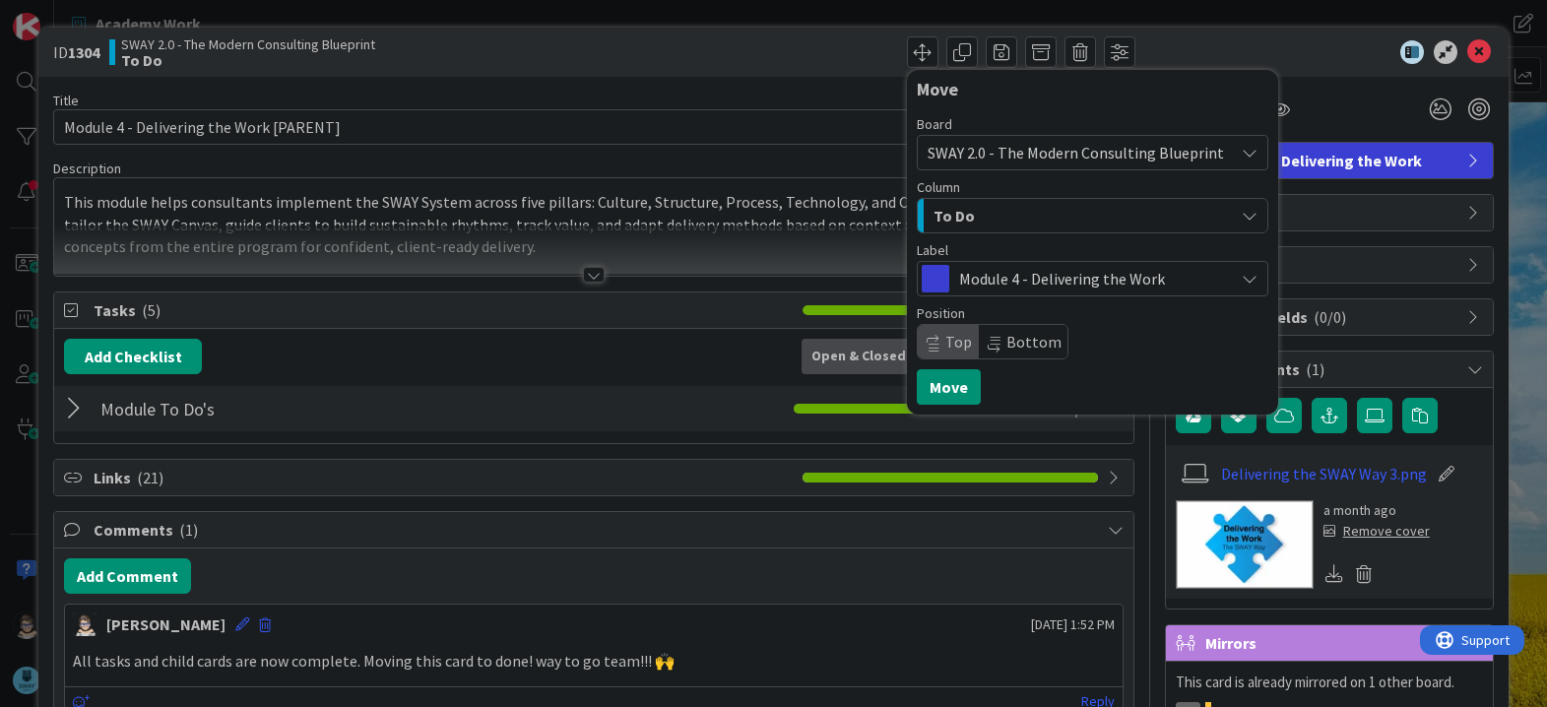
click at [1011, 220] on div "To Do" at bounding box center [1080, 216] width 305 height 32
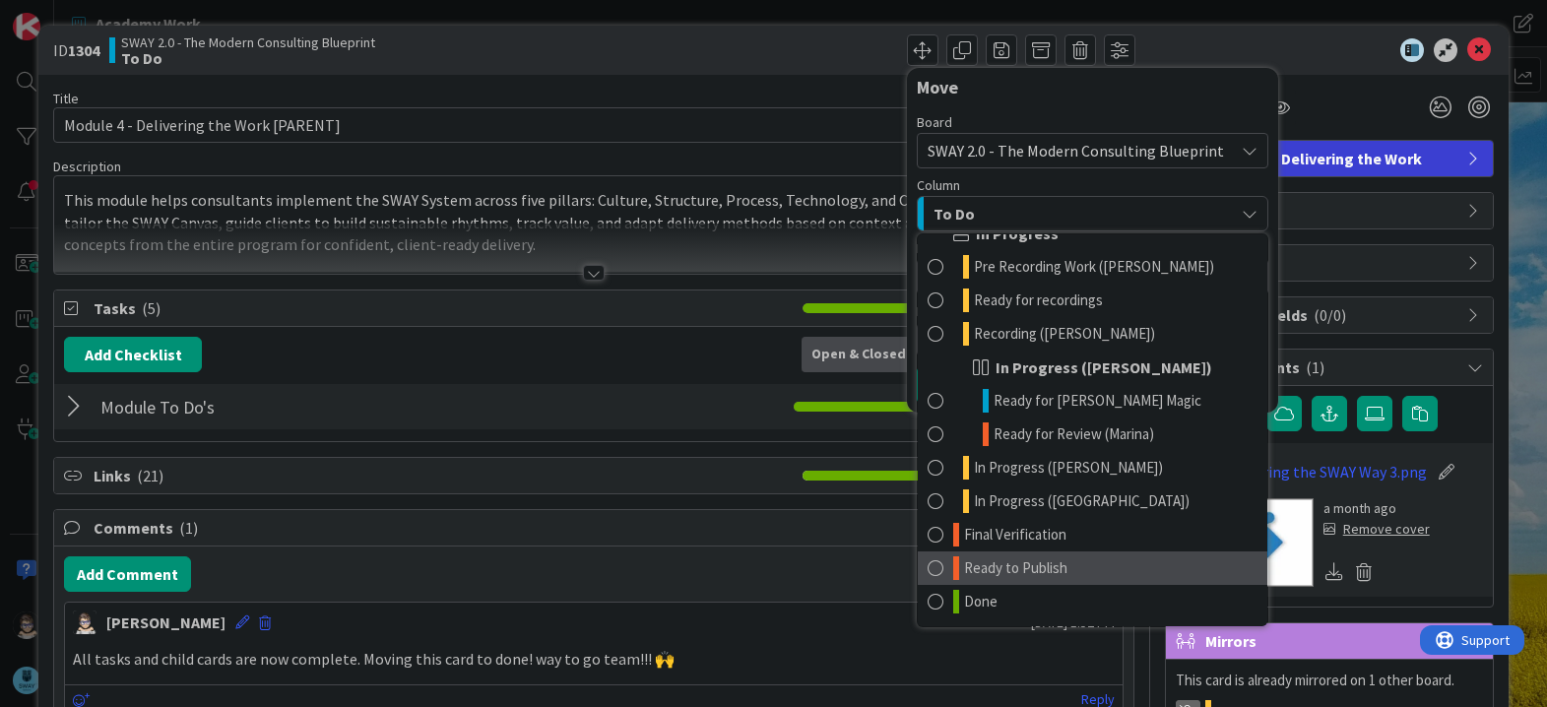
scroll to position [3, 0]
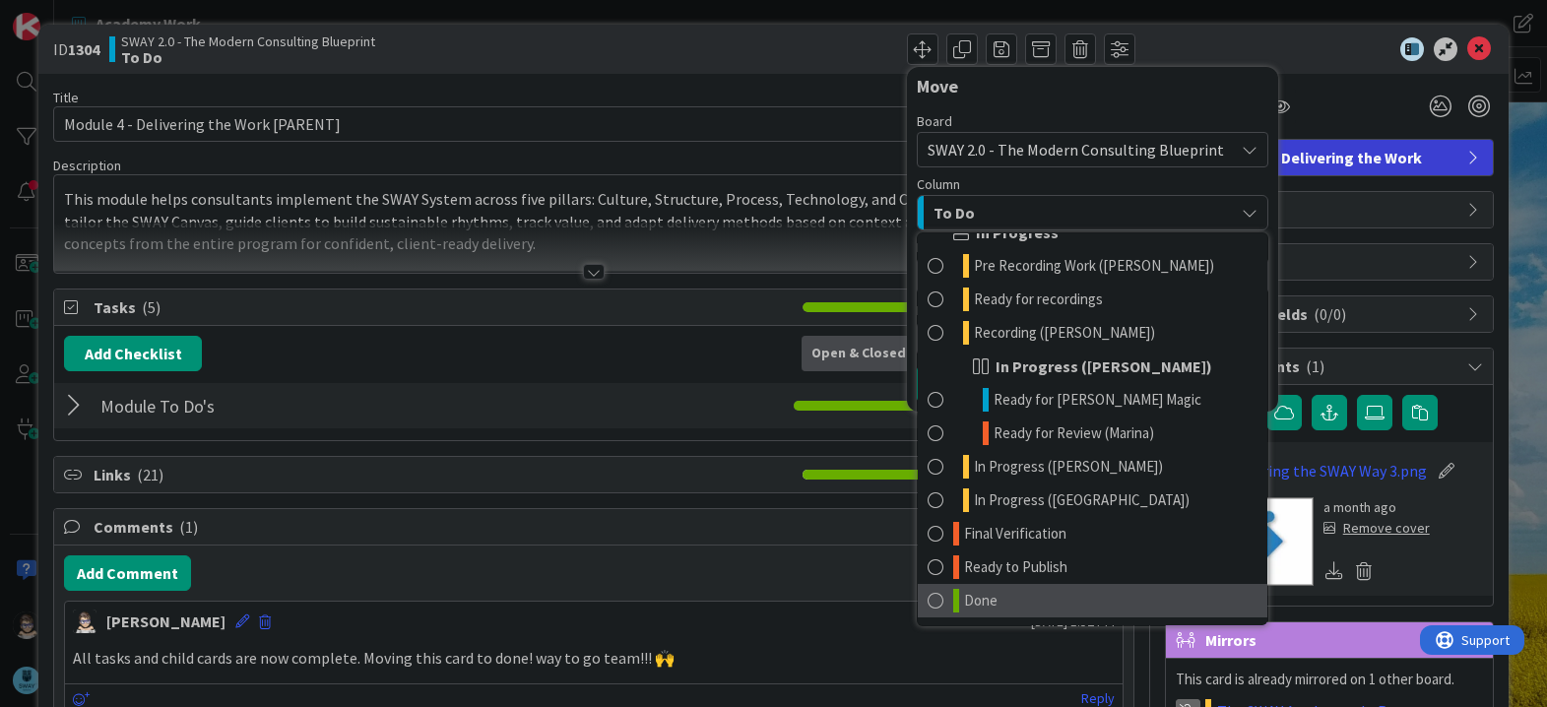
click at [1009, 585] on link "Done" at bounding box center [1091, 600] width 349 height 33
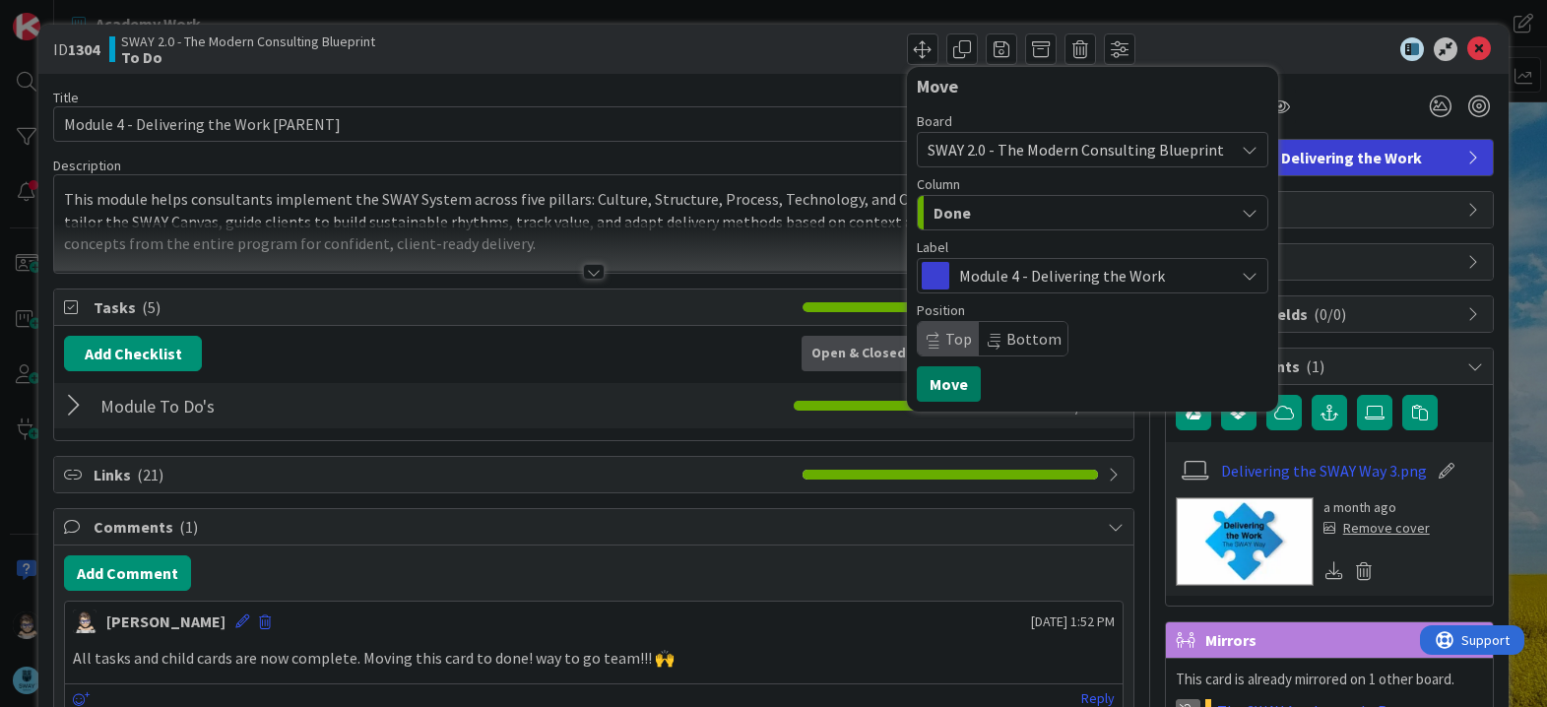
click at [937, 384] on button "Move" at bounding box center [949, 383] width 64 height 35
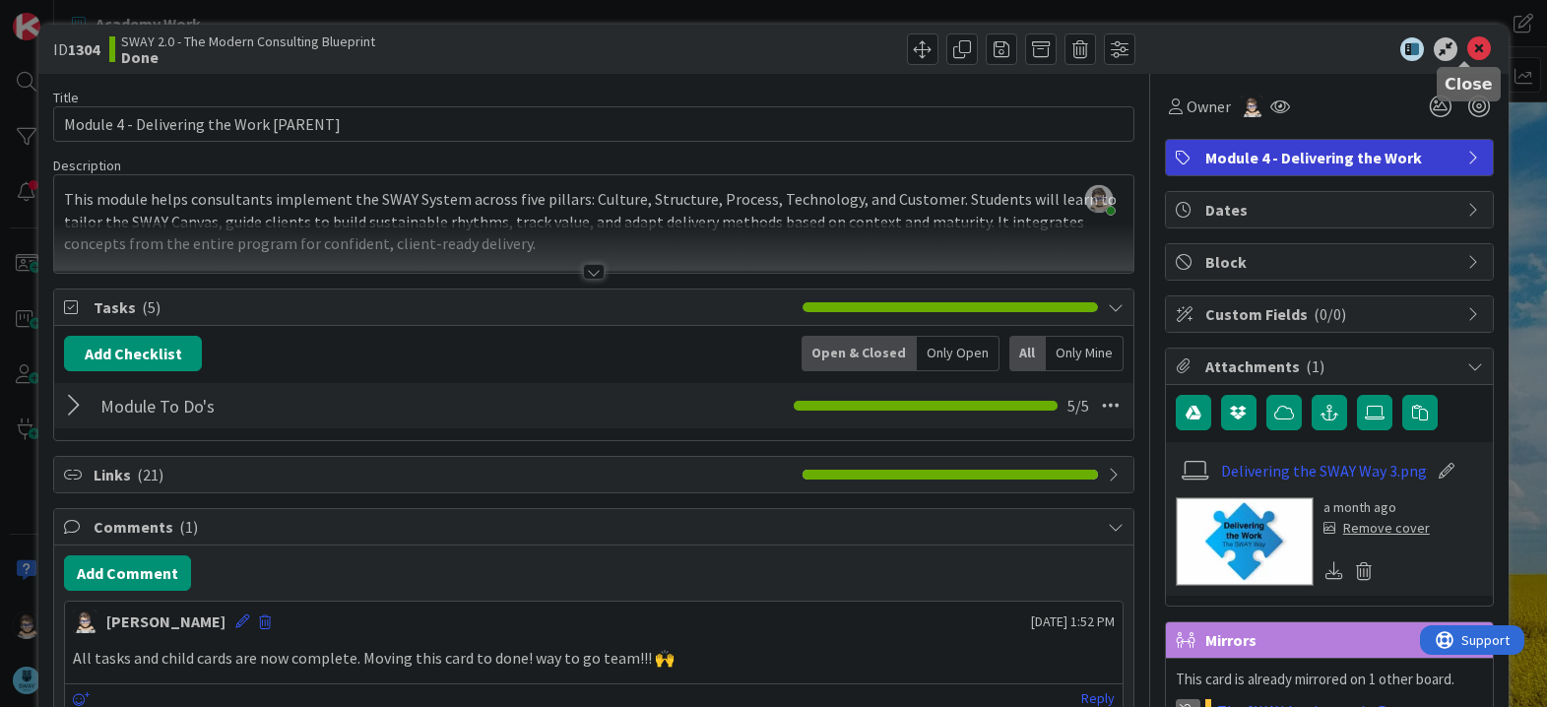
click at [1467, 51] on icon at bounding box center [1479, 49] width 24 height 24
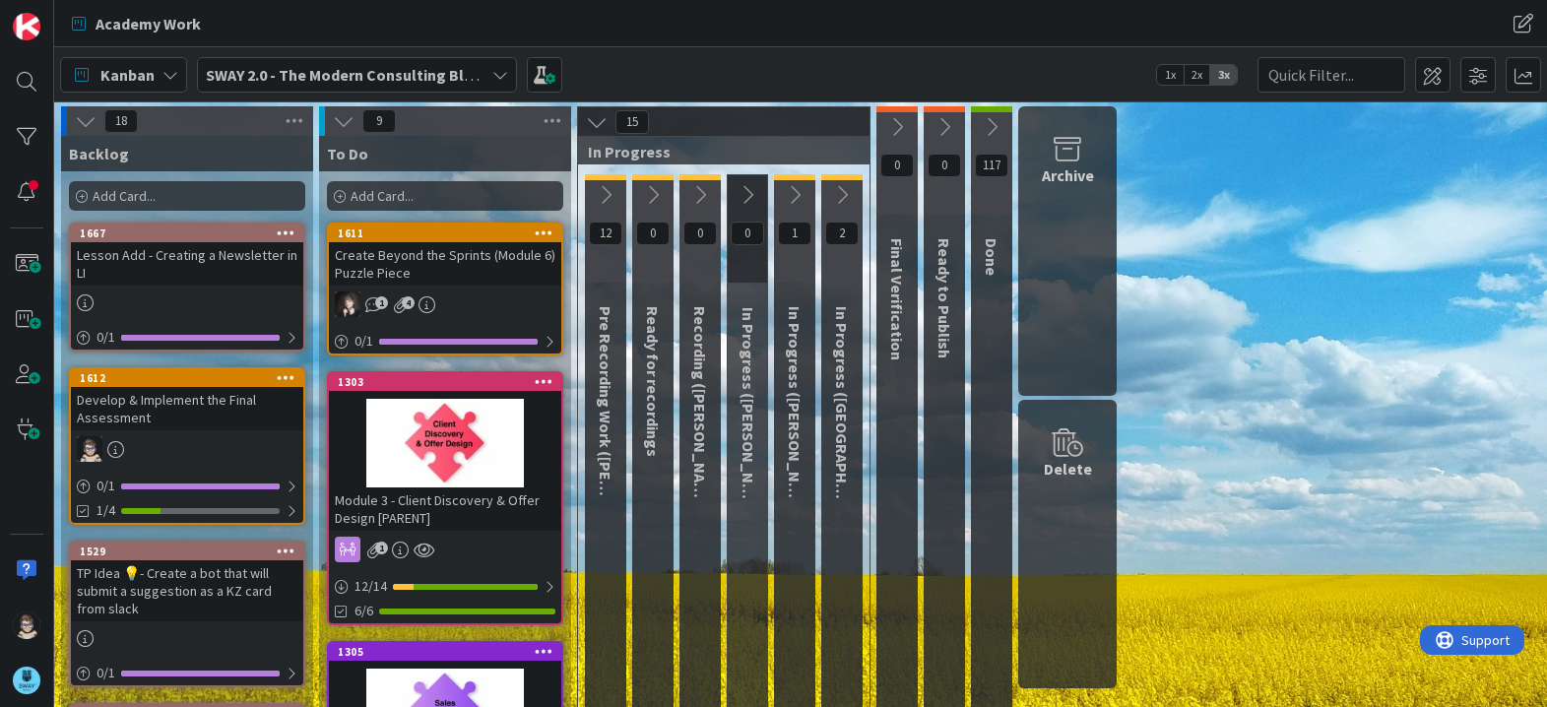
click at [496, 77] on icon at bounding box center [500, 75] width 16 height 16
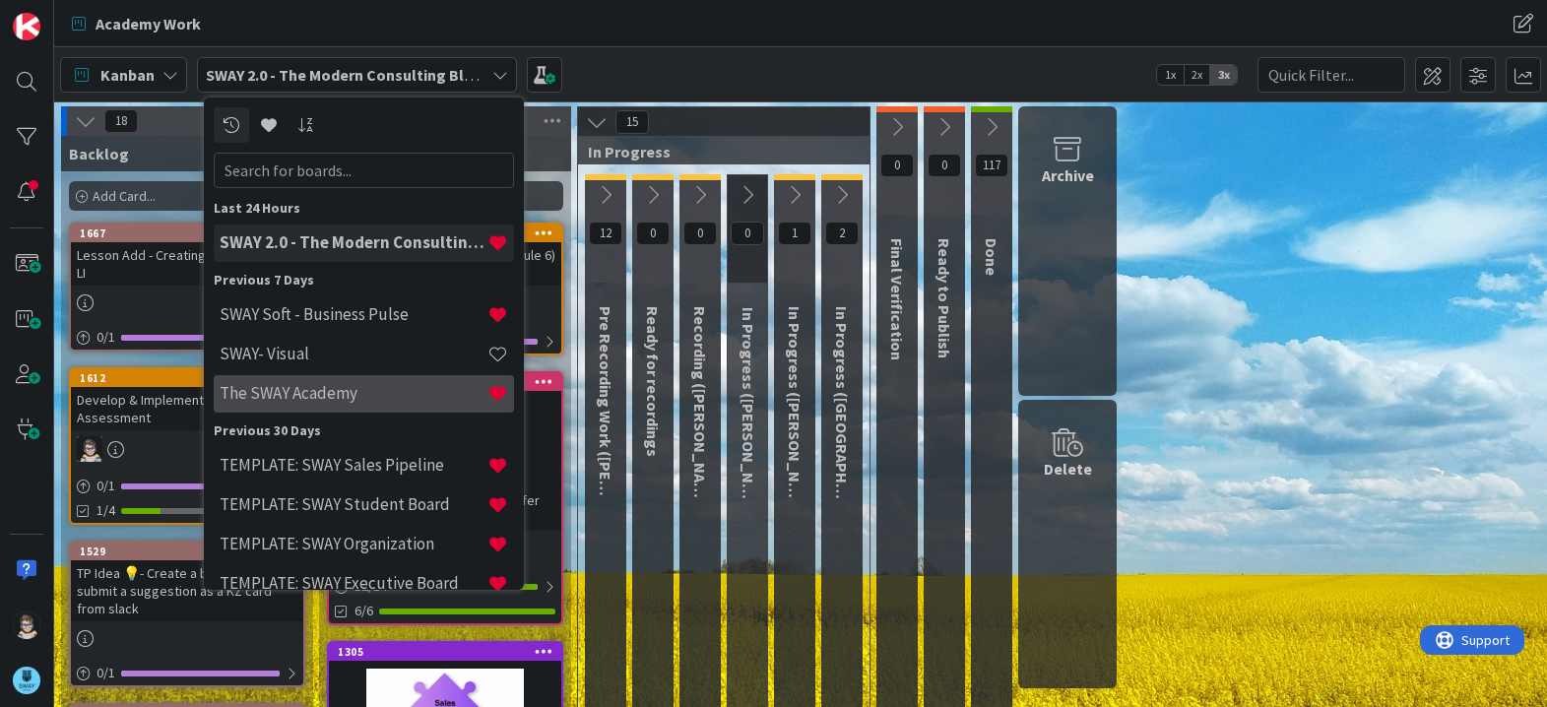
click at [358, 385] on h4 "The SWAY Academy" at bounding box center [354, 393] width 268 height 20
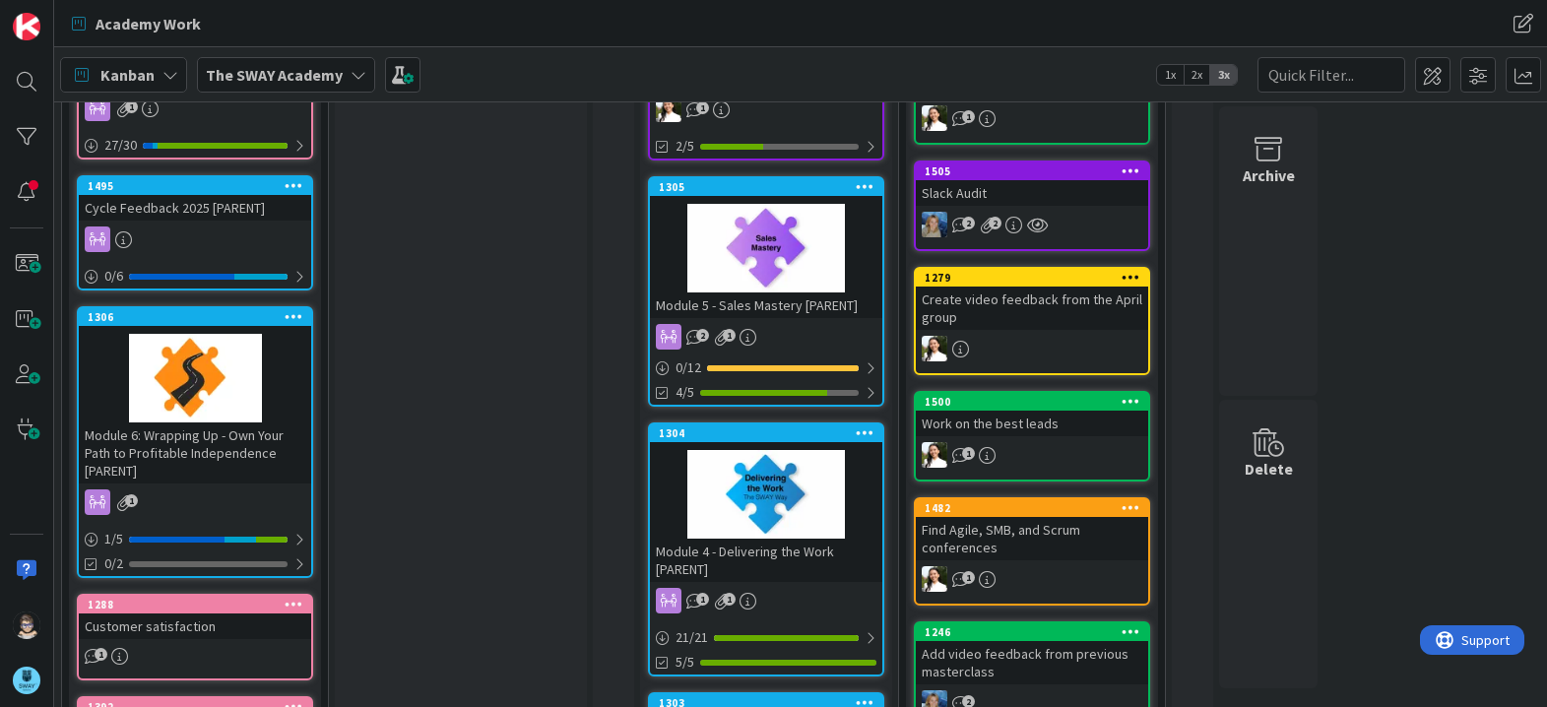
scroll to position [336, 0]
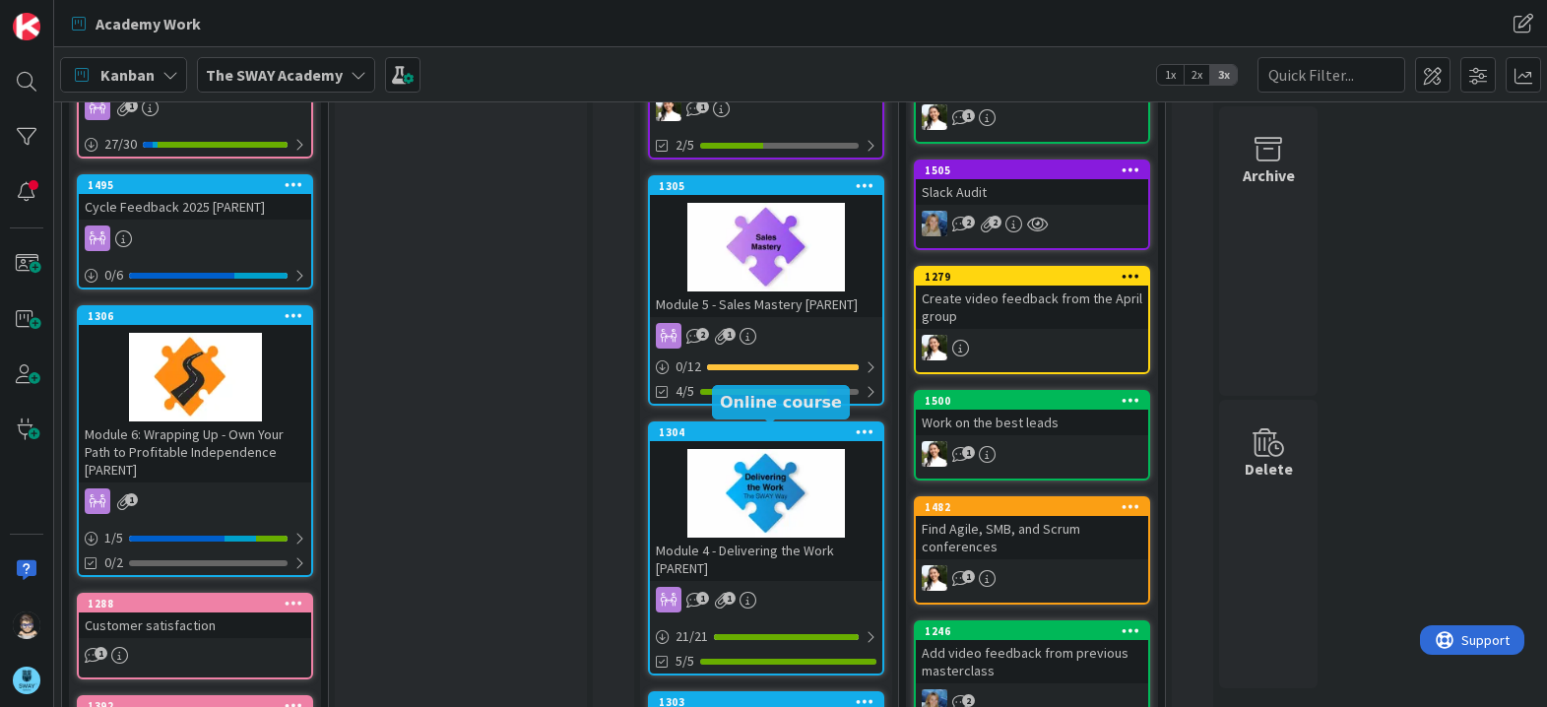
click at [790, 433] on div "1304" at bounding box center [770, 432] width 223 height 14
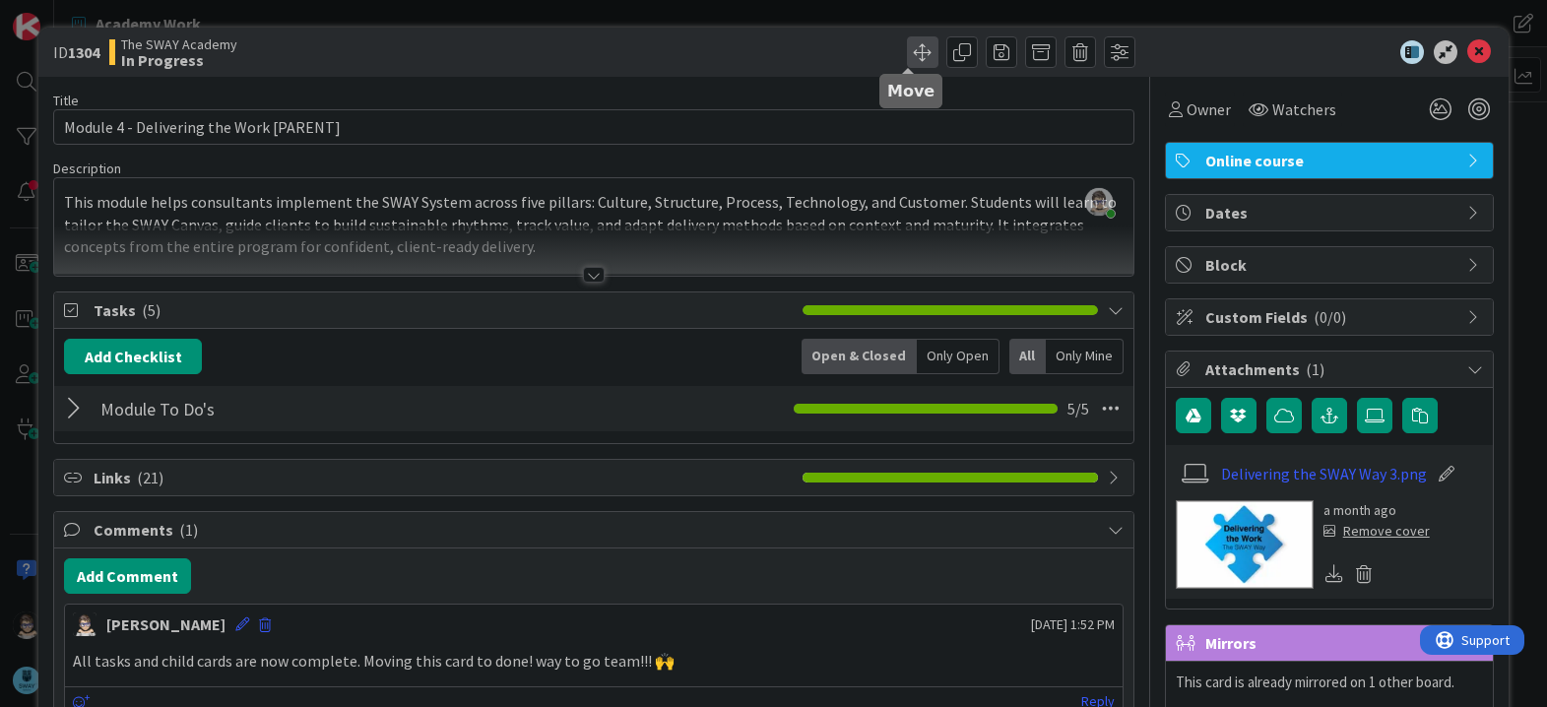
click at [907, 59] on span at bounding box center [923, 52] width 32 height 32
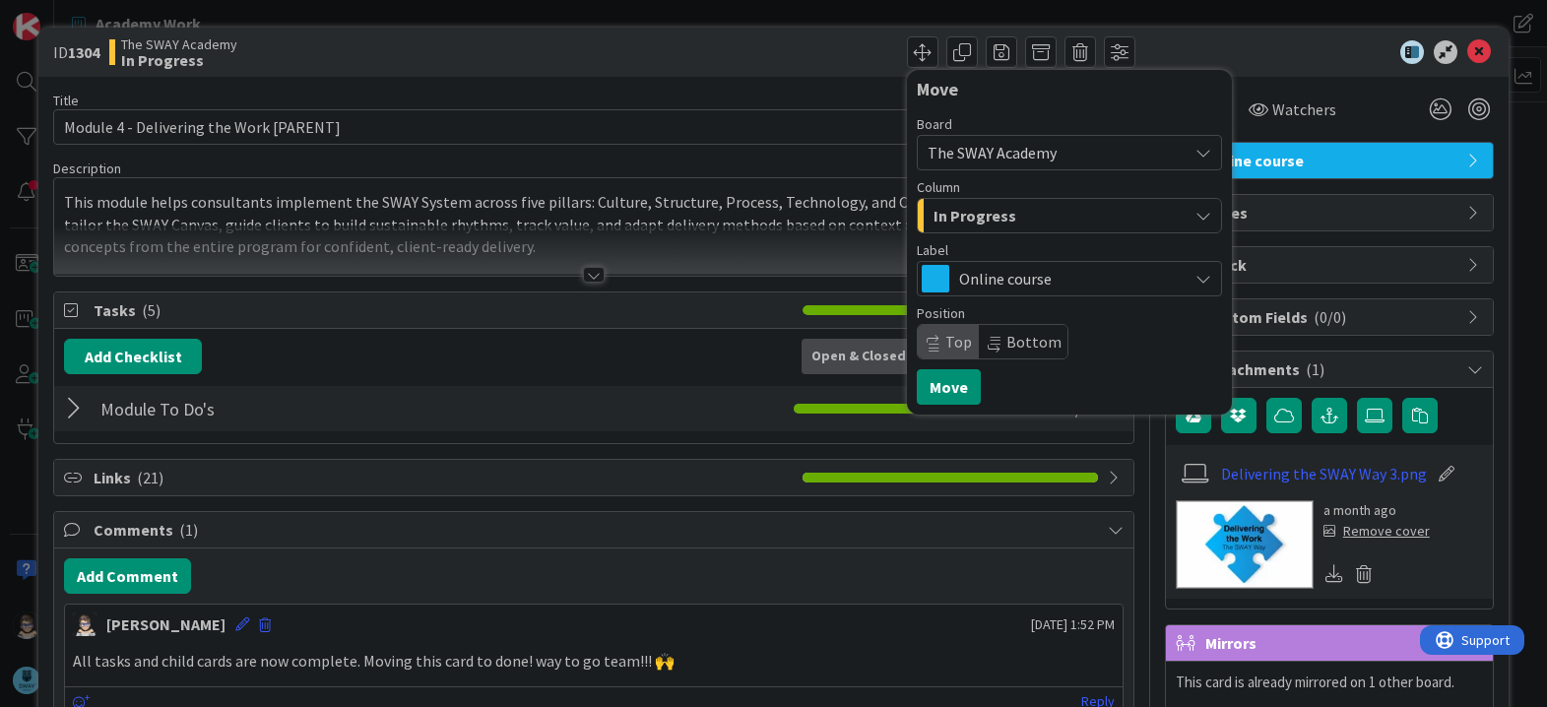
click at [1010, 208] on div "In Progress" at bounding box center [1057, 216] width 259 height 32
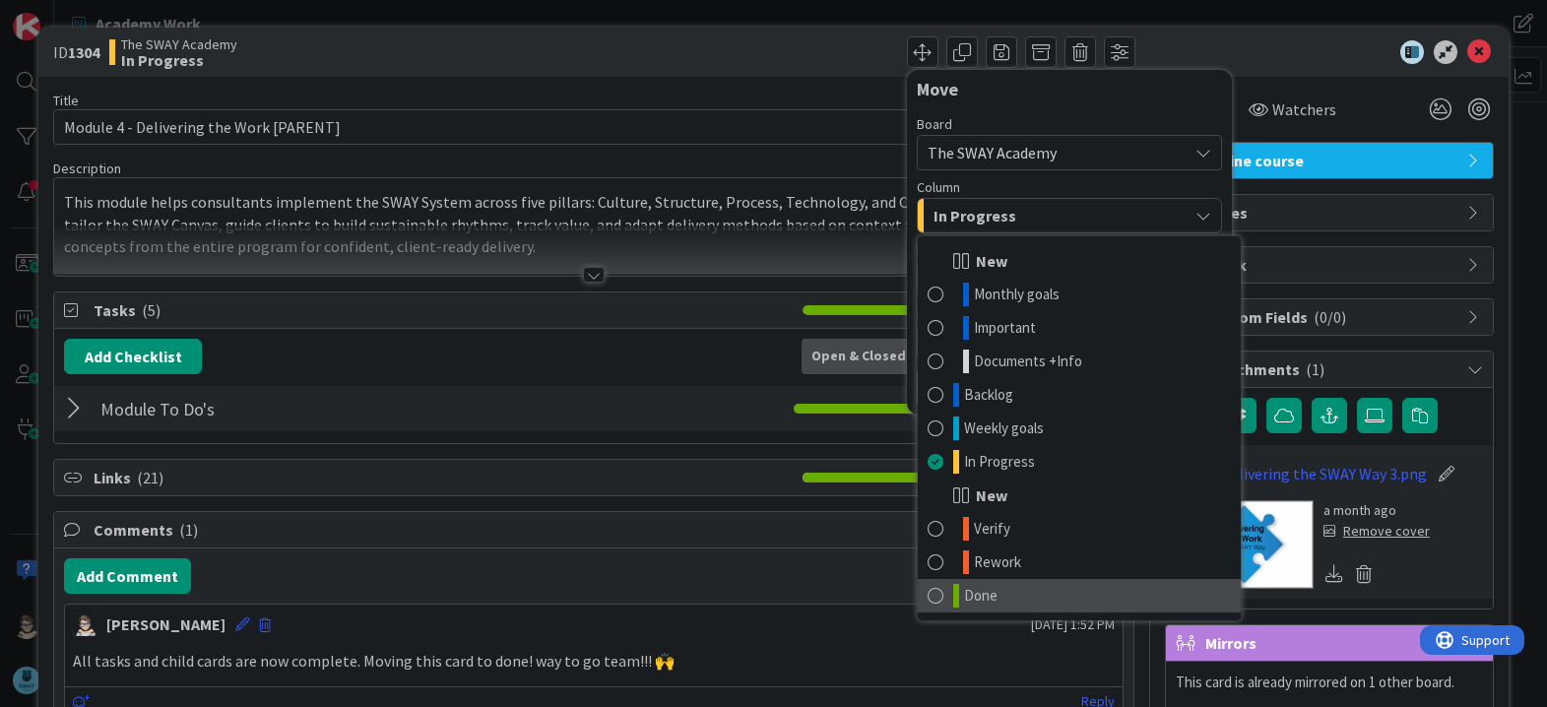
click at [1015, 586] on link "Done" at bounding box center [1078, 595] width 323 height 33
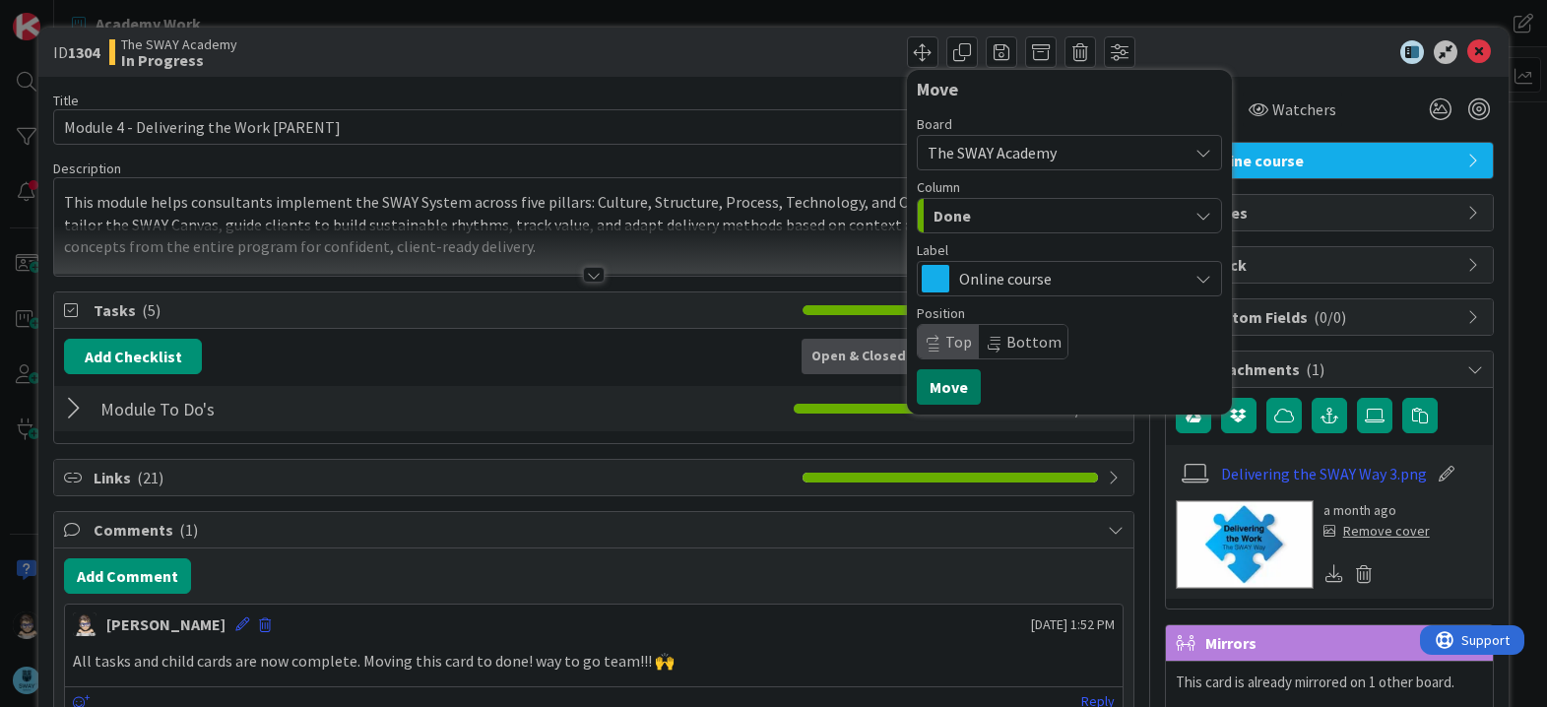
click at [923, 385] on button "Move" at bounding box center [949, 386] width 64 height 35
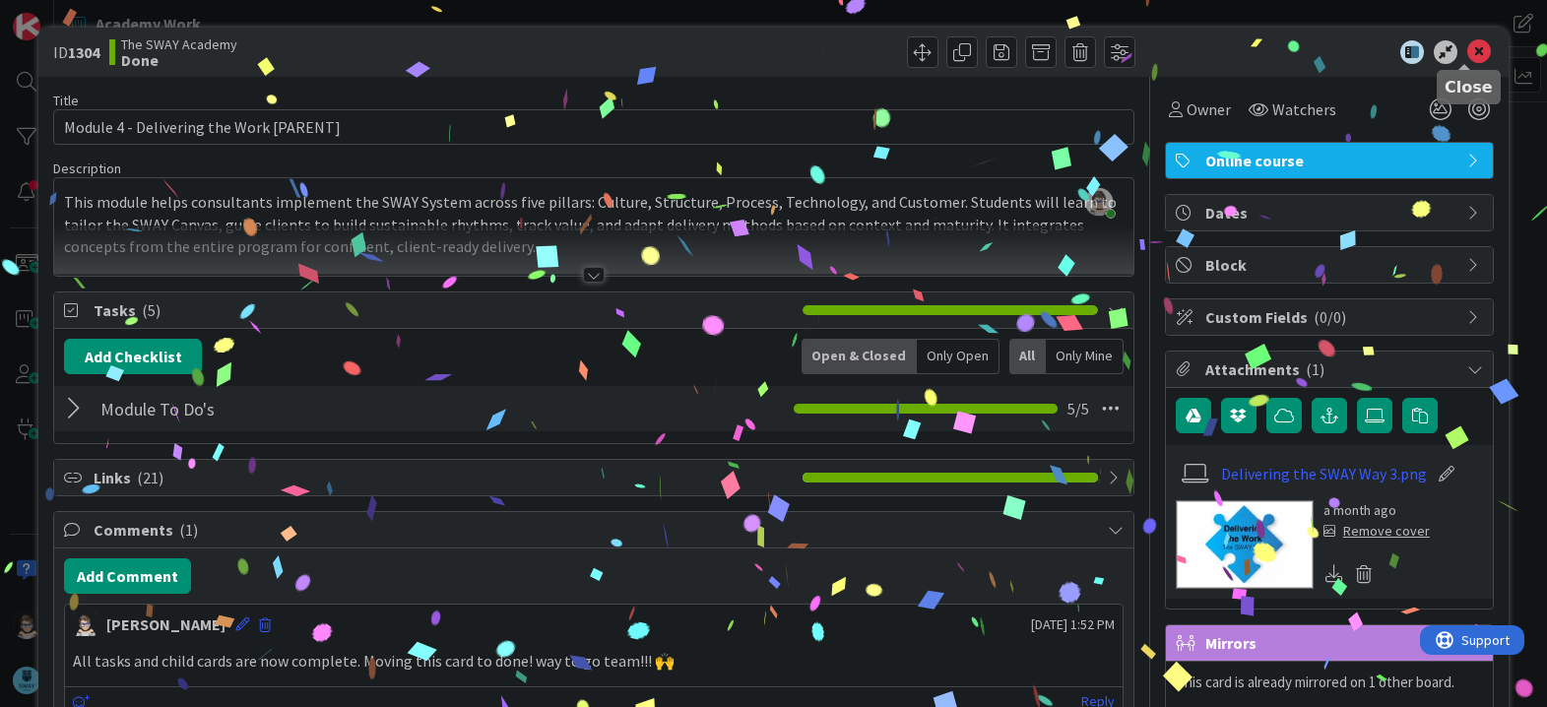
click at [1467, 57] on icon at bounding box center [1479, 52] width 24 height 24
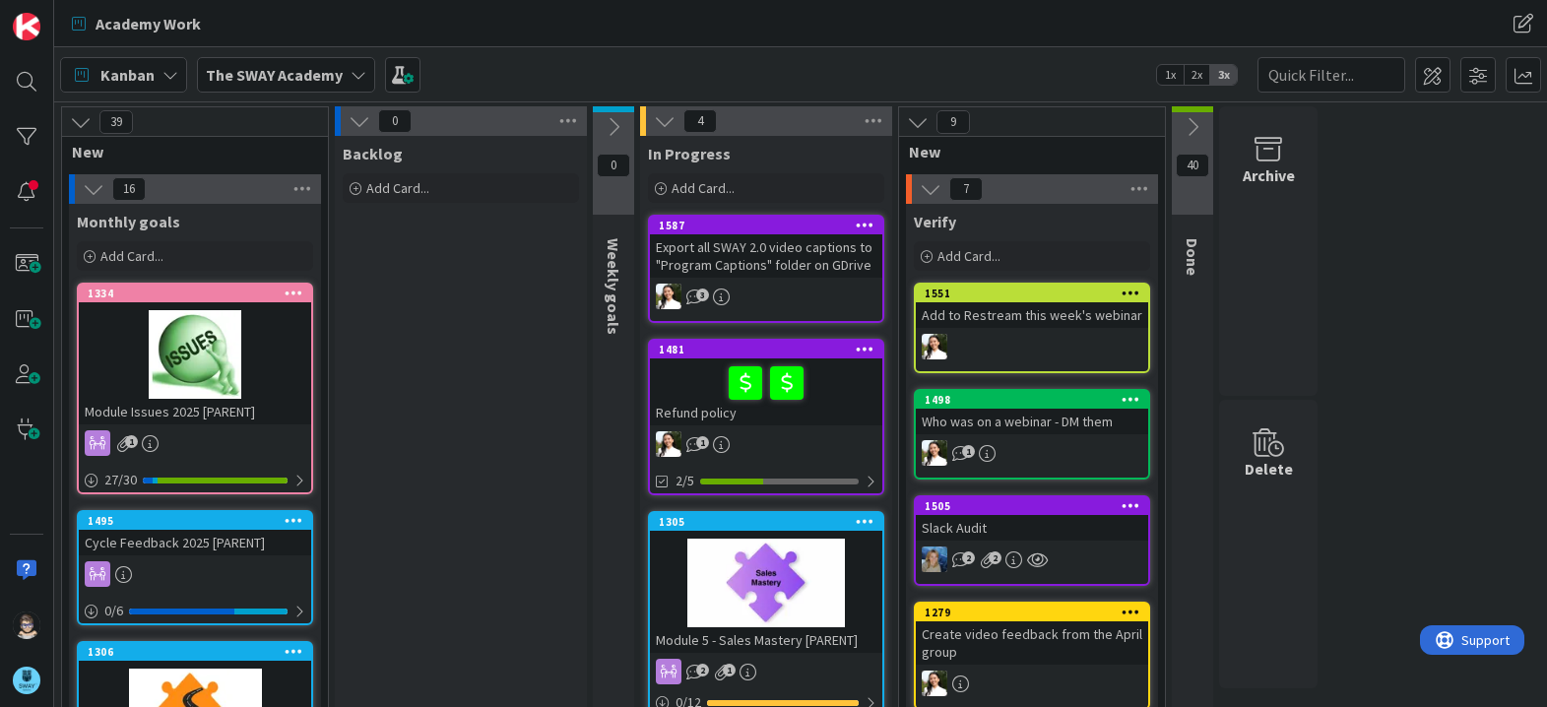
click at [357, 73] on icon at bounding box center [358, 75] width 16 height 16
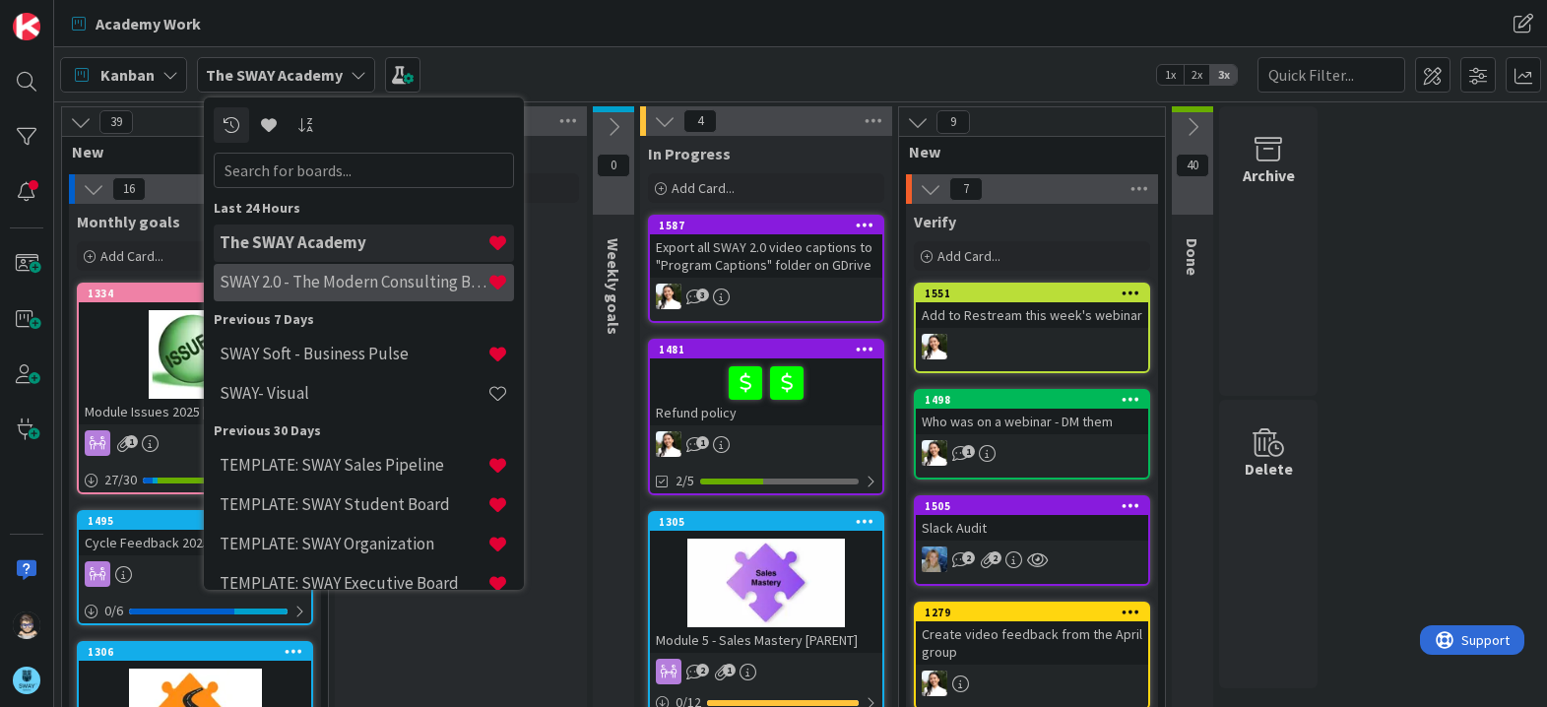
click at [344, 282] on h4 "SWAY 2.0 - The Modern Consulting Blueprint" at bounding box center [354, 282] width 268 height 20
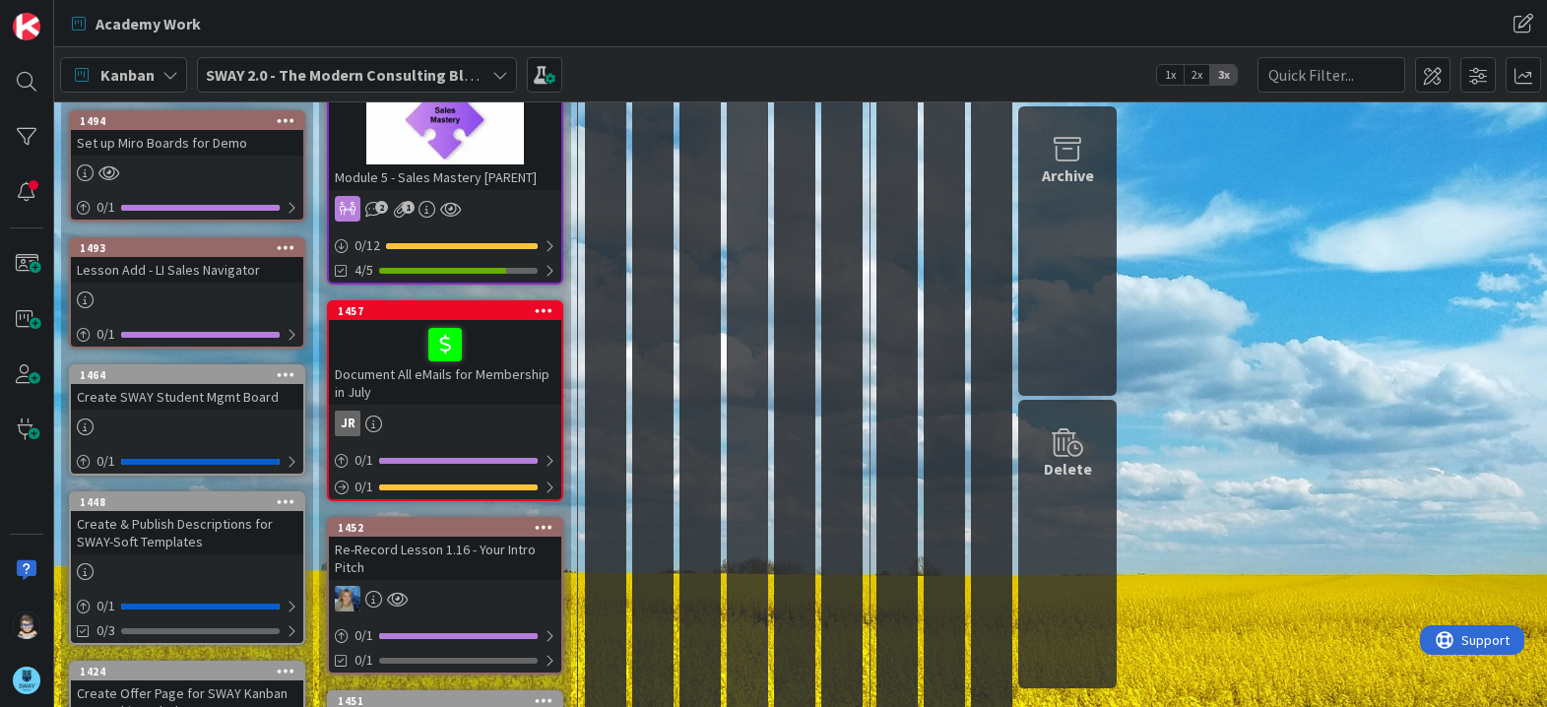
scroll to position [591, 0]
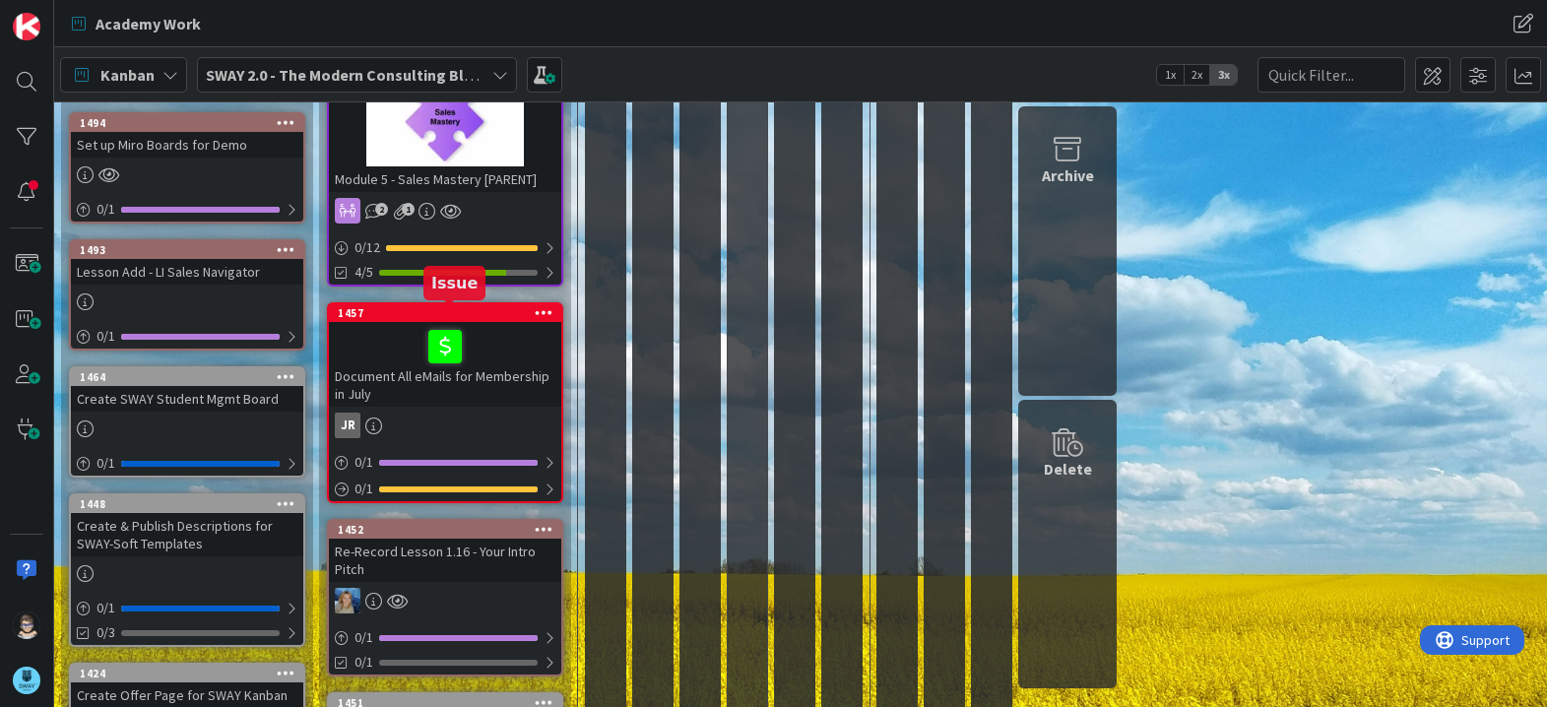
click at [433, 315] on div "1457" at bounding box center [449, 313] width 223 height 14
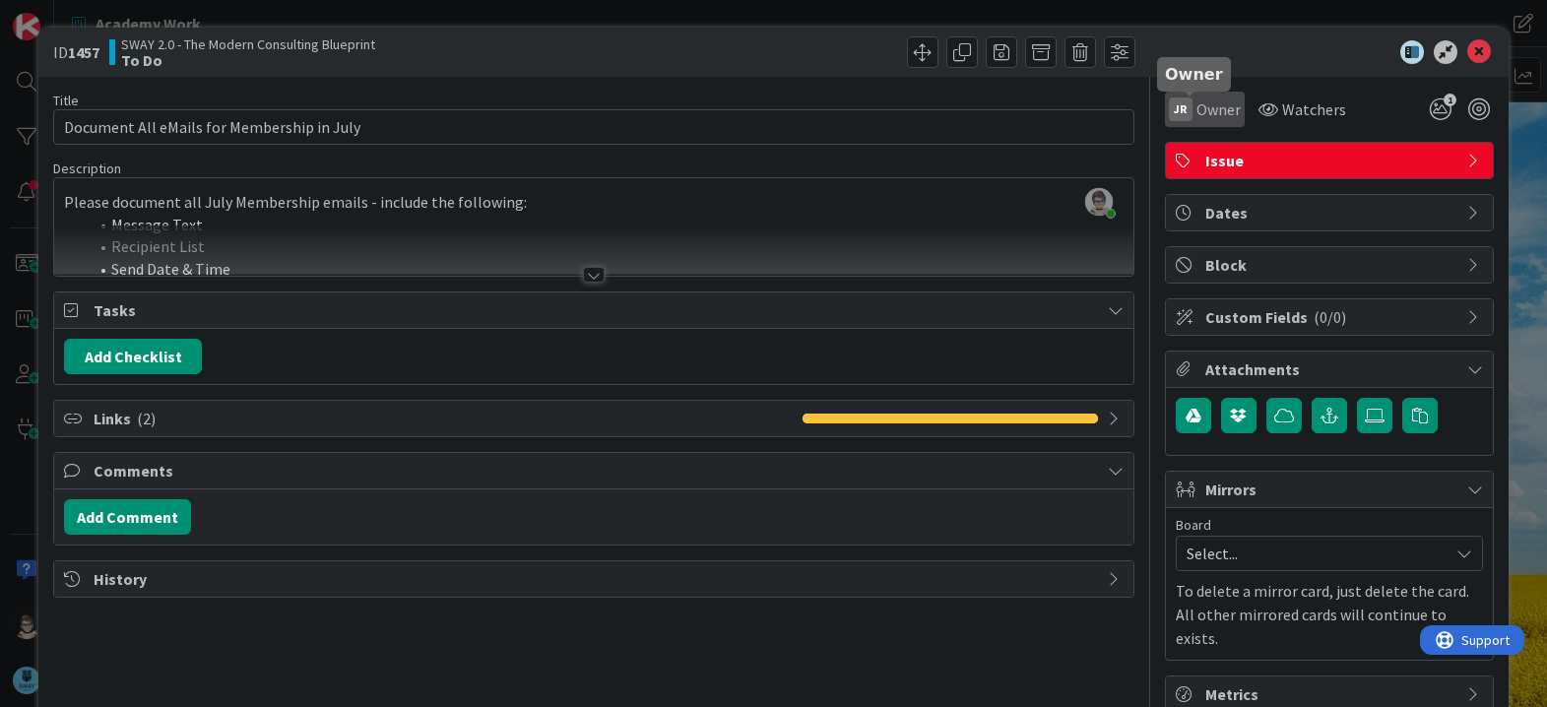
click at [1196, 113] on span "Owner" at bounding box center [1218, 109] width 44 height 24
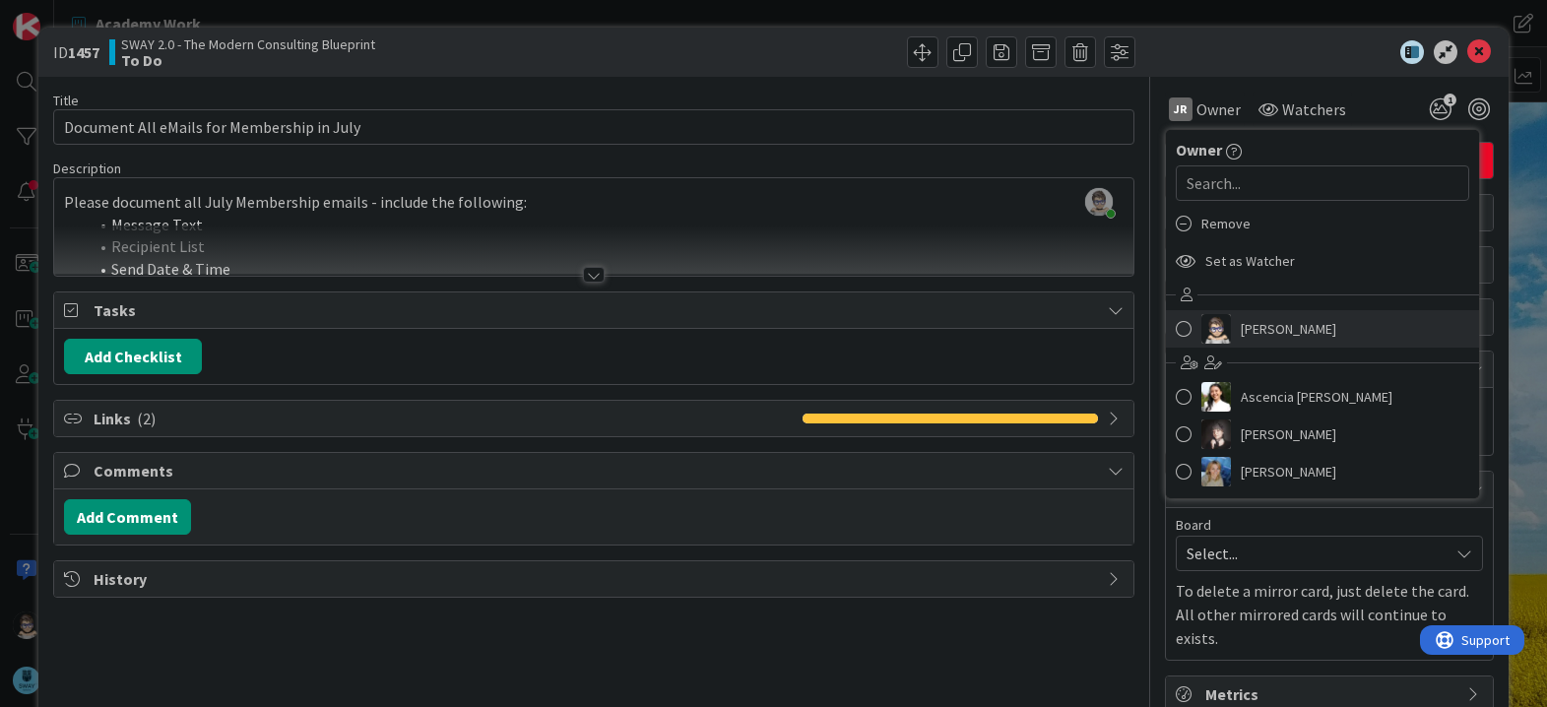
click at [1222, 335] on link "[PERSON_NAME]" at bounding box center [1322, 328] width 313 height 37
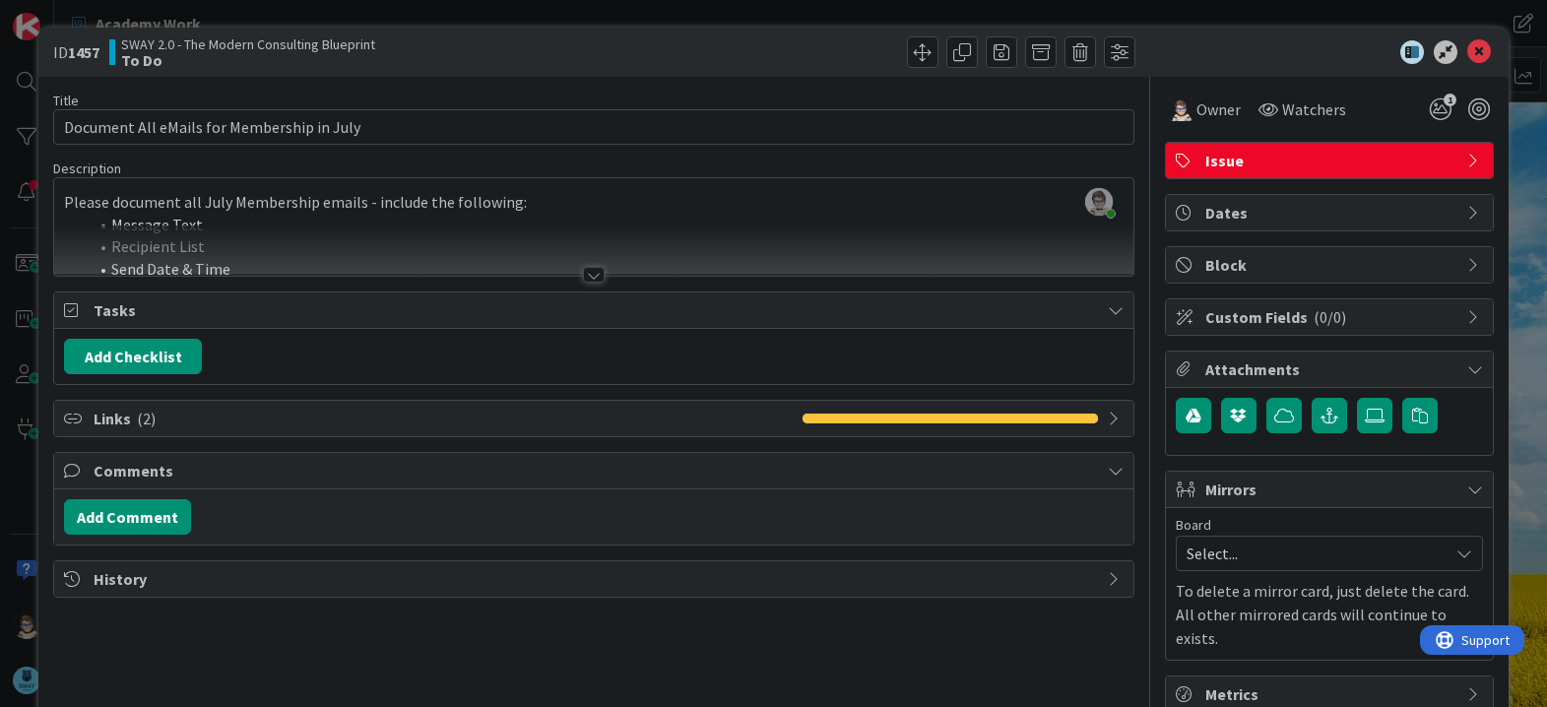
click at [1467, 158] on icon at bounding box center [1475, 161] width 16 height 16
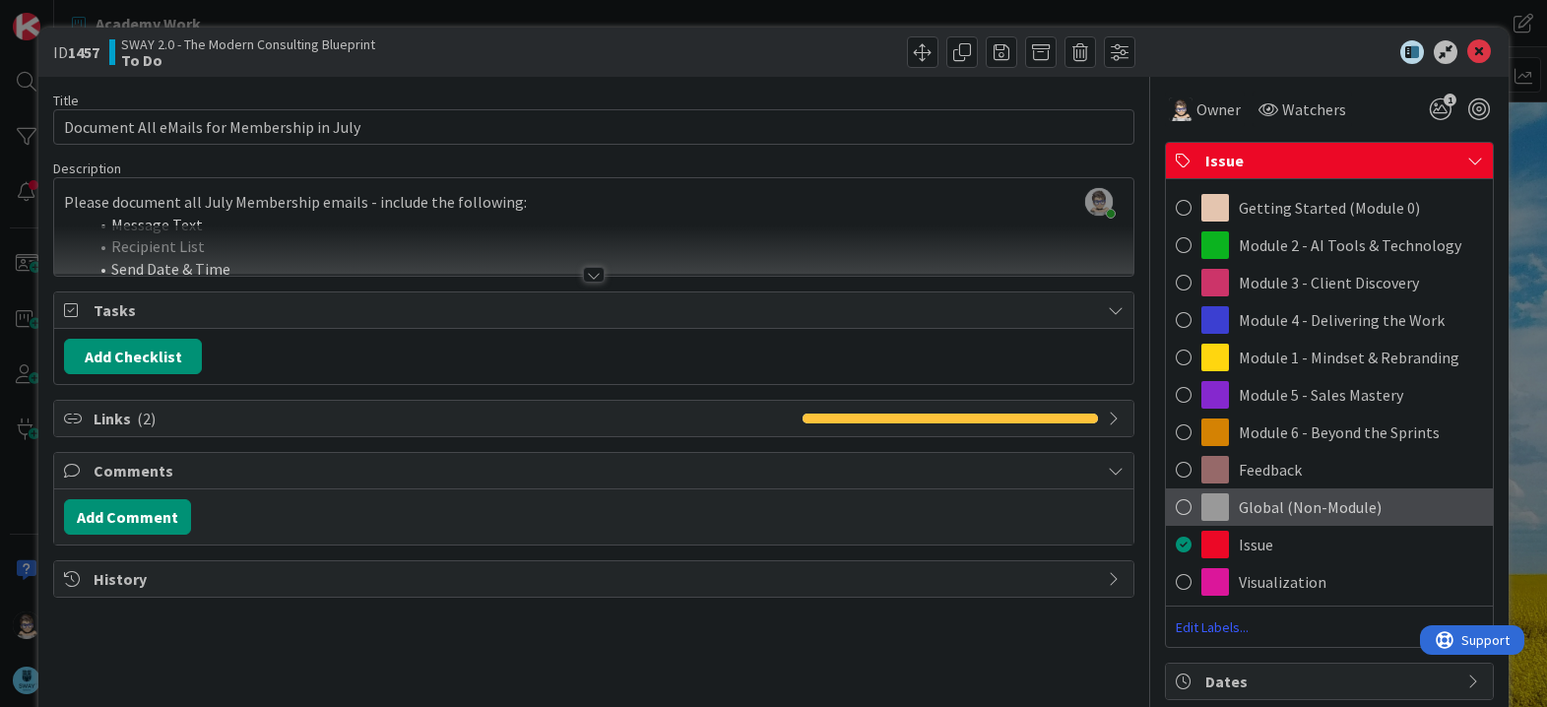
click at [1370, 509] on div "Global (Non-Module)" at bounding box center [1329, 506] width 327 height 37
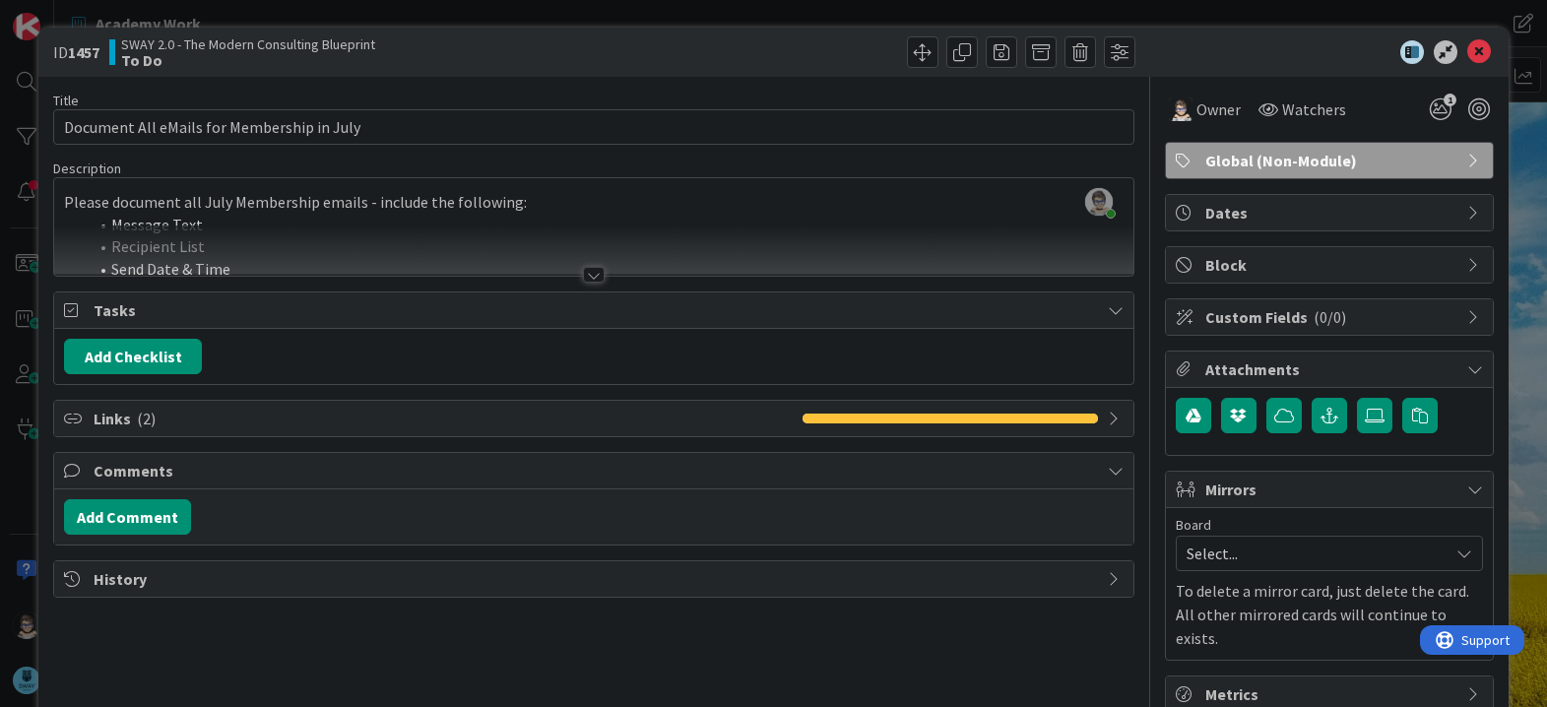
click at [583, 274] on div at bounding box center [594, 275] width 22 height 16
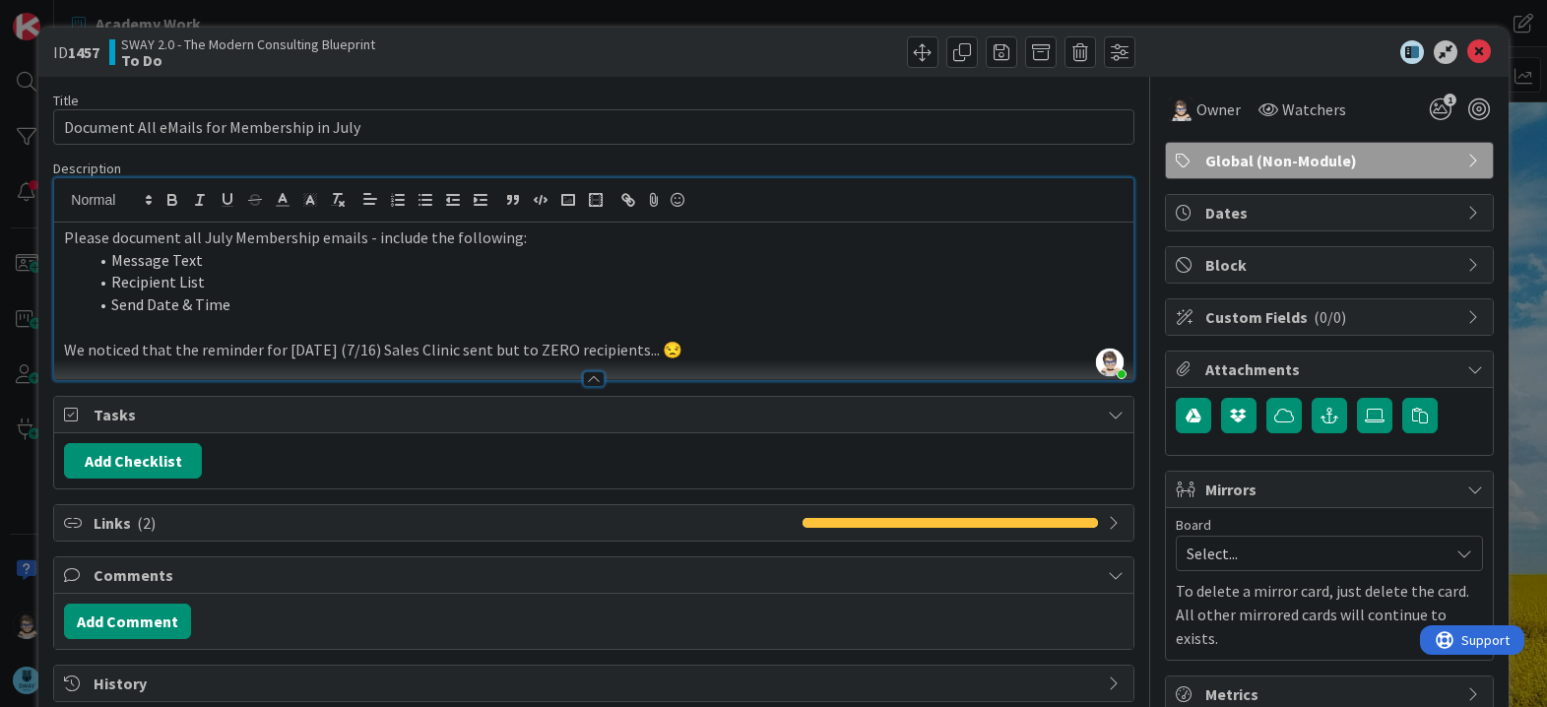
click at [732, 339] on p "We noticed that the reminder for [DATE] (7/16) Sales Clinic sent but to ZERO re…" at bounding box center [593, 350] width 1058 height 23
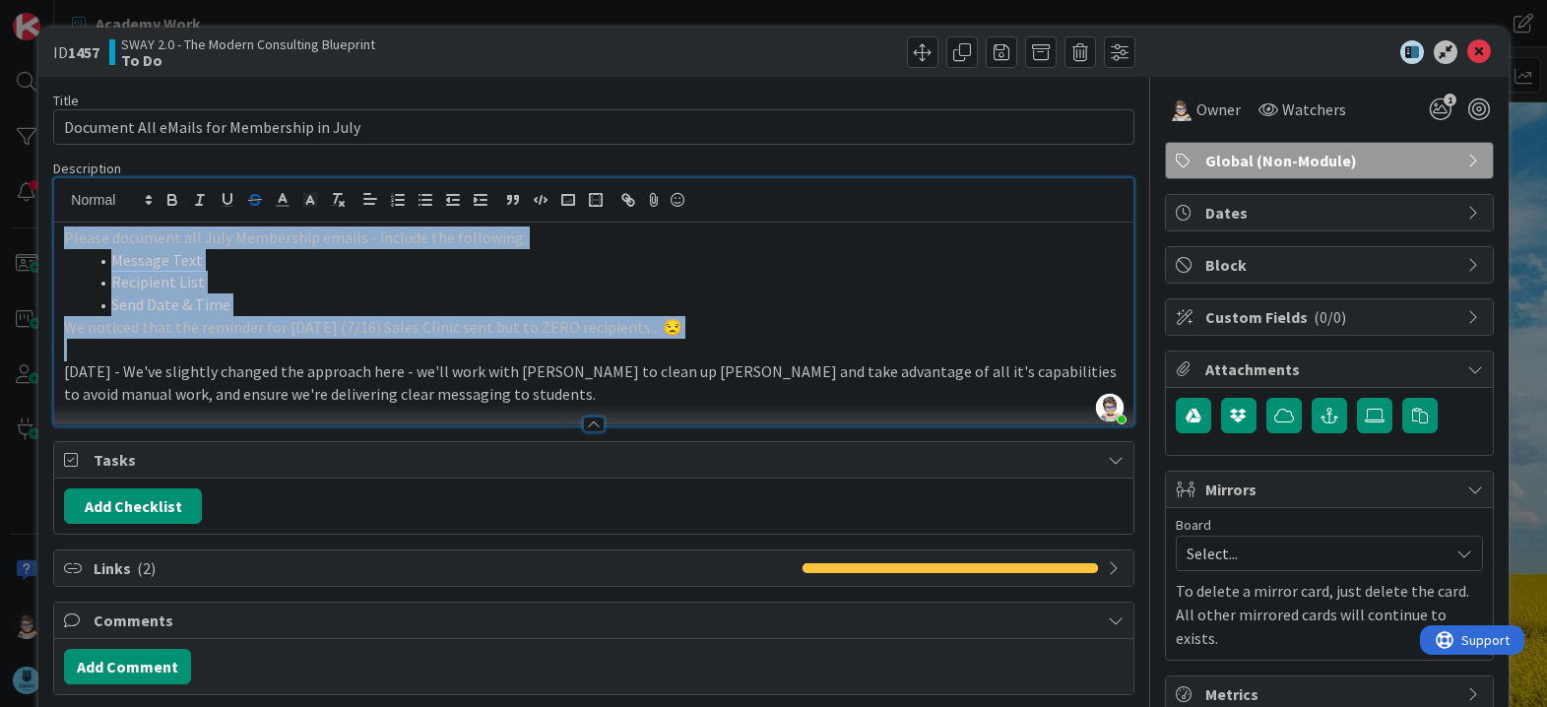
drag, startPoint x: 219, startPoint y: 235, endPoint x: 259, endPoint y: 199, distance: 54.4
click at [259, 199] on icon "button" at bounding box center [255, 200] width 18 height 18
click at [324, 329] on s "We noticed that the reminder for [DATE] (7/16) Sales Clinic sent but to ZERO re…" at bounding box center [373, 327] width 618 height 20
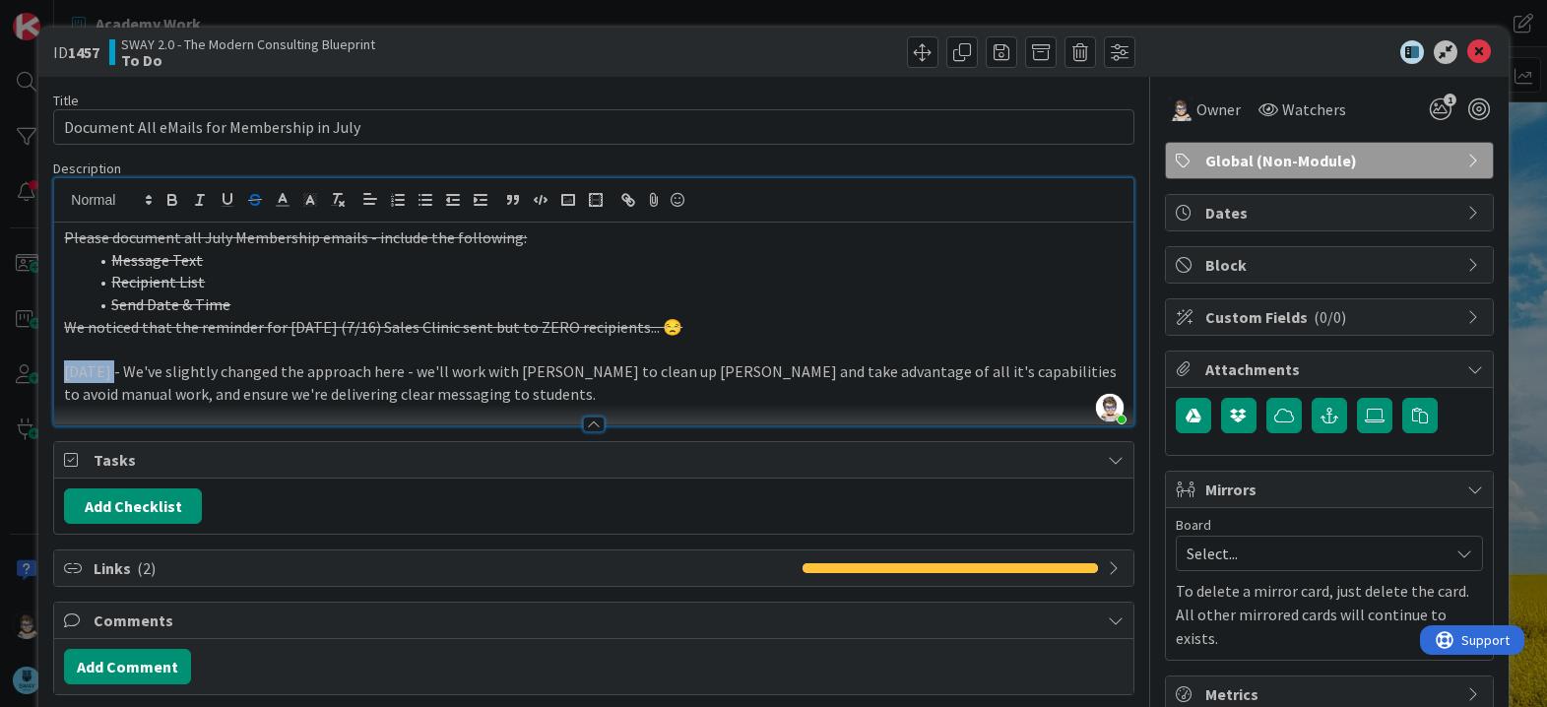
drag, startPoint x: 112, startPoint y: 375, endPoint x: -30, endPoint y: 378, distance: 141.8
click at [0, 378] on html "Academy Work Academy Work Kanban SWAY 2.0 - The Modern Consulting Blueprint 1x …" at bounding box center [773, 353] width 1547 height 707
click at [475, 398] on p "[DATE] - We've slightly changed the approach here - we'll work with [PERSON_NAM…" at bounding box center [593, 382] width 1058 height 44
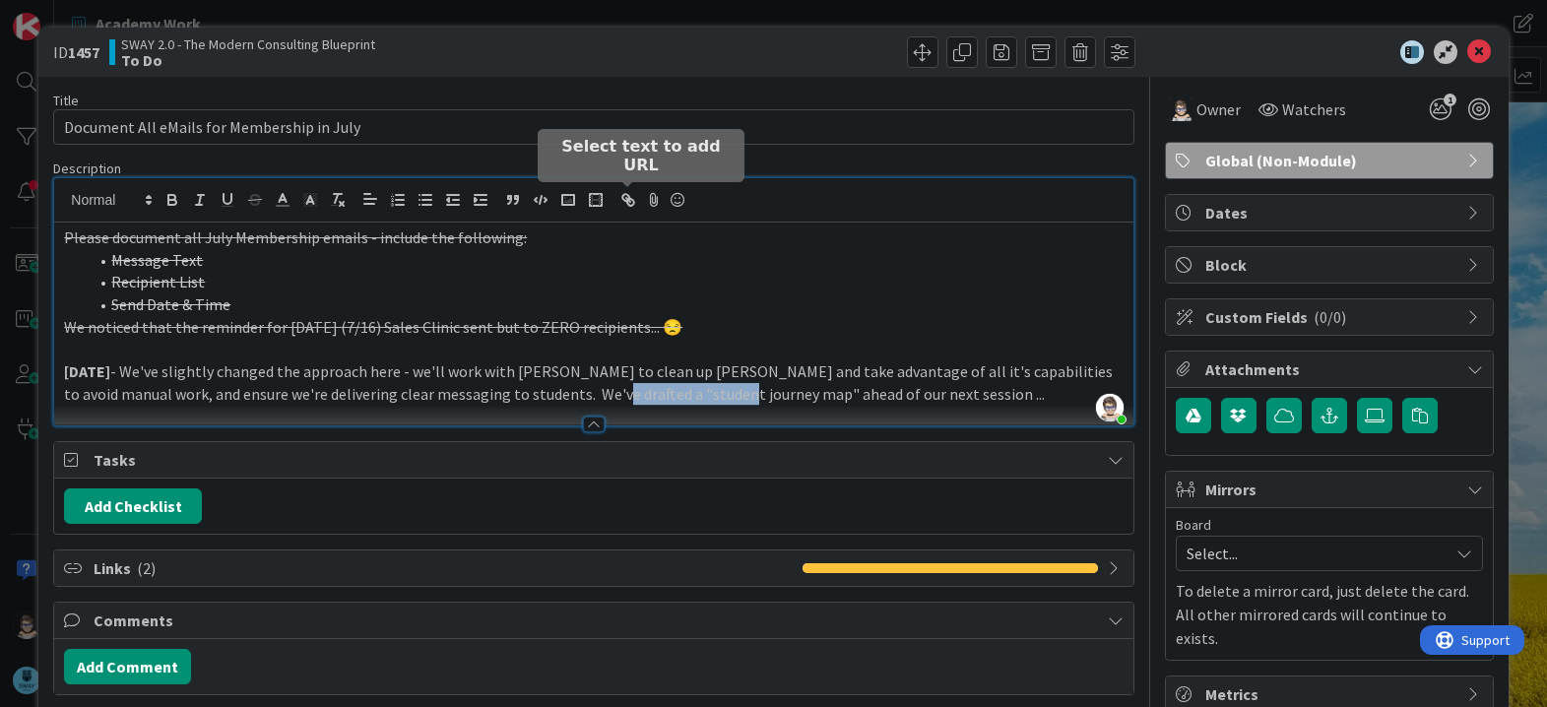
click at [622, 205] on icon "button" at bounding box center [628, 200] width 18 height 18
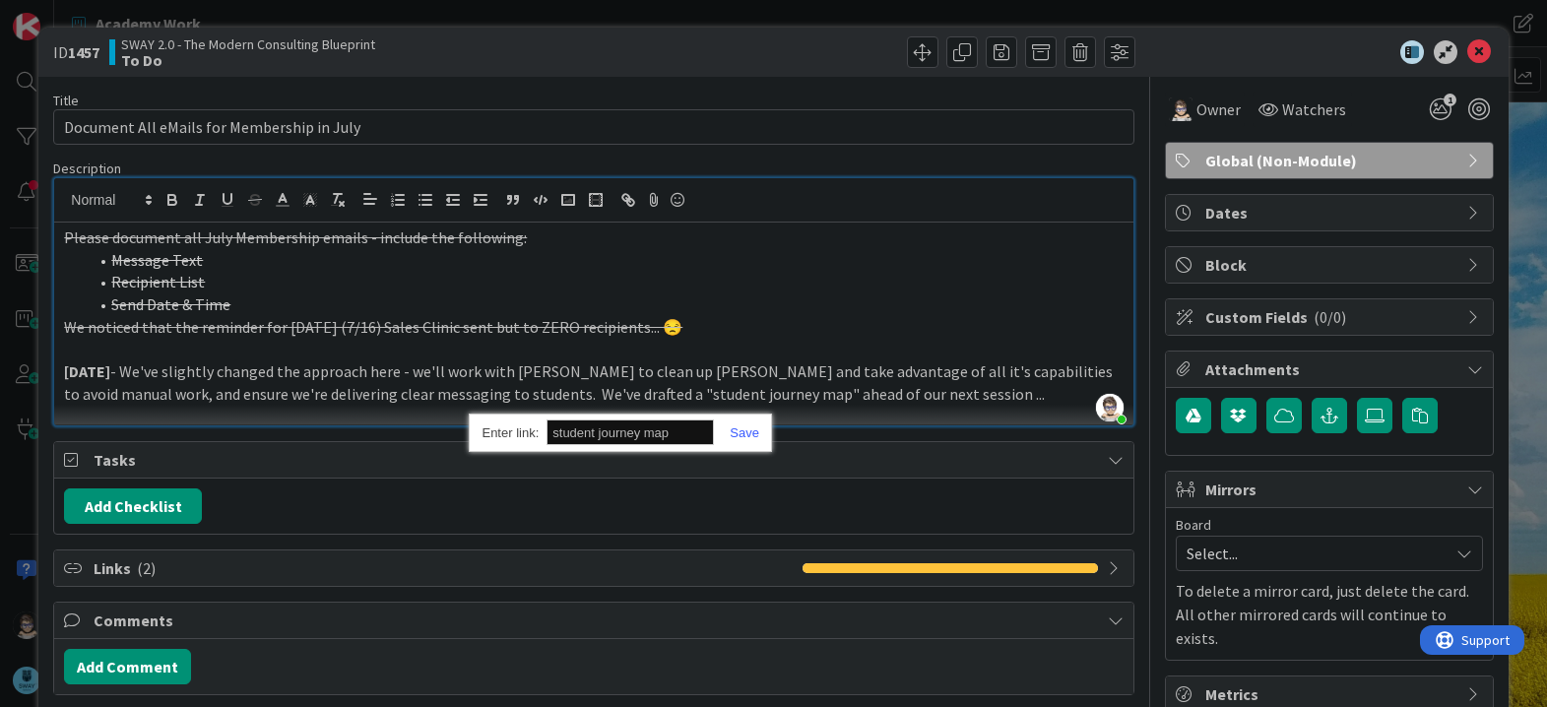
paste input "[URL][DOMAIN_NAME]"
type input "[URL][DOMAIN_NAME]"
click at [739, 431] on link at bounding box center [736, 432] width 45 height 15
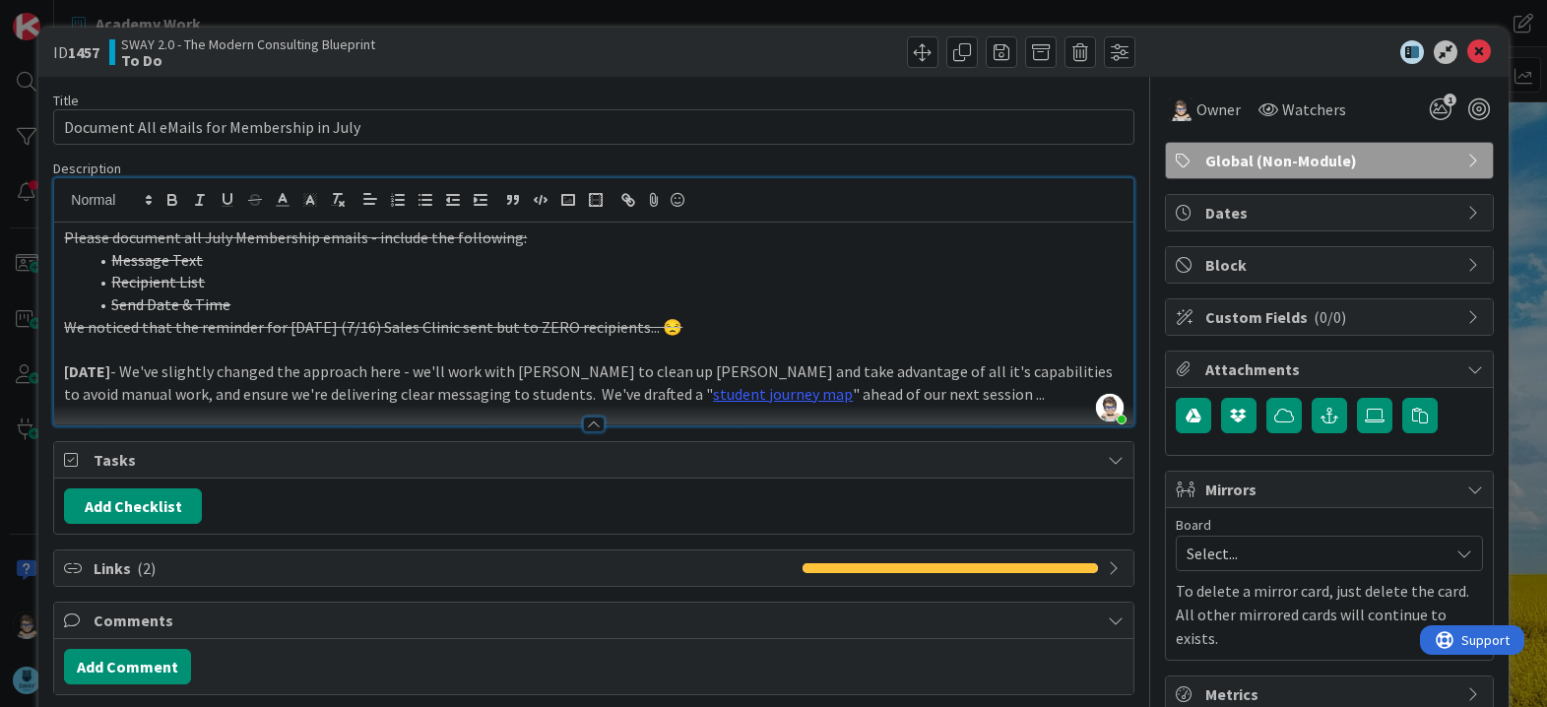
click at [901, 387] on p "[DATE] - We've slightly changed the approach here - we'll work with [PERSON_NAM…" at bounding box center [593, 382] width 1058 height 44
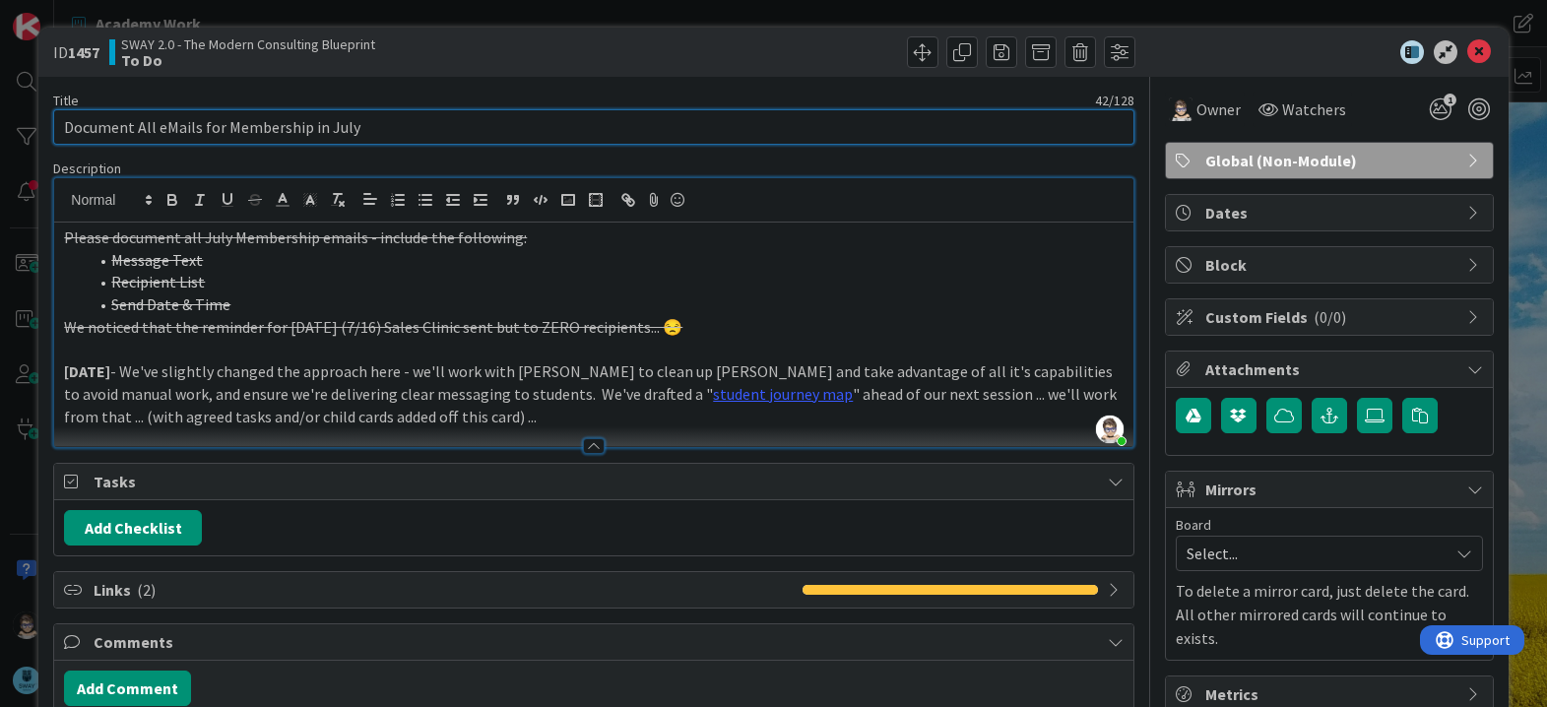
click at [77, 129] on input "Document All eMails for Membership in July" at bounding box center [593, 126] width 1080 height 35
type input "Ensure Student eMail Notices are consistent; evergreen; and clear!!"
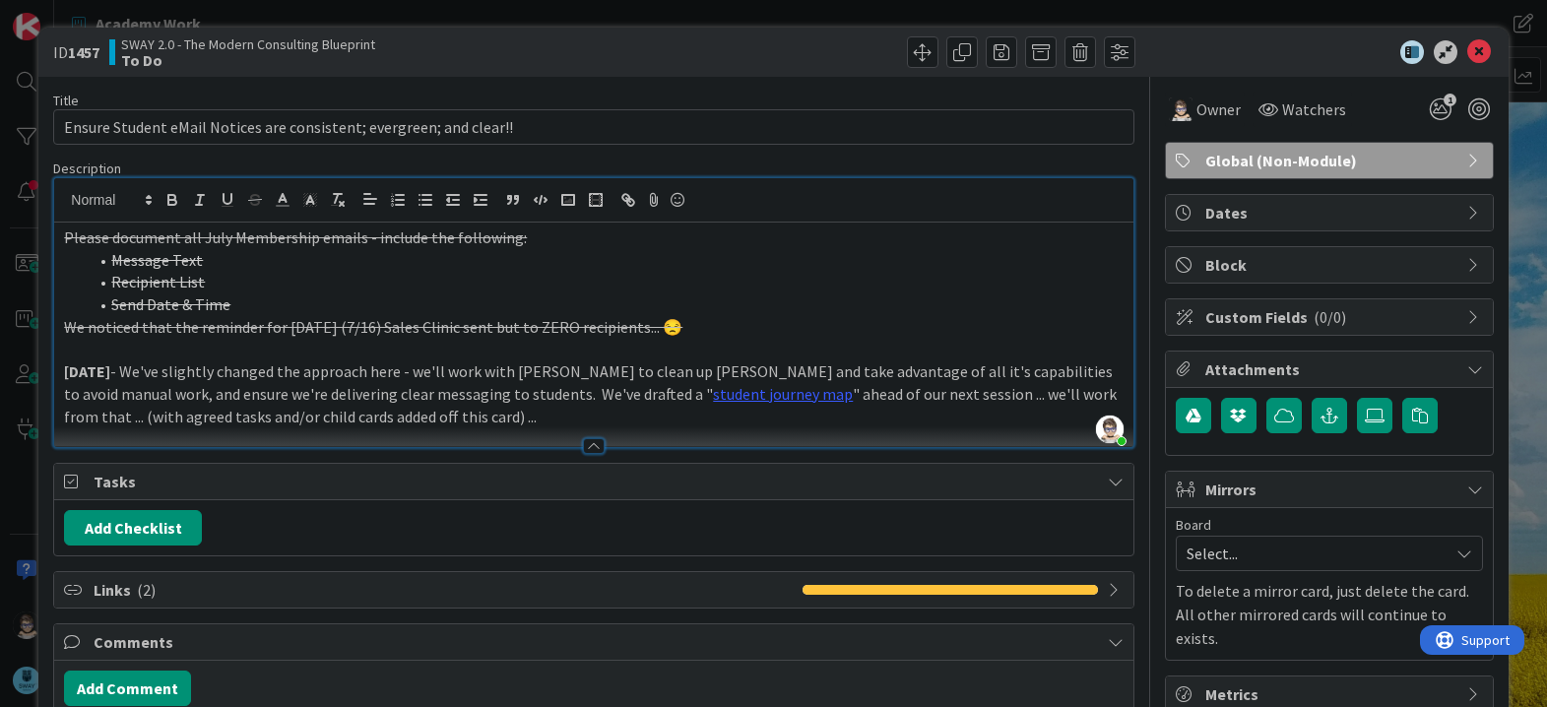
click at [439, 322] on s "We noticed that the reminder for [DATE] (7/16) Sales Clinic sent but to ZERO re…" at bounding box center [373, 327] width 618 height 20
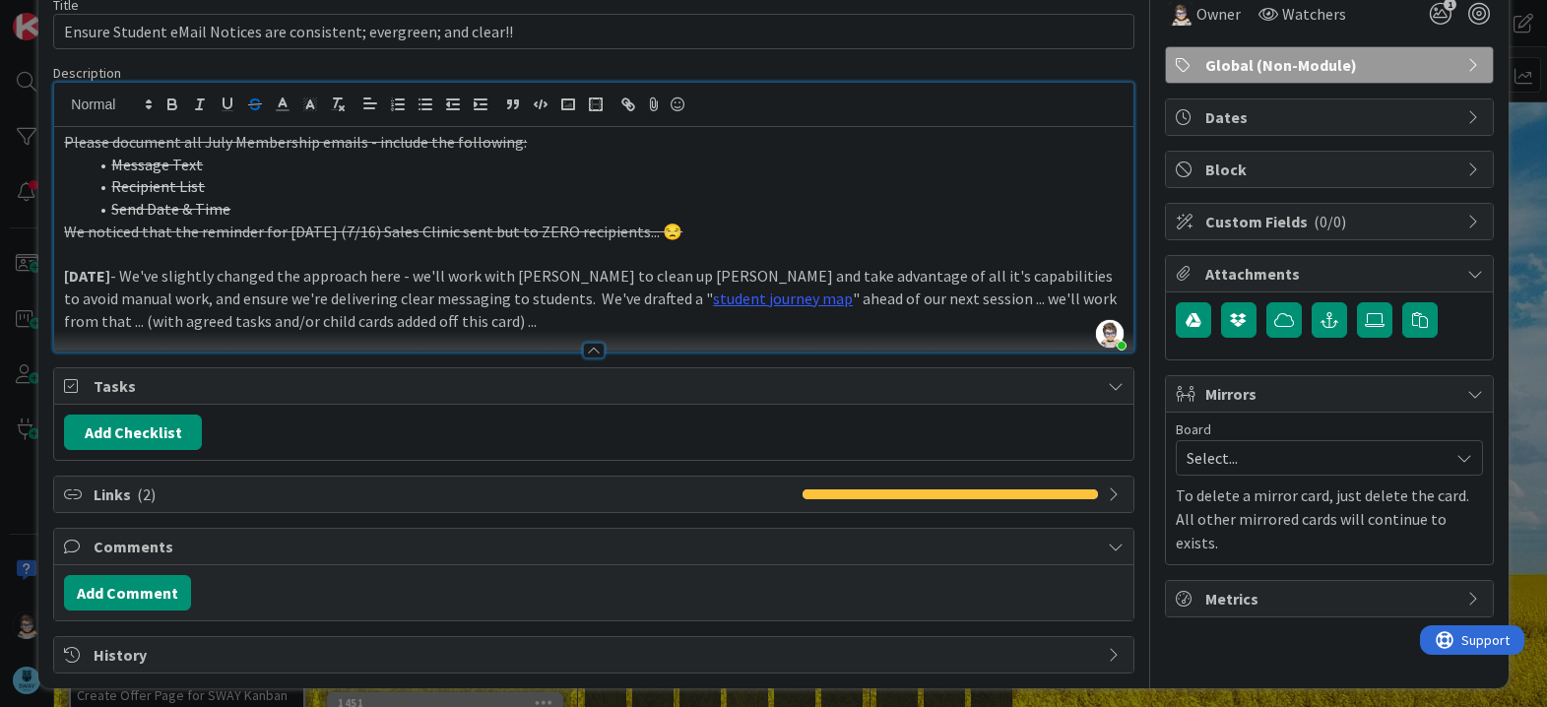
scroll to position [96, 0]
click at [435, 303] on p "[DATE] - We've slightly changed the approach here - we'll work with [PERSON_NAM…" at bounding box center [593, 297] width 1058 height 67
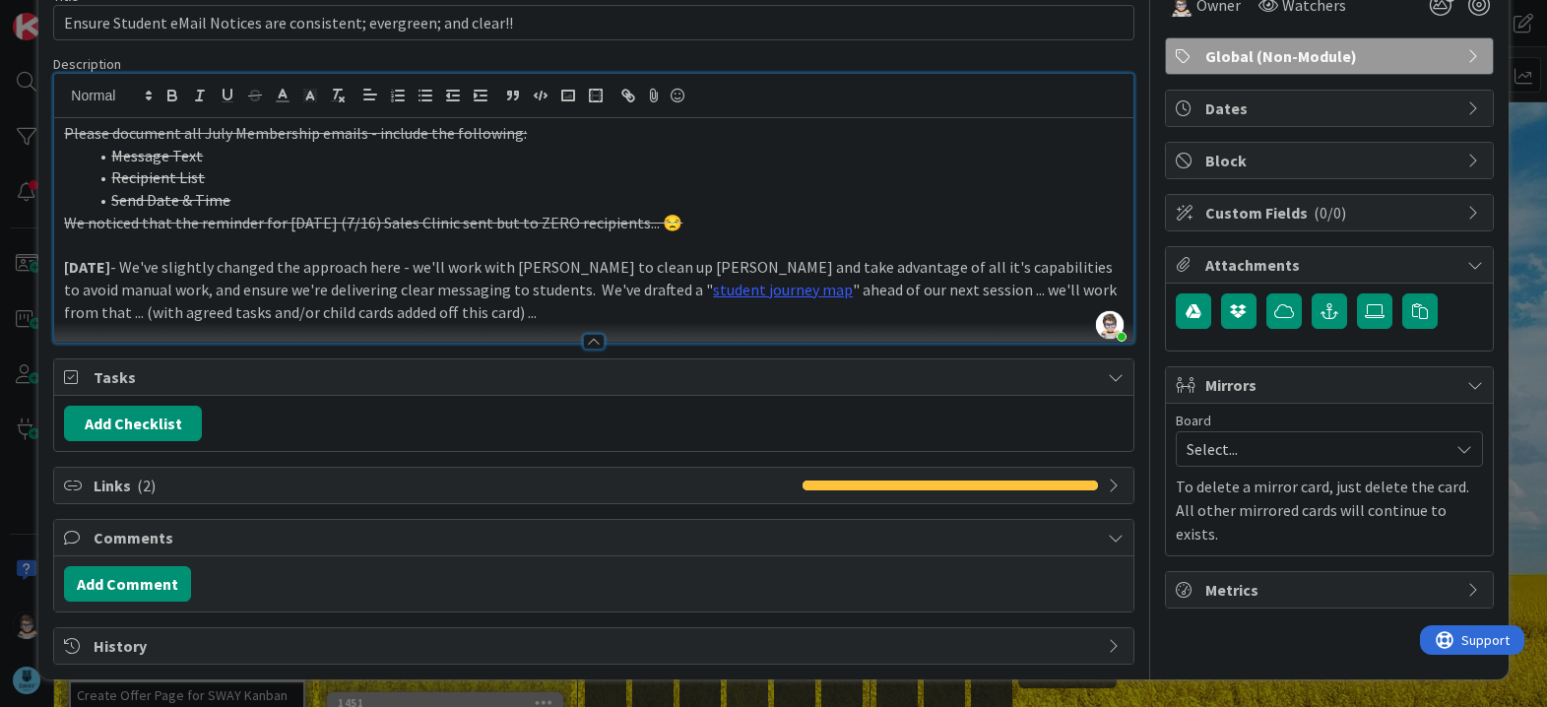
scroll to position [0, 0]
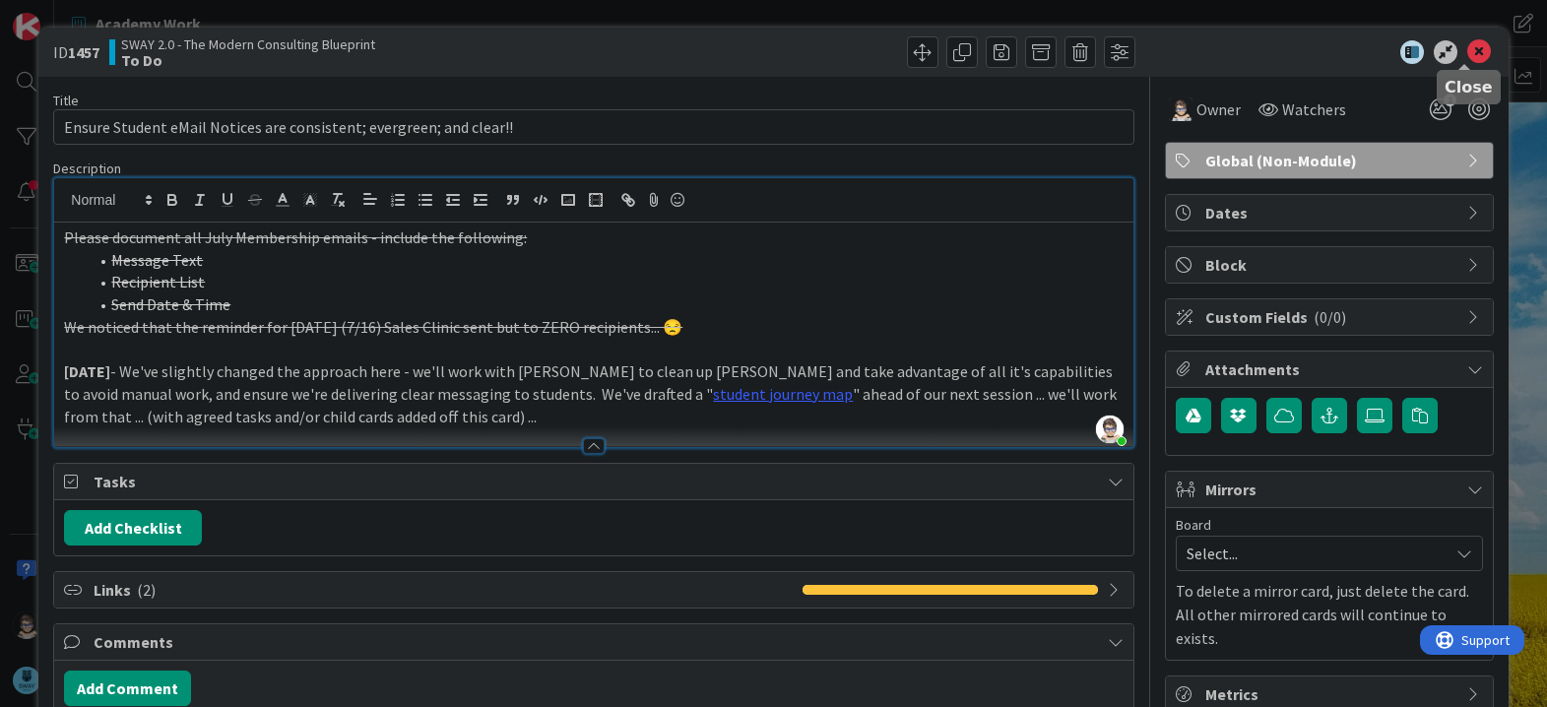
click at [1467, 54] on icon at bounding box center [1479, 52] width 24 height 24
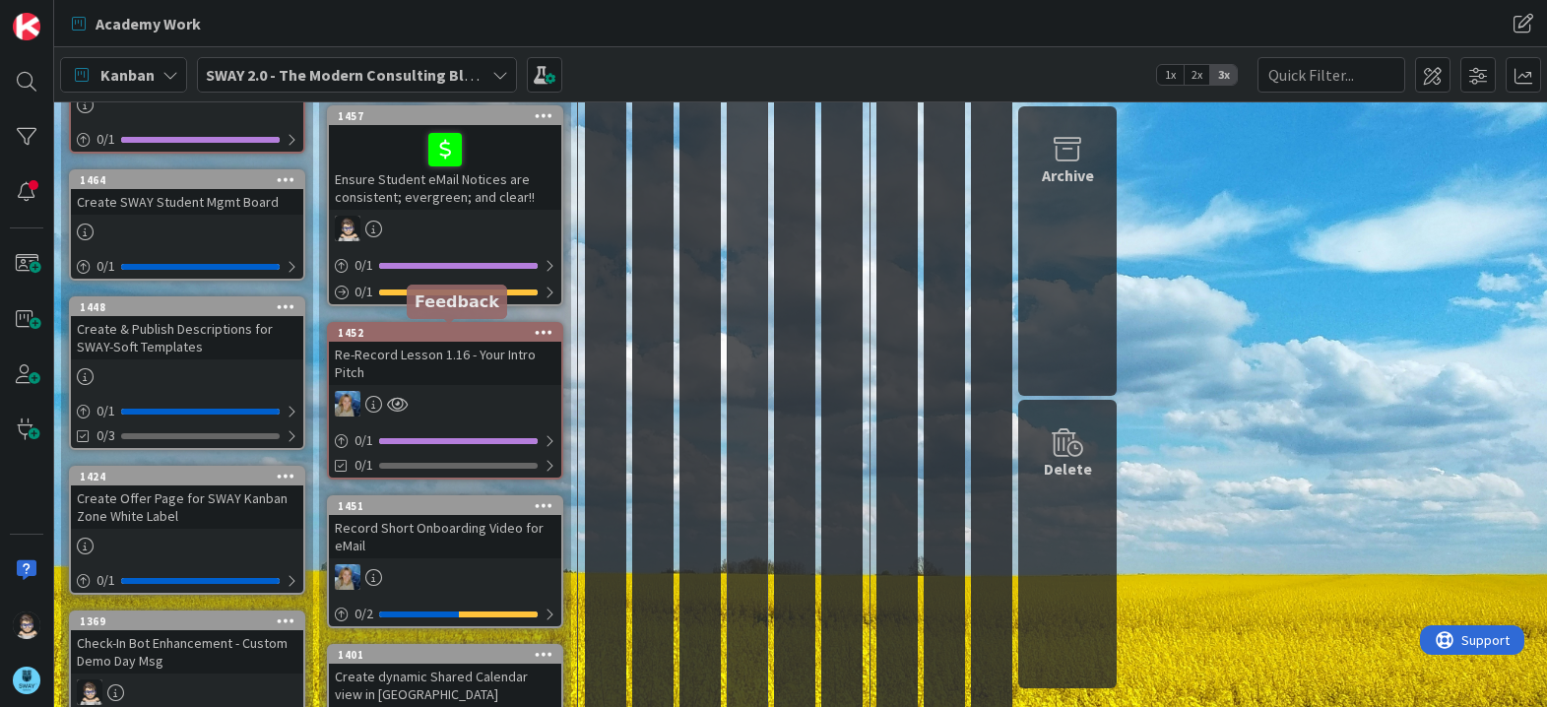
scroll to position [789, 0]
click at [473, 334] on div "1452" at bounding box center [449, 332] width 223 height 14
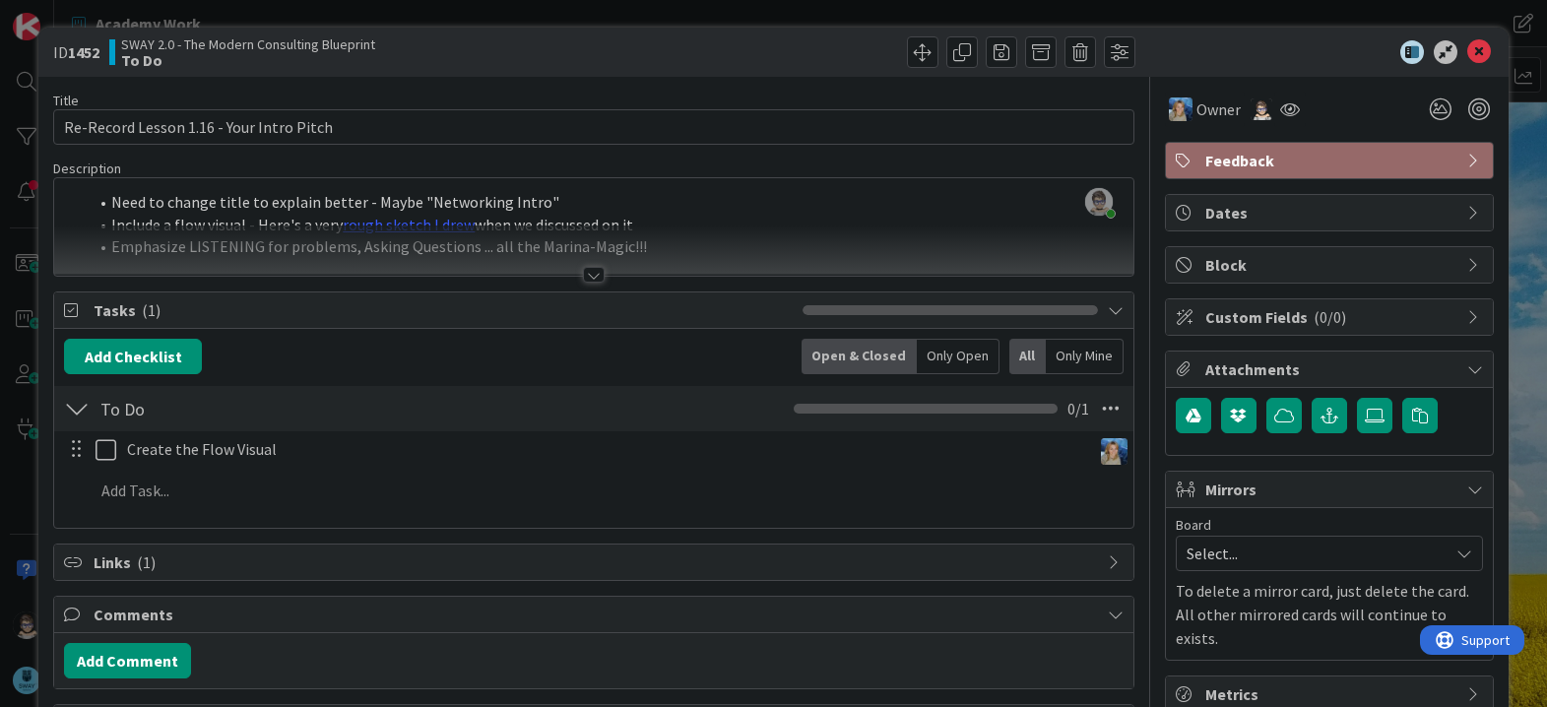
click at [585, 279] on div at bounding box center [594, 275] width 22 height 16
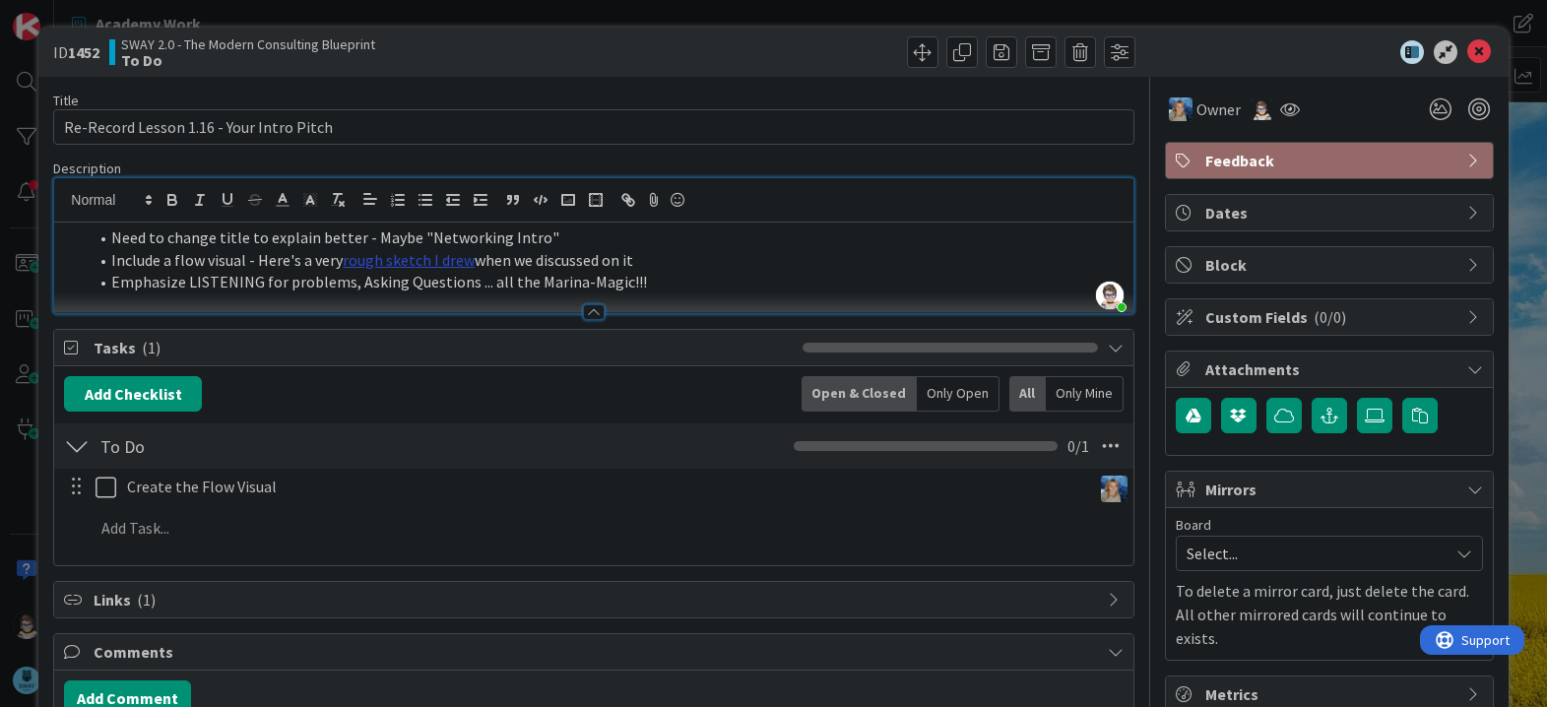
click at [420, 259] on link "rough sketch I drew" at bounding box center [409, 260] width 132 height 20
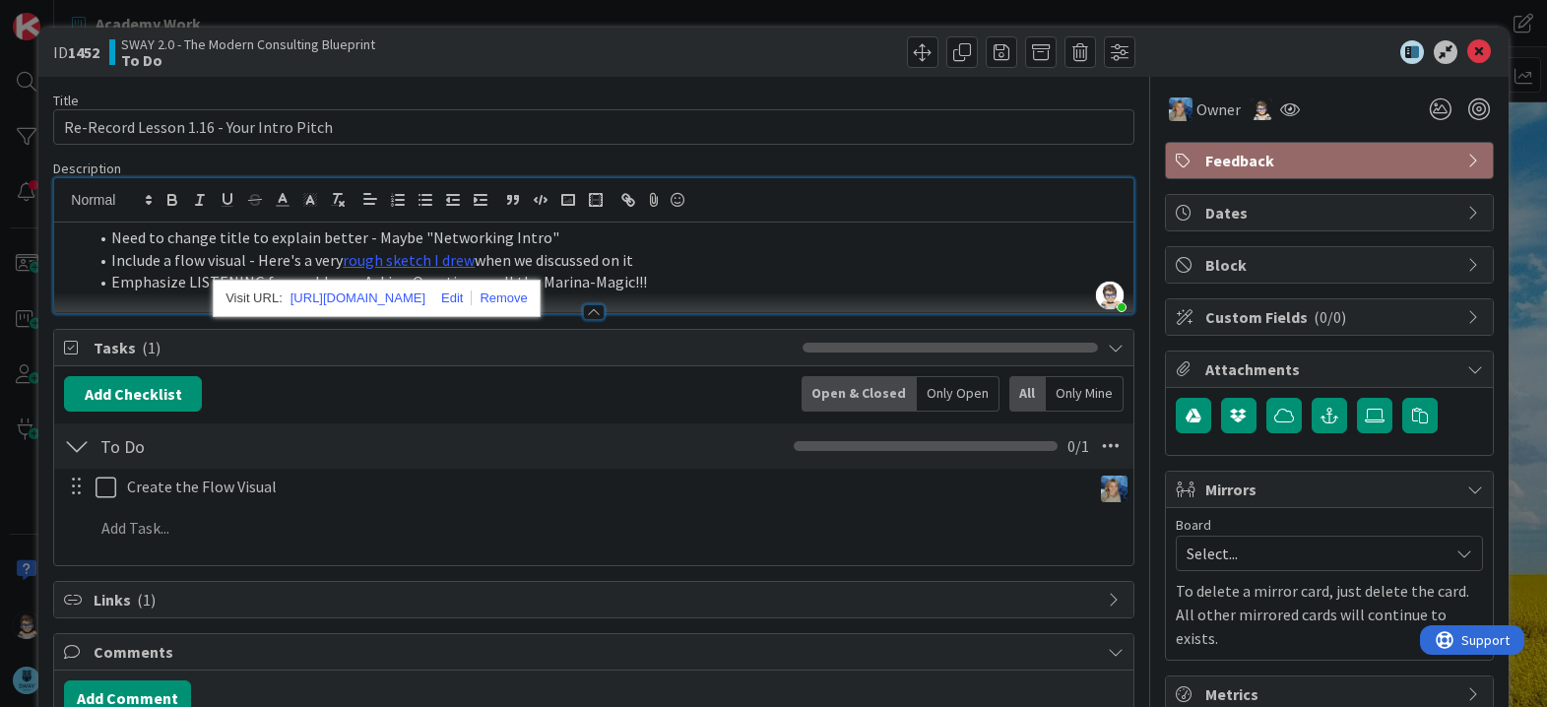
click at [626, 265] on li "Include a flow visual - Here's a very rough sketch I drew when we discussed on …" at bounding box center [605, 260] width 1035 height 23
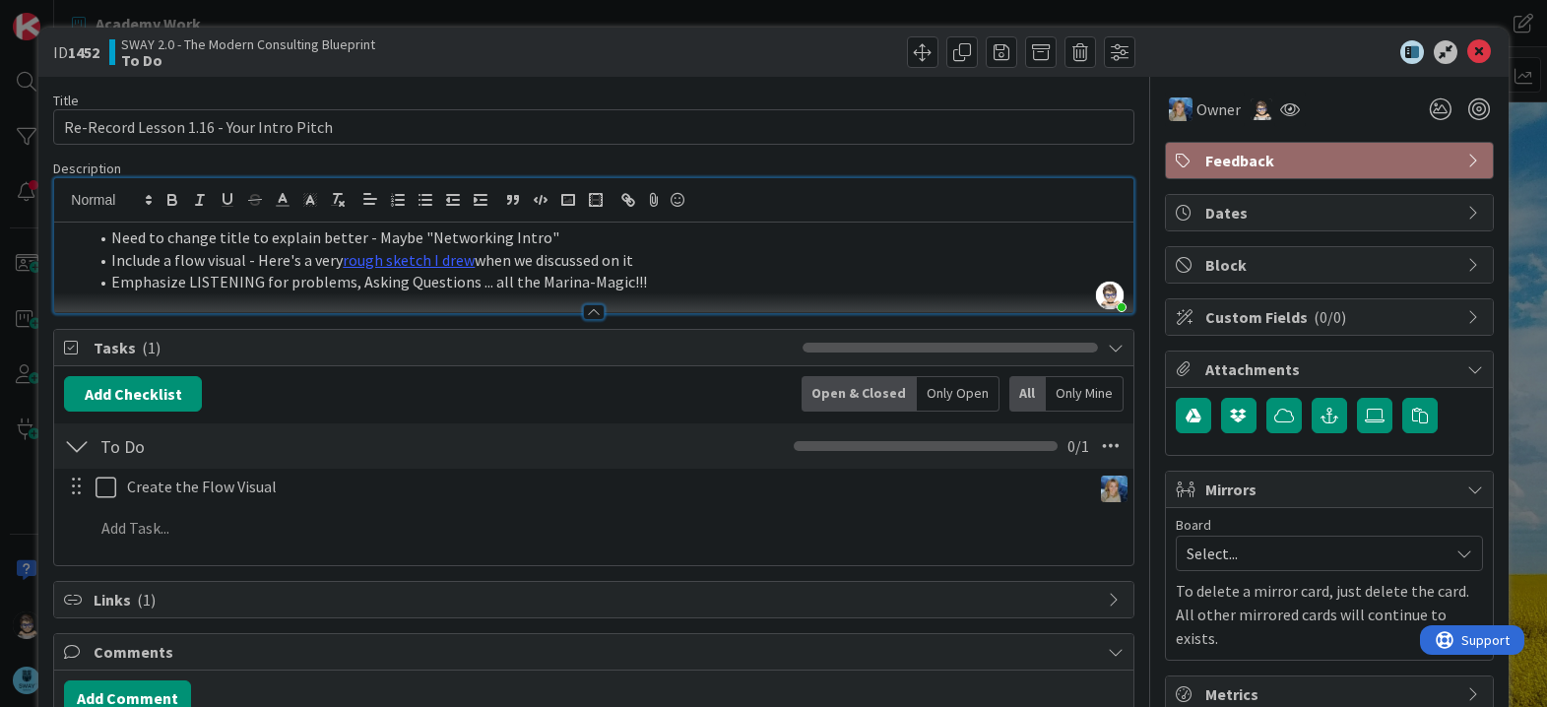
click at [683, 283] on li "Emphasize LISTENING for problems, Asking Questions ... all the Marina-Magic!!!" at bounding box center [605, 282] width 1035 height 23
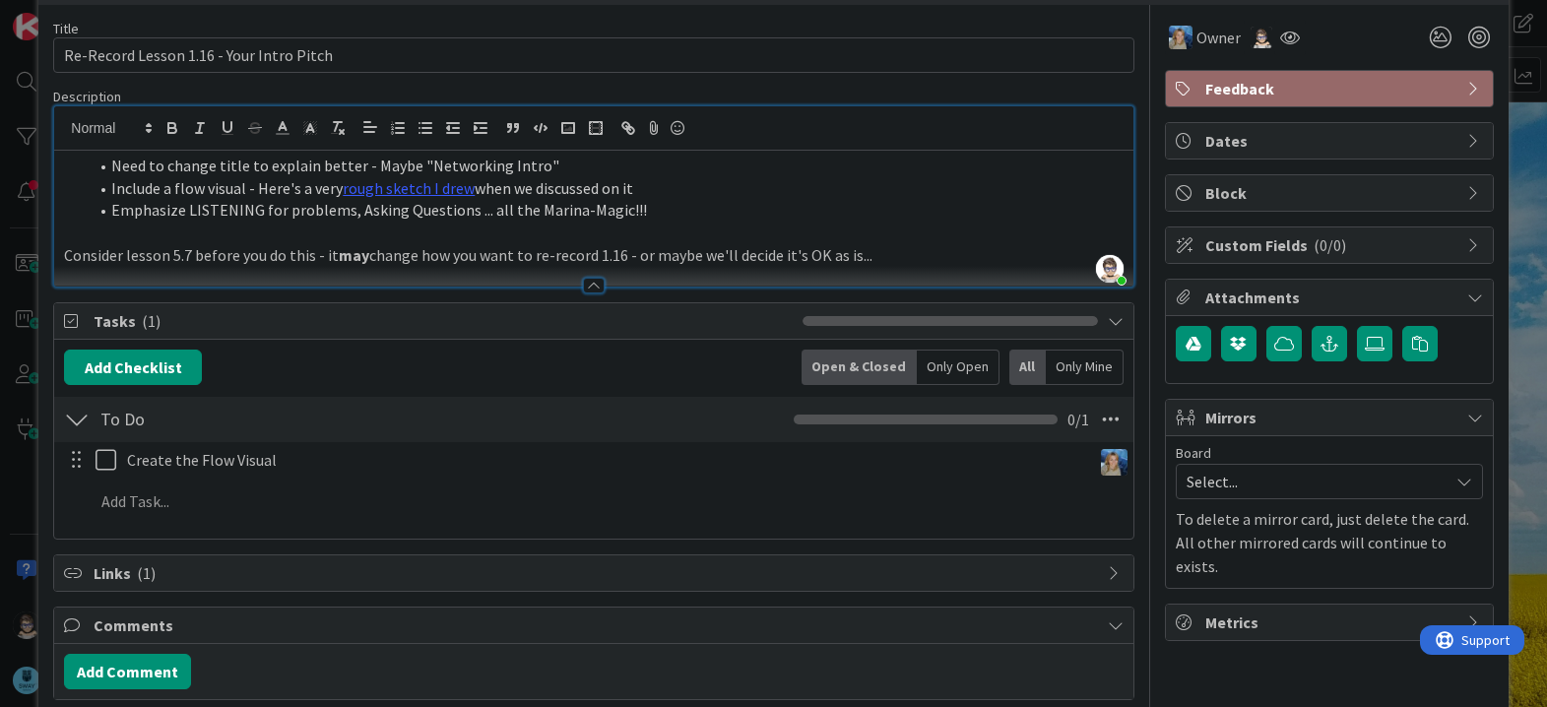
scroll to position [70, 0]
